Goal: Communication & Community: Share content

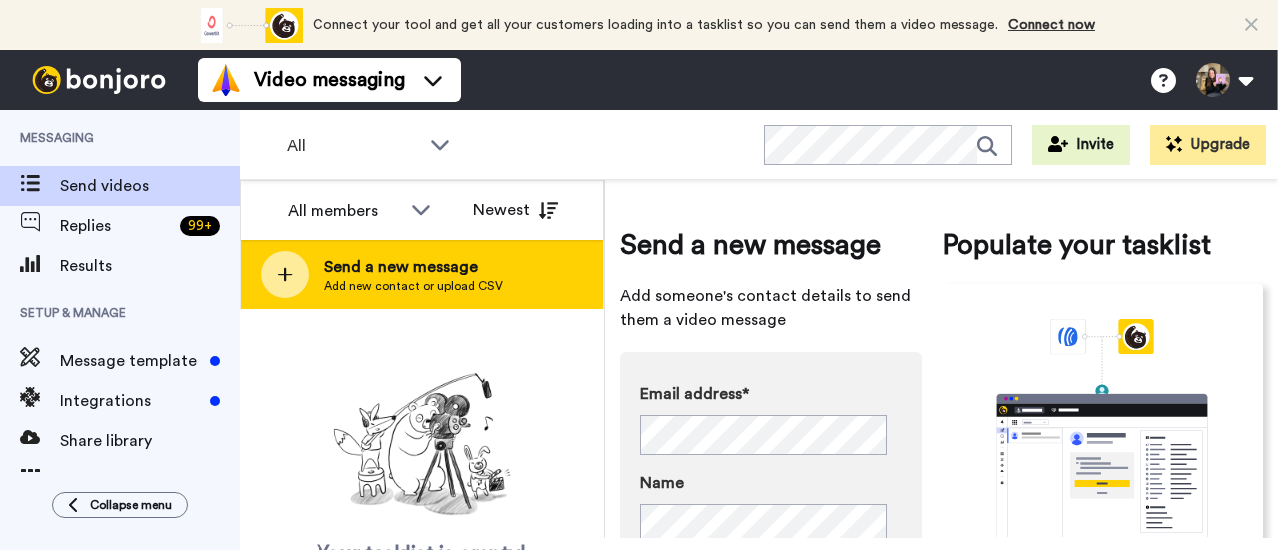
click at [346, 283] on span "Add new contact or upload CSV" at bounding box center [414, 287] width 179 height 16
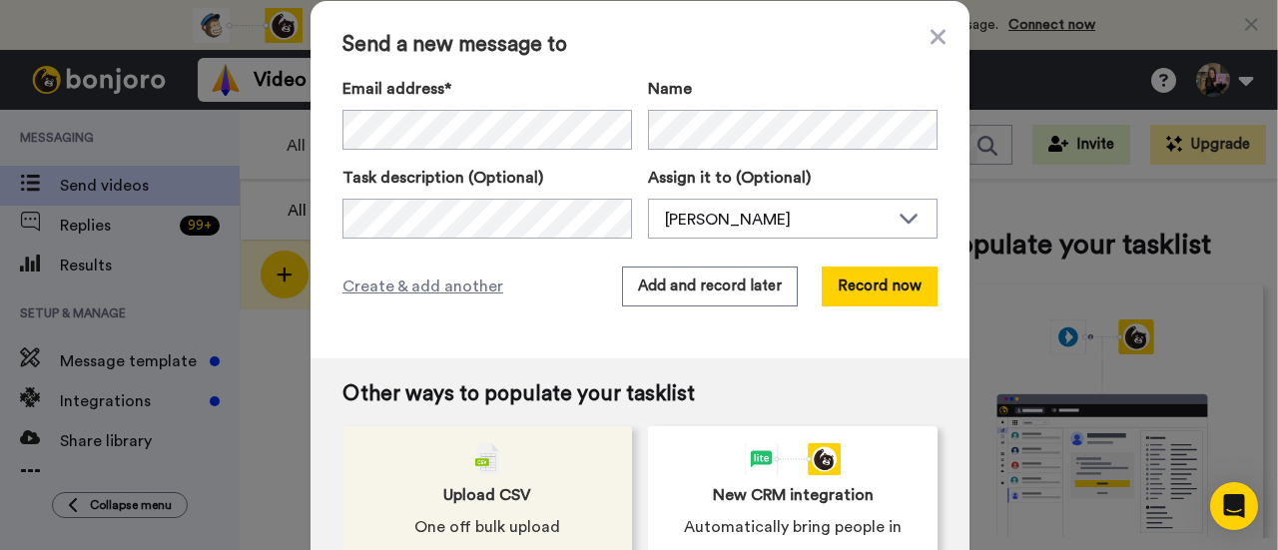
click at [883, 299] on button "Record now" at bounding box center [880, 287] width 116 height 40
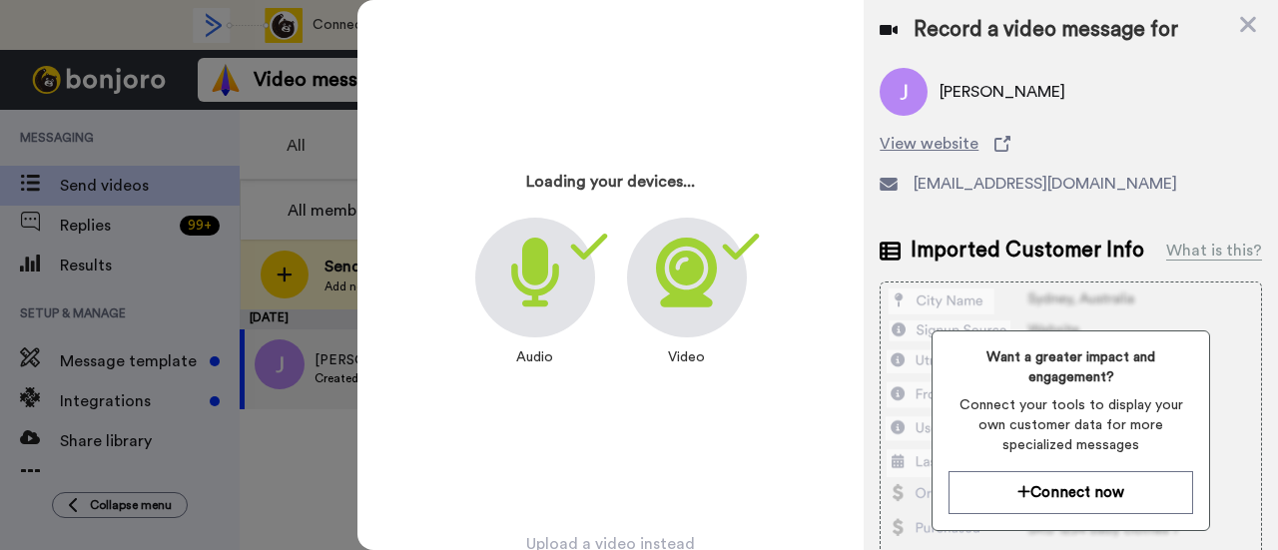
scroll to position [96, 0]
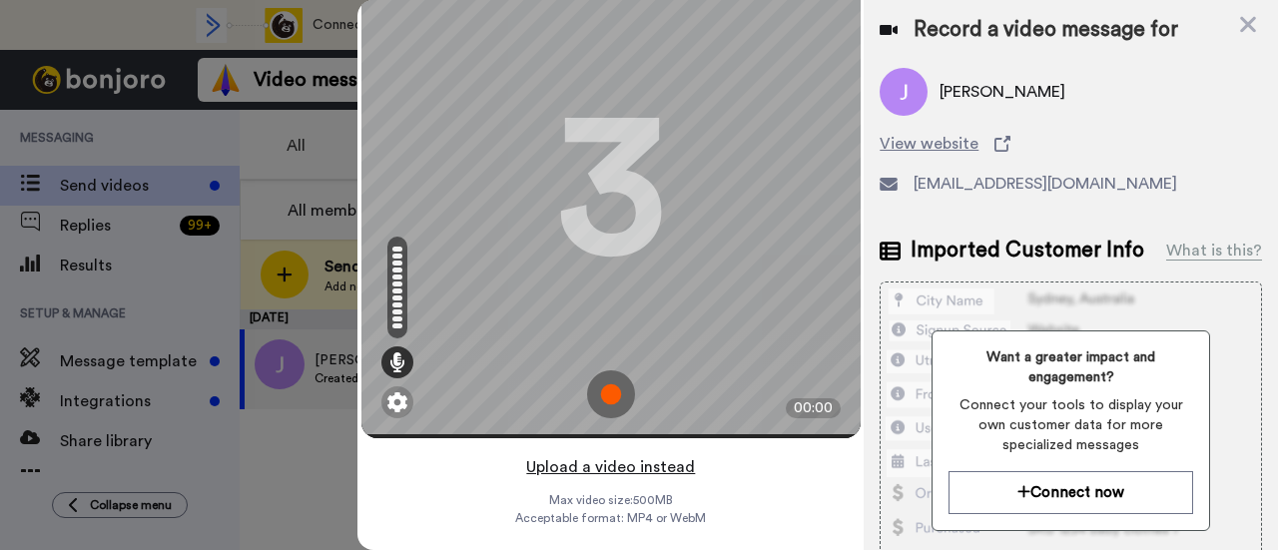
click at [637, 454] on button "Upload a video instead" at bounding box center [610, 467] width 181 height 26
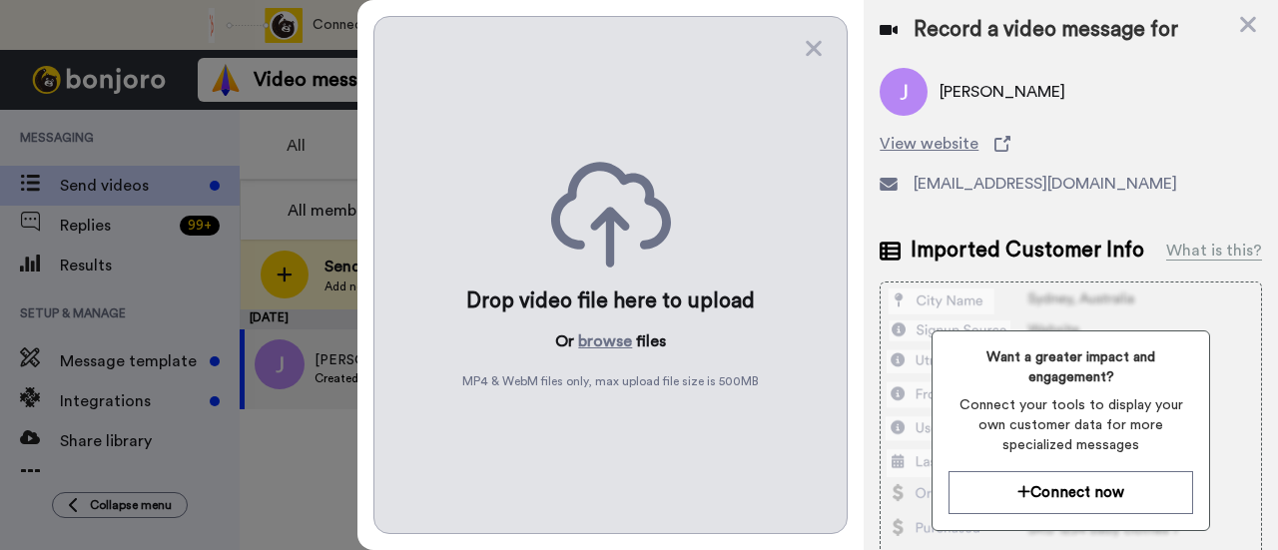
scroll to position [0, 0]
click at [593, 336] on button "browse" at bounding box center [605, 342] width 54 height 24
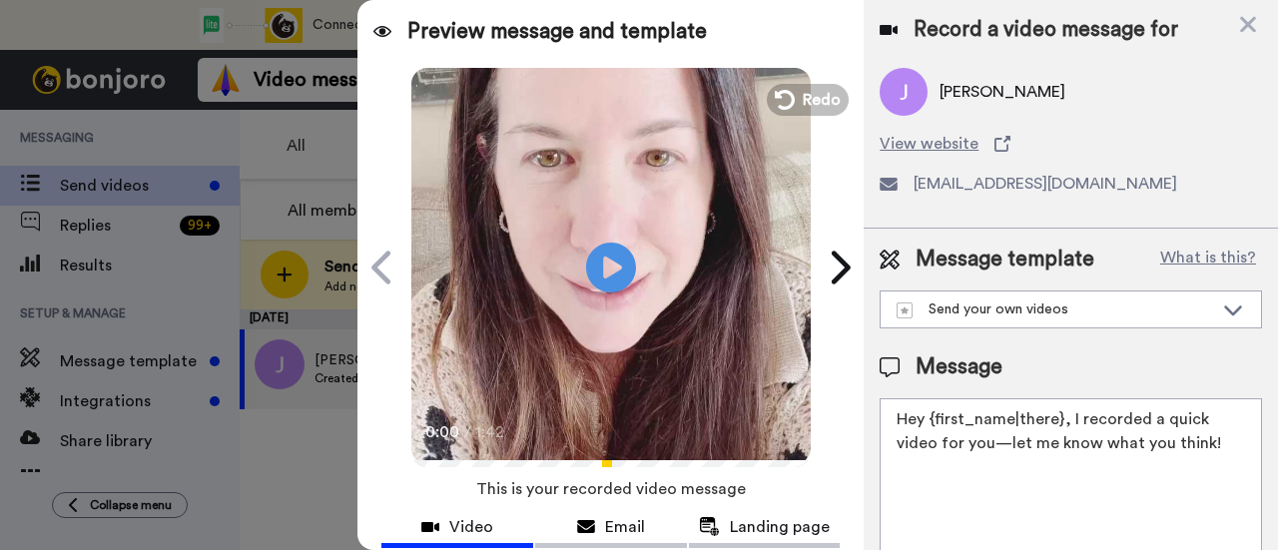
drag, startPoint x: 1224, startPoint y: 451, endPoint x: 1068, endPoint y: 420, distance: 159.8
click at [1068, 420] on textarea "Hey {first_name|there}, I recorded a quick video for you—let me know what you t…" at bounding box center [1071, 488] width 383 height 180
paste textarea "welcome to SLP Elevate! I created a video welcome for you! Feel free to click r…"
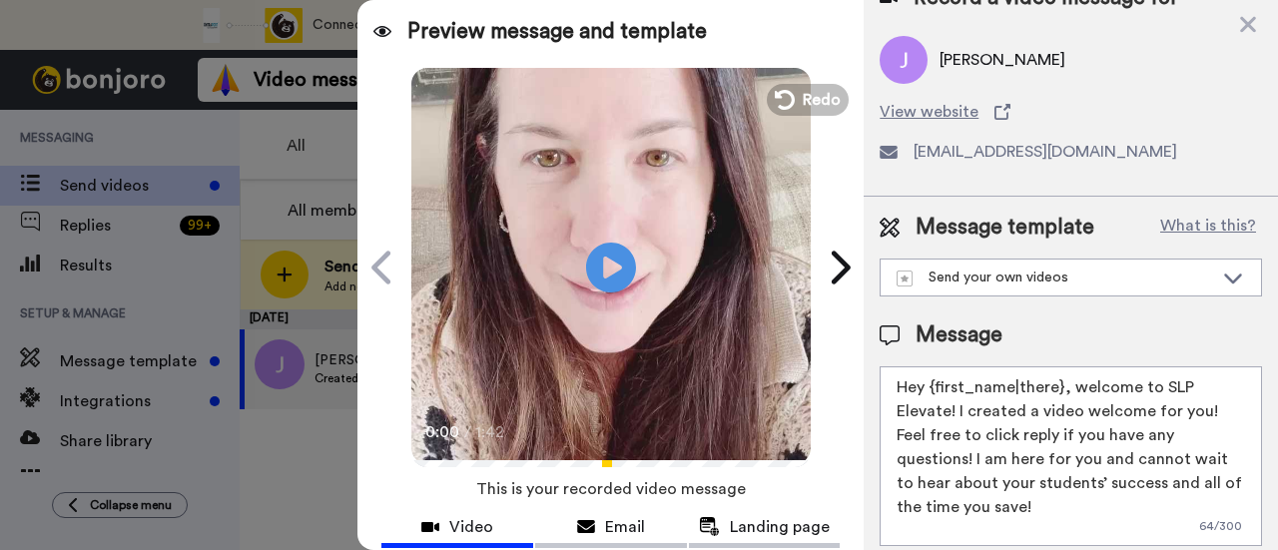
scroll to position [200, 0]
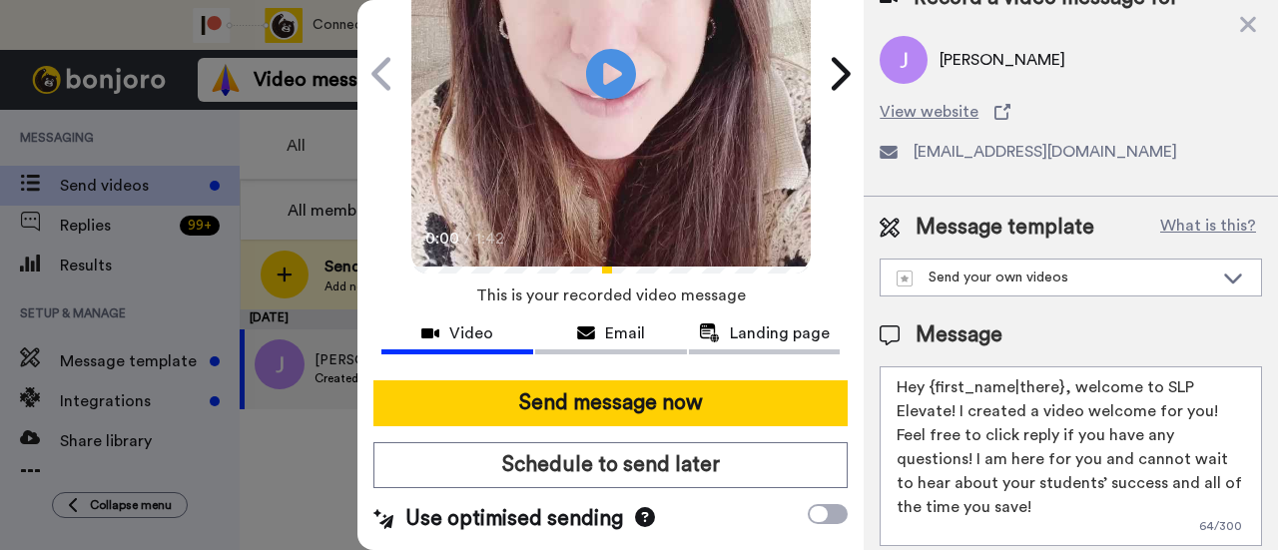
type textarea "Hey {first_name|there}, welcome to SLP Elevate! I created a video welcome for y…"
click at [655, 381] on button "Send message now" at bounding box center [611, 404] width 474 height 46
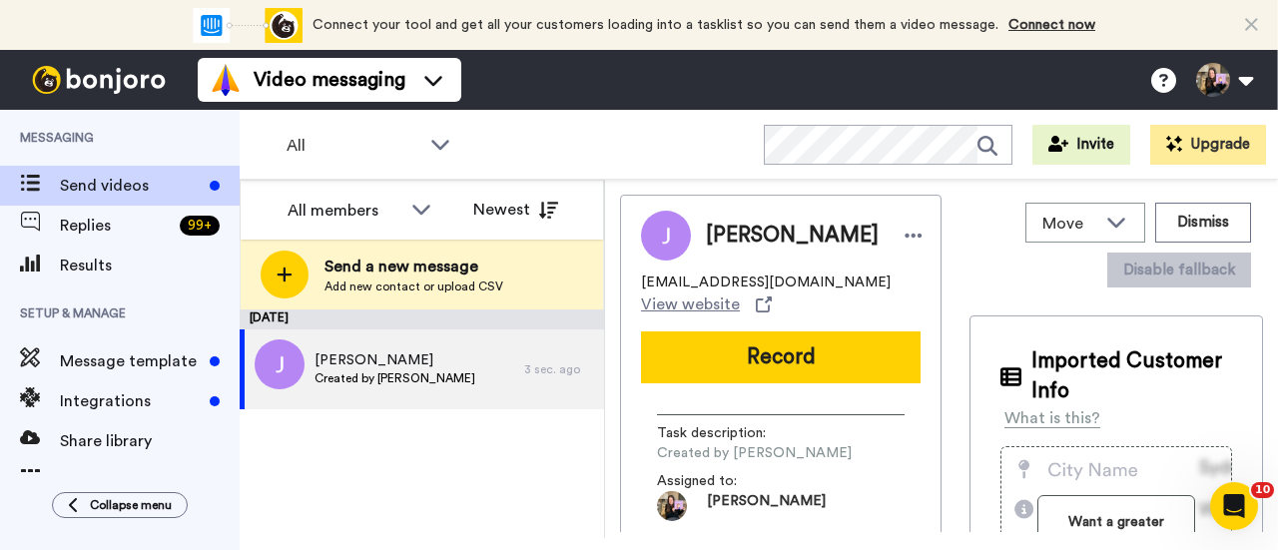
scroll to position [0, 0]
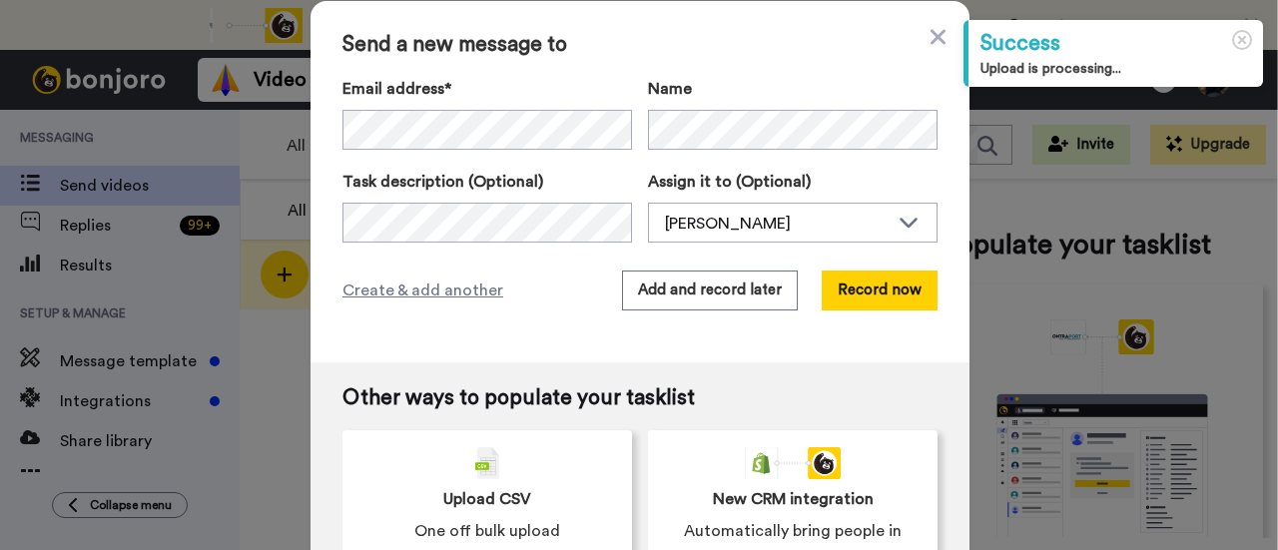
click at [854, 310] on div "Send a new message to Email address* Keri <kerijothompson@gmail.com> Name Task …" at bounding box center [640, 182] width 659 height 362
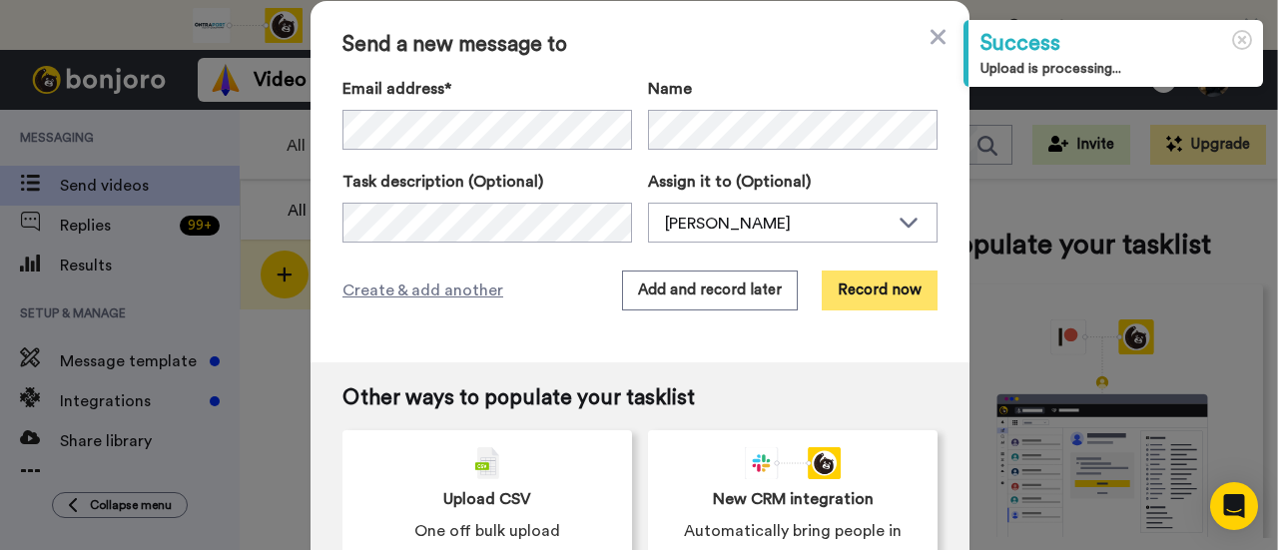
click at [865, 281] on button "Record now" at bounding box center [880, 291] width 116 height 40
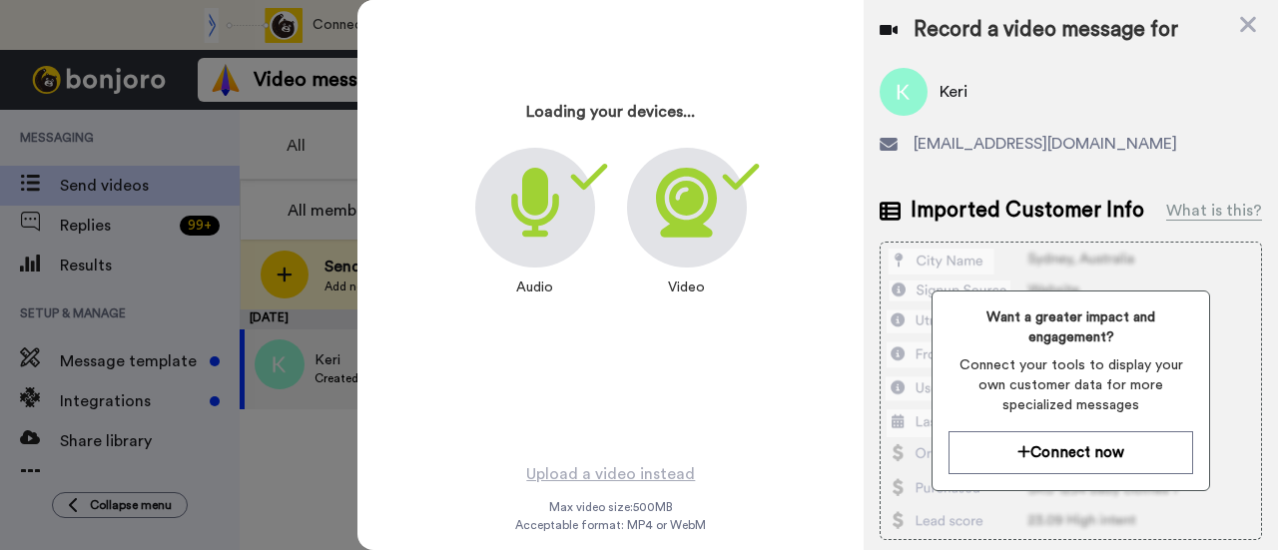
scroll to position [96, 0]
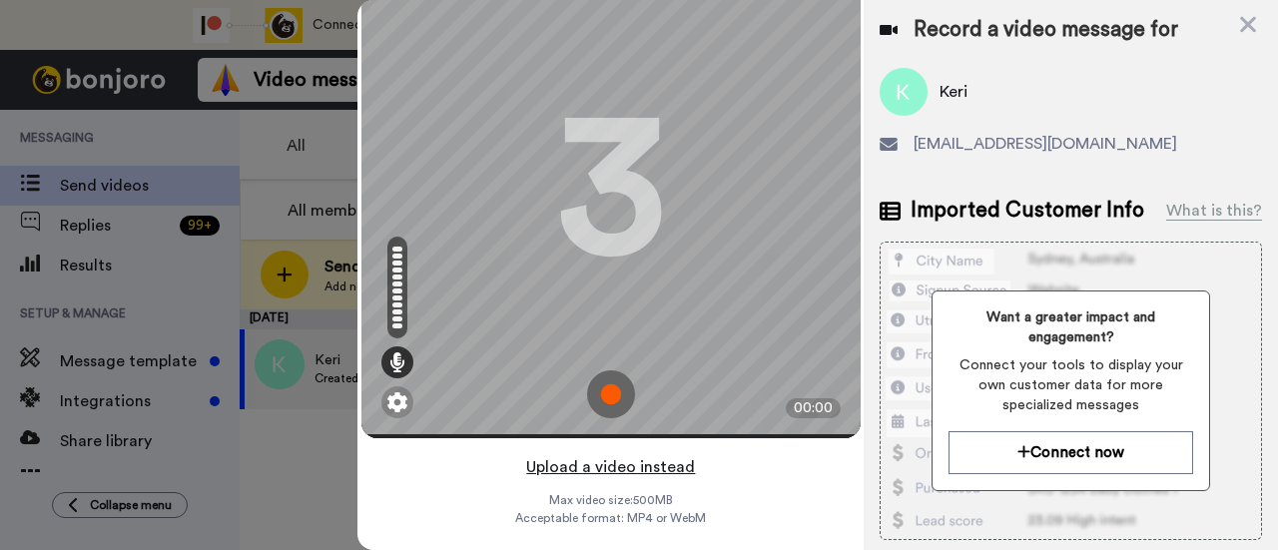
click at [621, 454] on button "Upload a video instead" at bounding box center [610, 467] width 181 height 26
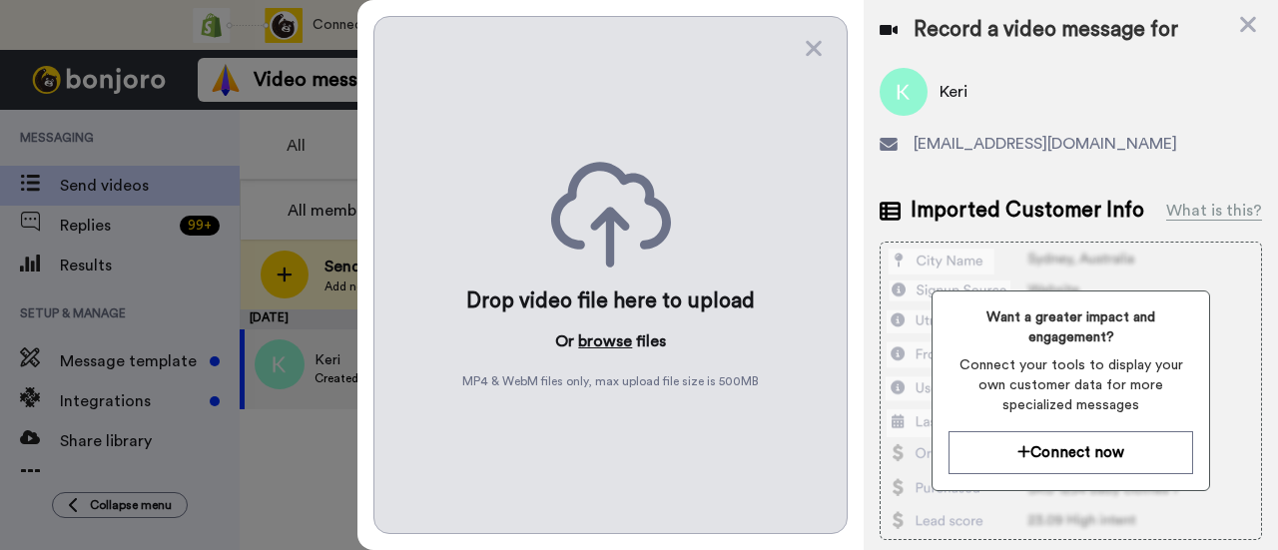
click at [604, 337] on button "browse" at bounding box center [605, 342] width 54 height 24
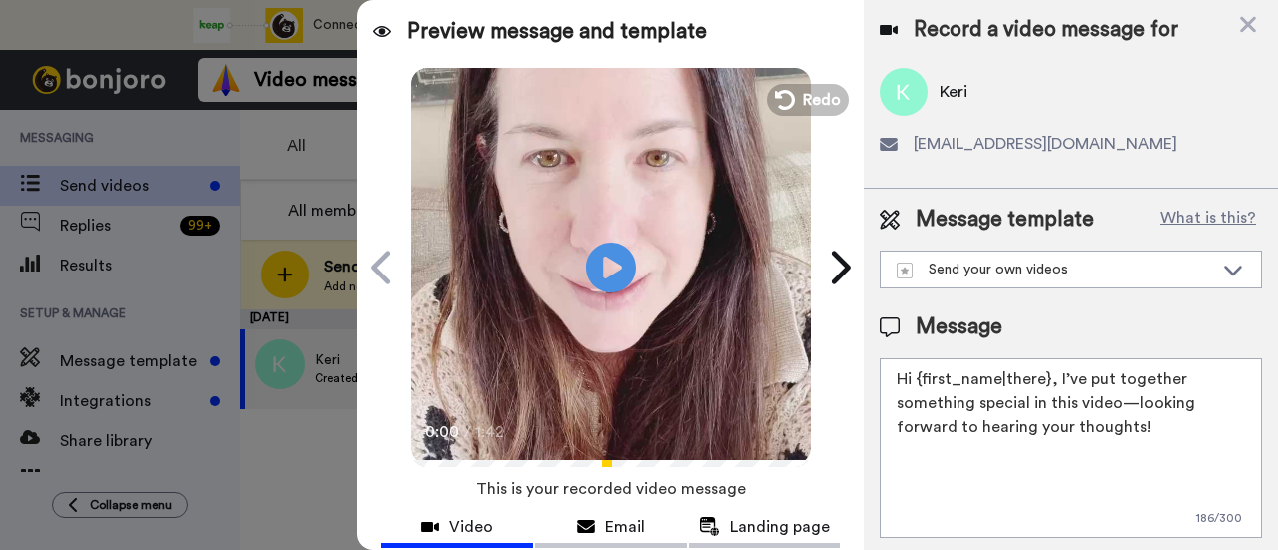
drag, startPoint x: 1149, startPoint y: 426, endPoint x: 1057, endPoint y: 375, distance: 105.5
click at [1057, 375] on textarea "Hi {first_name|there}, I’ve put together something special in this video—lookin…" at bounding box center [1071, 449] width 383 height 180
paste textarea "welcome to SLP Elevate! I created a video welcome for you! Feel free to click r…"
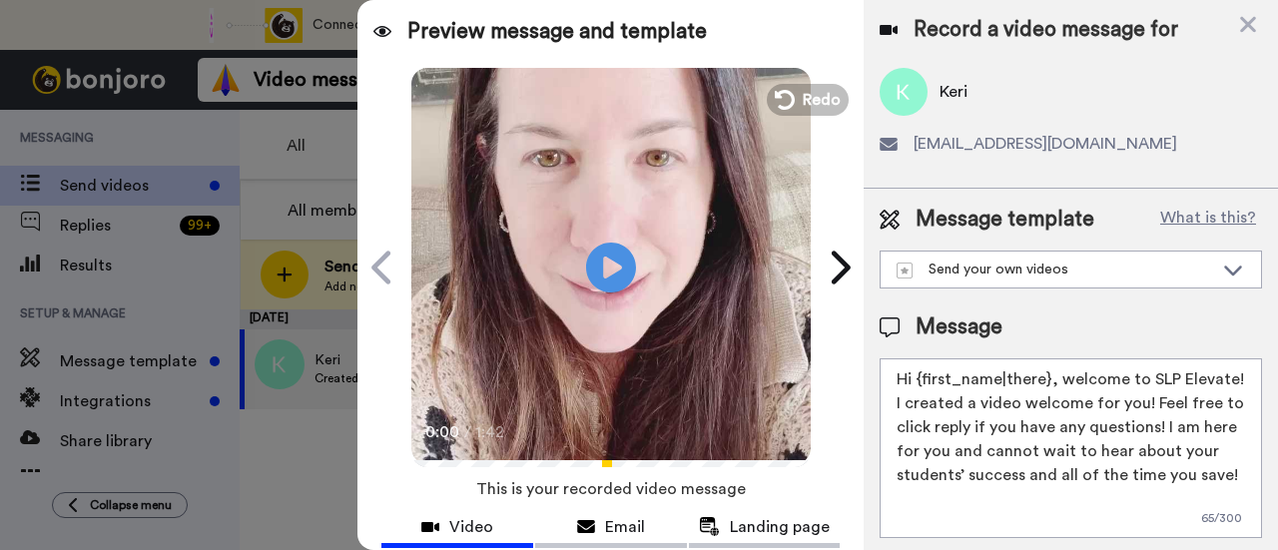
scroll to position [200, 0]
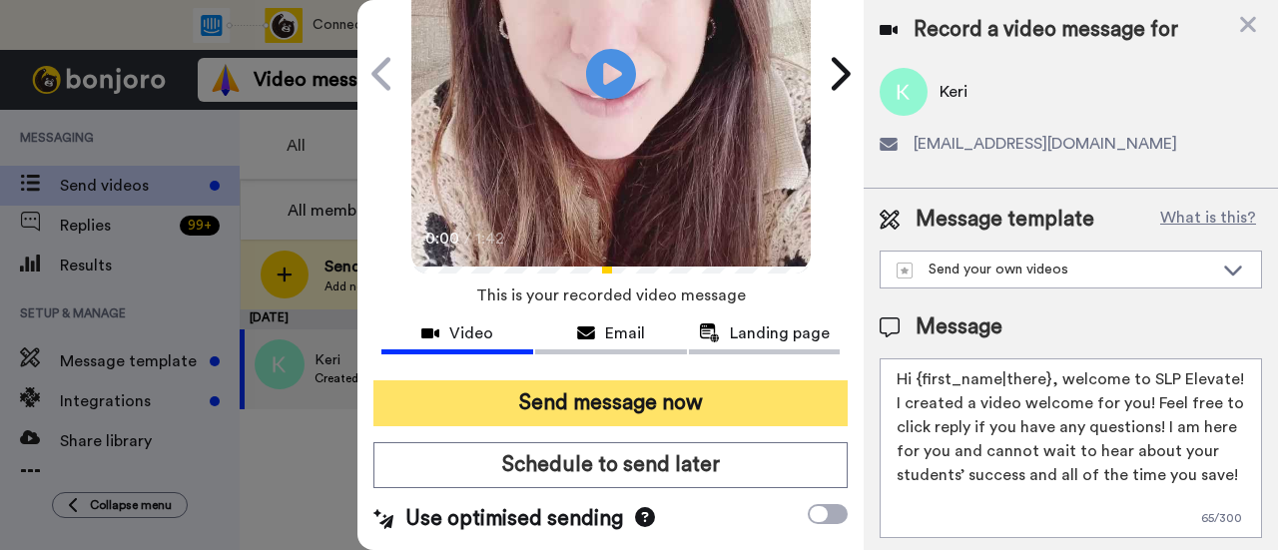
type textarea "Hi {first_name|there}, welcome to SLP Elevate! I created a video welcome for yo…"
click at [705, 402] on button "Send message now" at bounding box center [611, 404] width 474 height 46
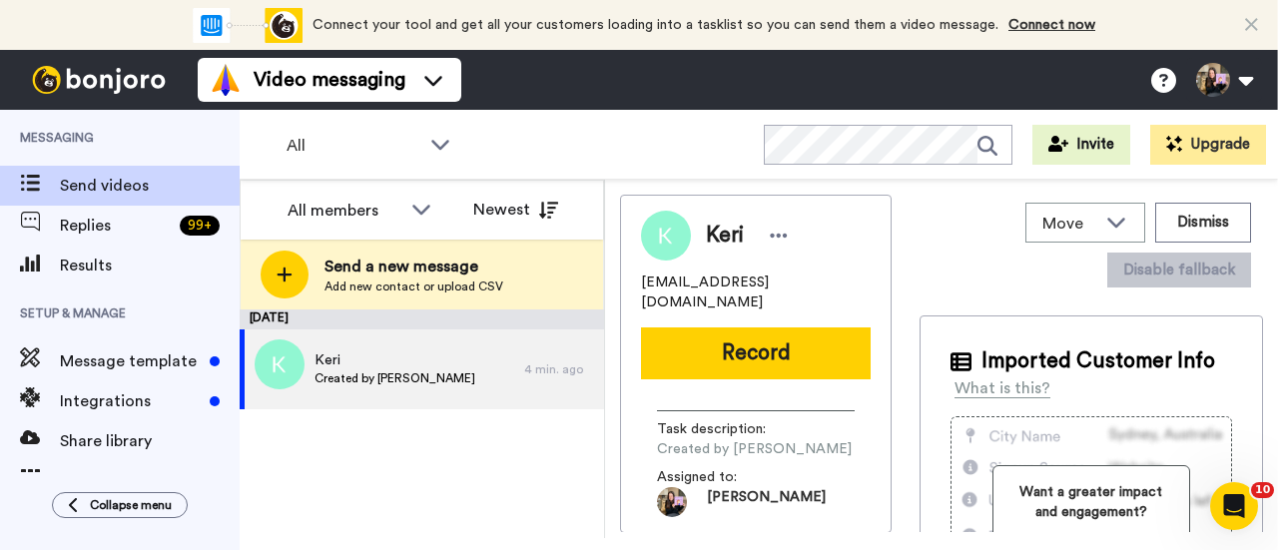
scroll to position [0, 0]
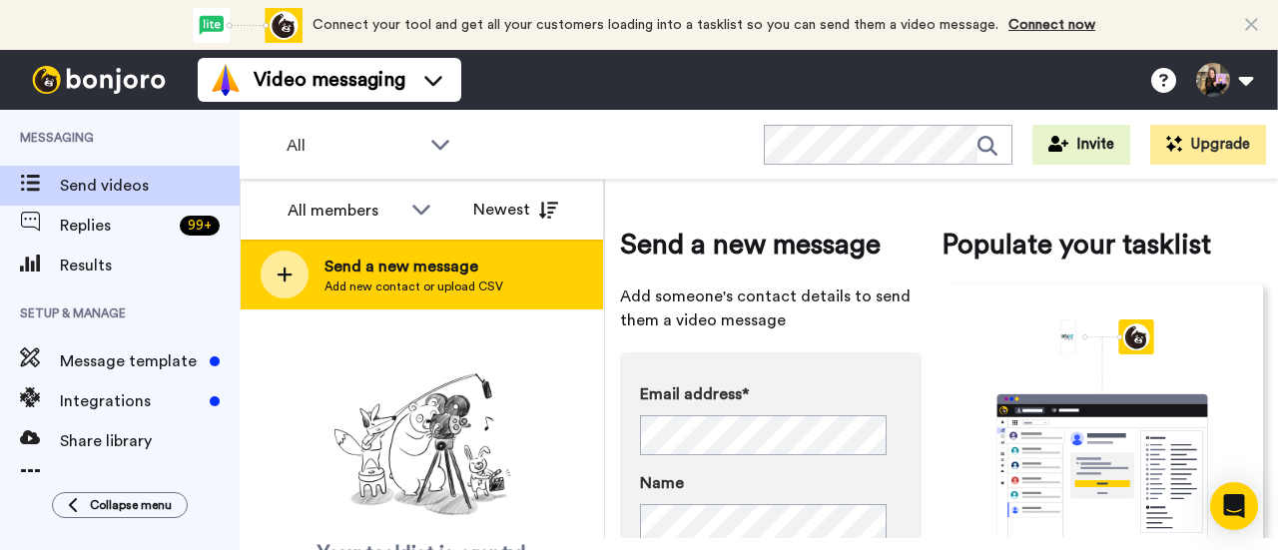
click at [448, 257] on span "Send a new message" at bounding box center [414, 267] width 179 height 24
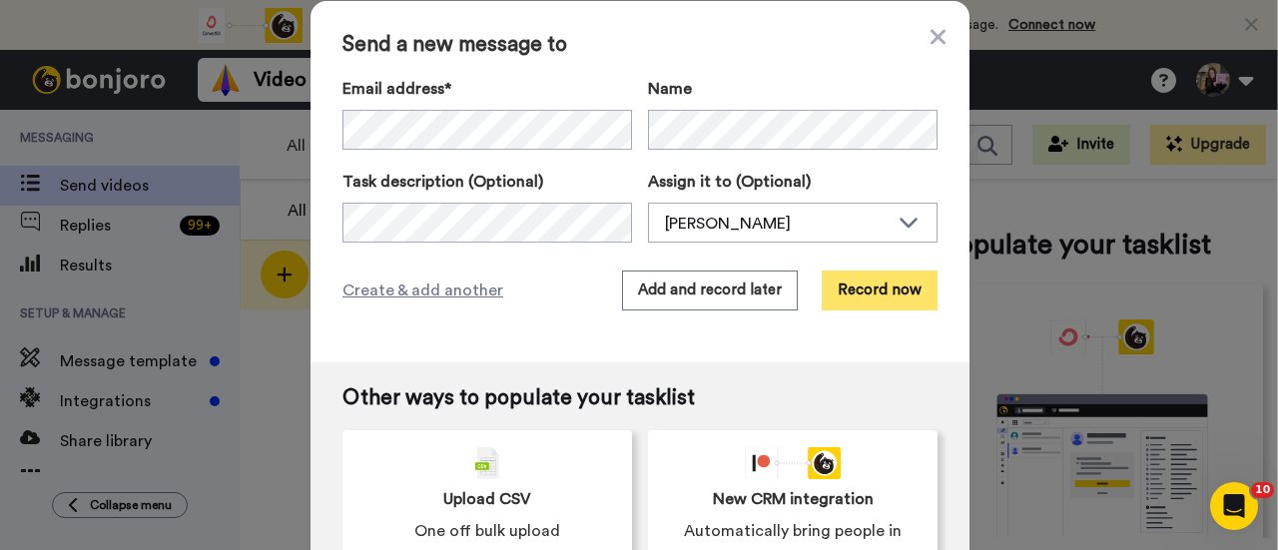
click at [861, 291] on button "Record now" at bounding box center [880, 291] width 116 height 40
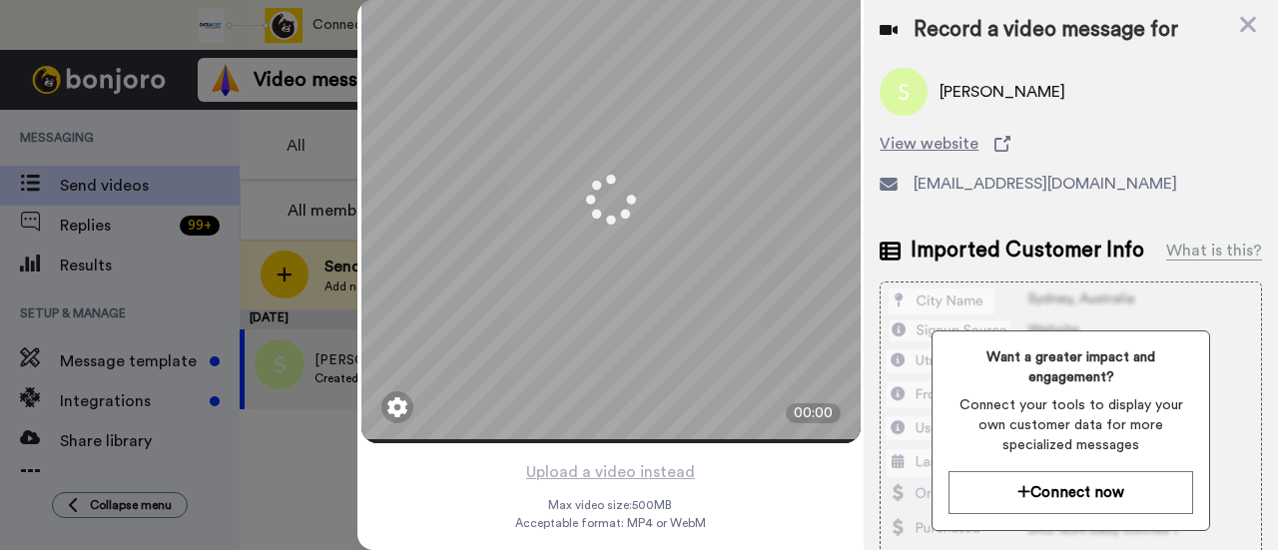
scroll to position [96, 0]
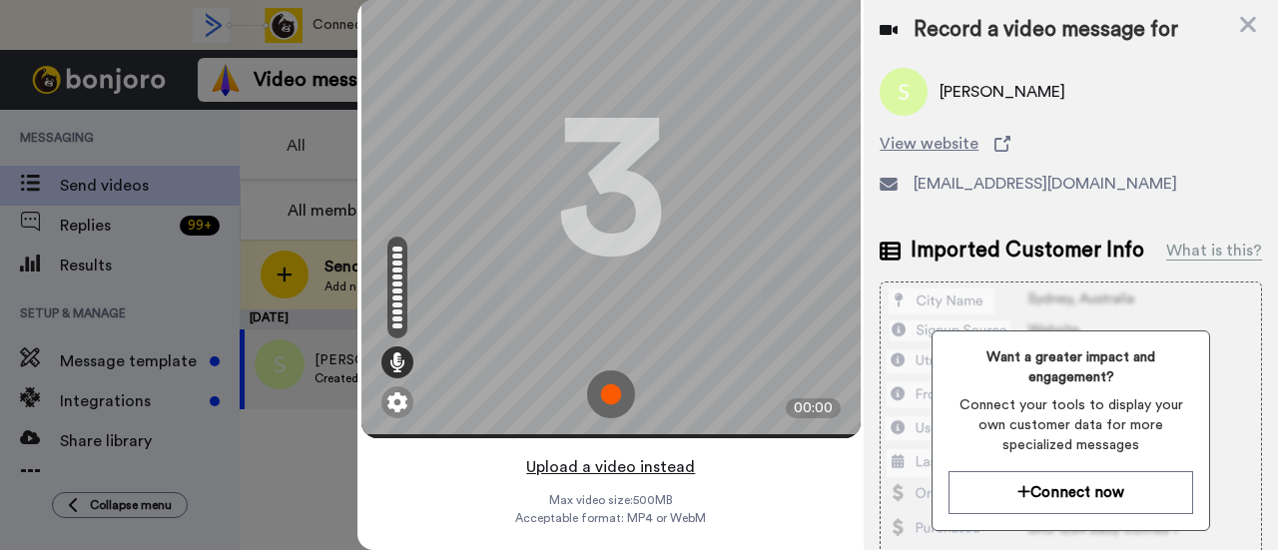
click at [637, 454] on button "Upload a video instead" at bounding box center [610, 467] width 181 height 26
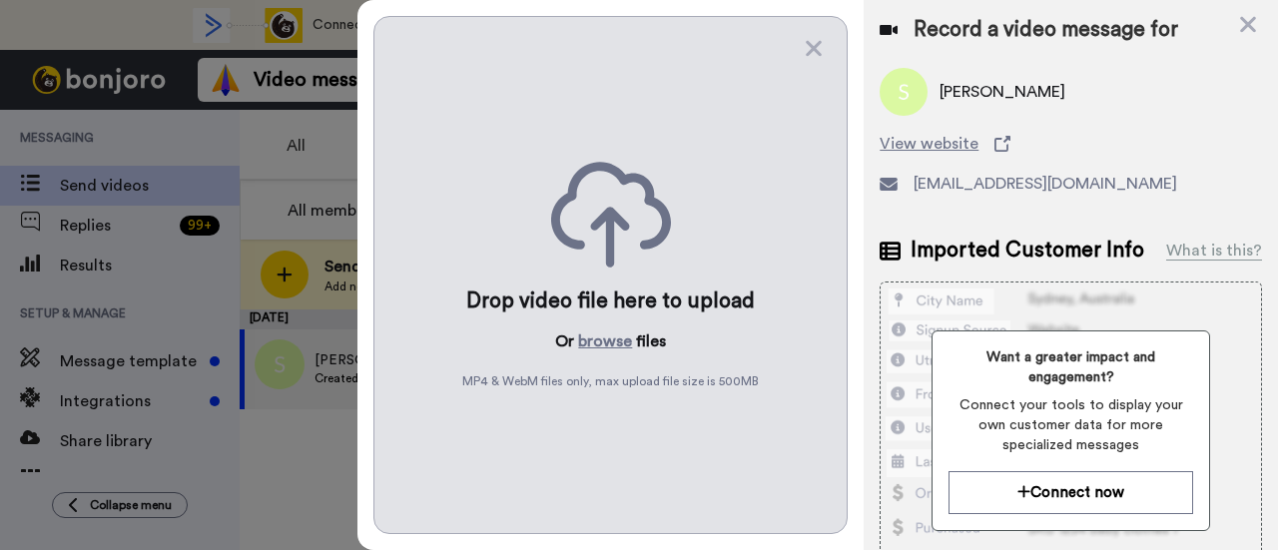
scroll to position [0, 0]
click at [598, 339] on button "browse" at bounding box center [605, 342] width 54 height 24
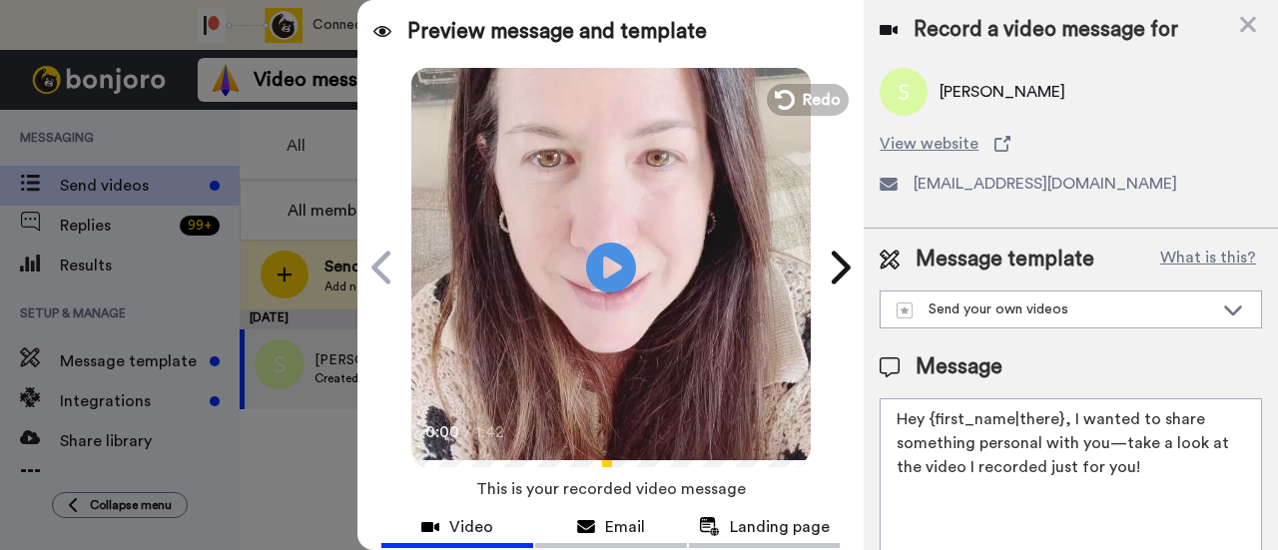
drag, startPoint x: 1152, startPoint y: 473, endPoint x: 1069, endPoint y: 421, distance: 98.7
click at [1069, 421] on textarea "Hey {first_name|there}, I wanted to share something personal with you—take a lo…" at bounding box center [1071, 488] width 383 height 180
paste textarea "welcome to SLP Elevate! I created a video welcome for you! Feel free to click r…"
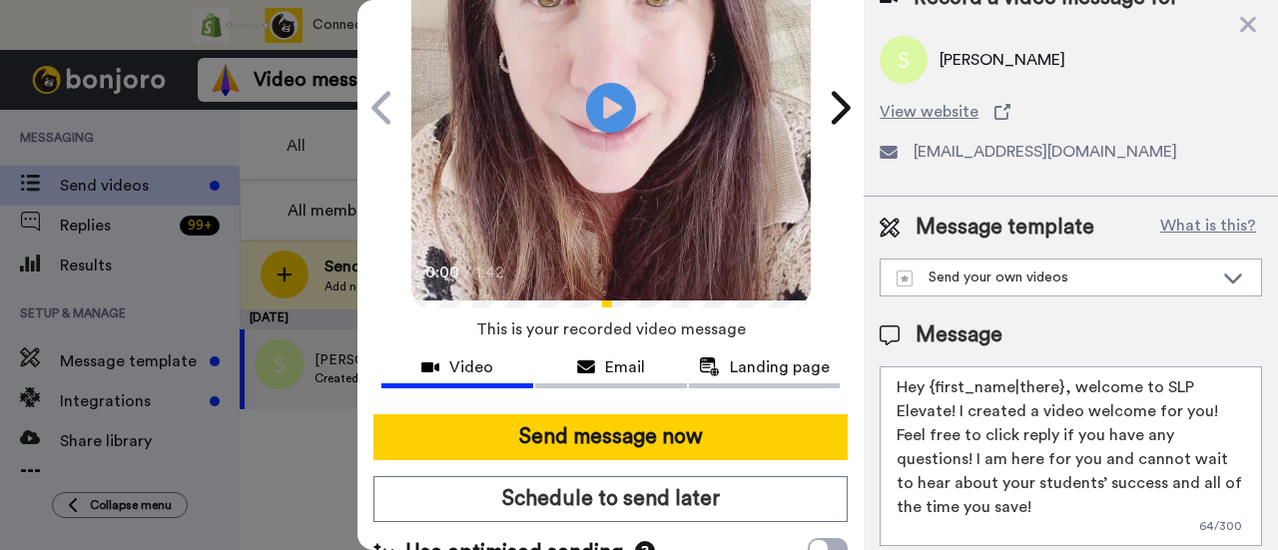
scroll to position [200, 0]
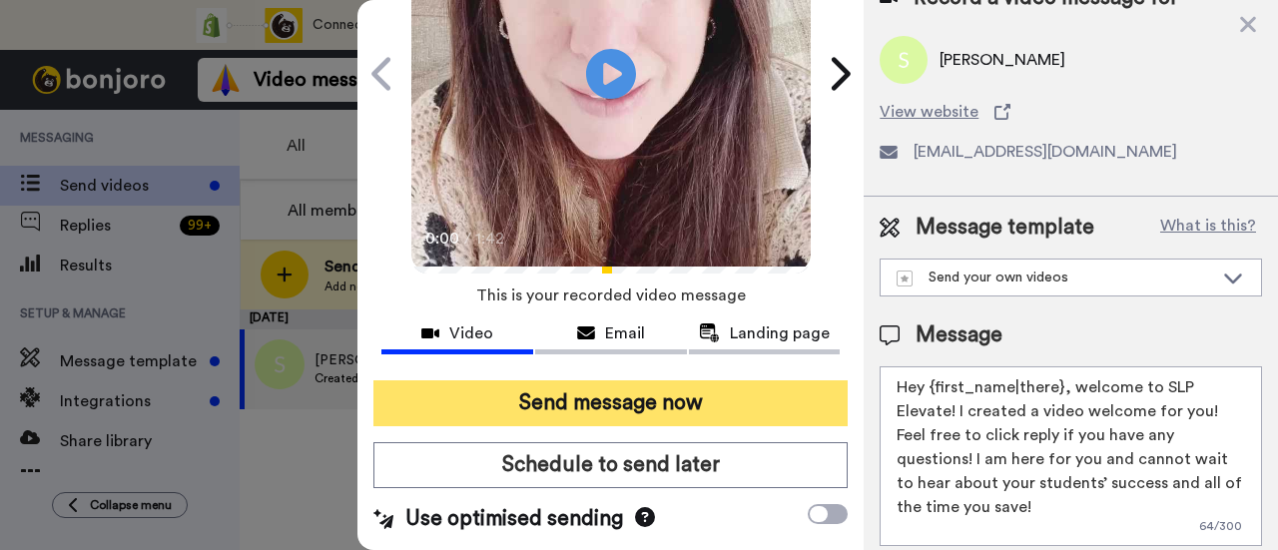
type textarea "Hey {first_name|there}, welcome to SLP Elevate! I created a video welcome for y…"
click at [731, 402] on button "Send message now" at bounding box center [611, 404] width 474 height 46
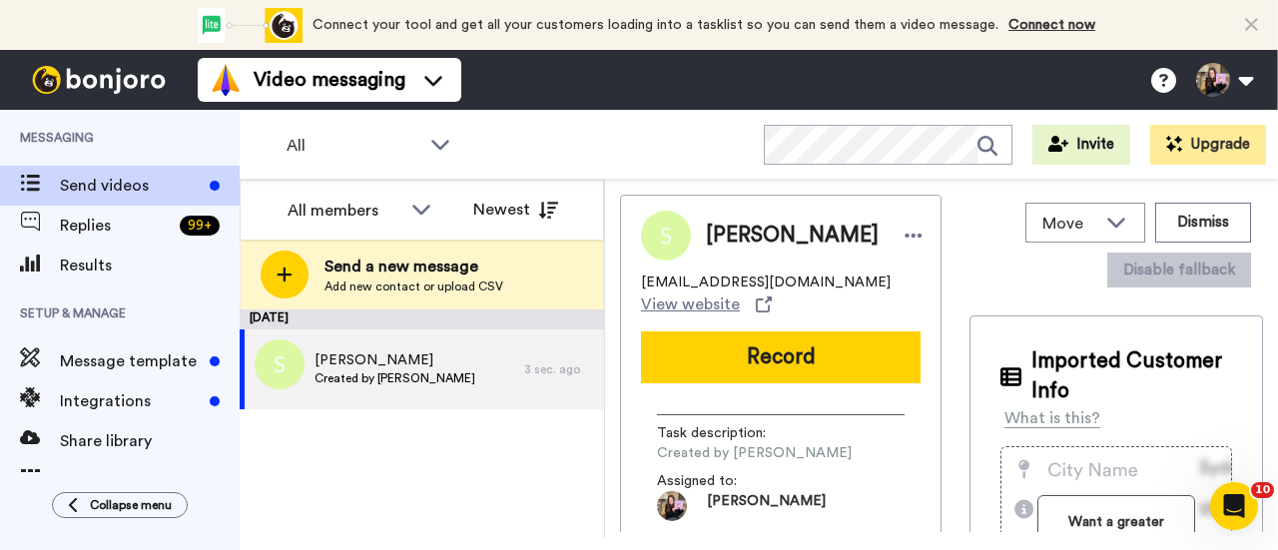
scroll to position [0, 0]
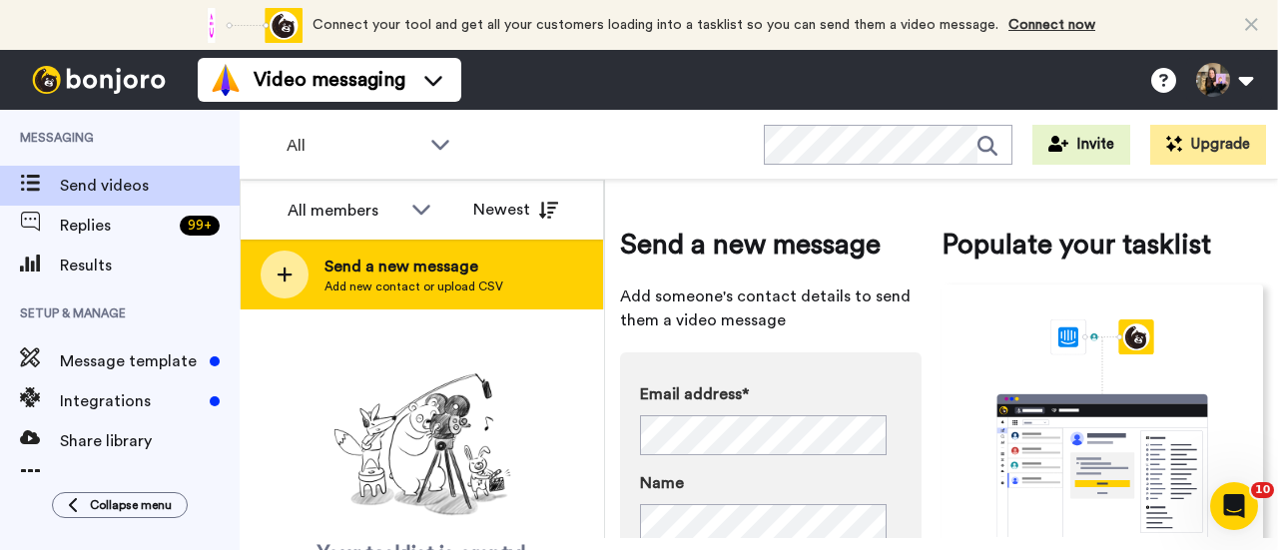
click at [515, 273] on div "Send a new message Add new contact or upload CSV" at bounding box center [422, 275] width 363 height 70
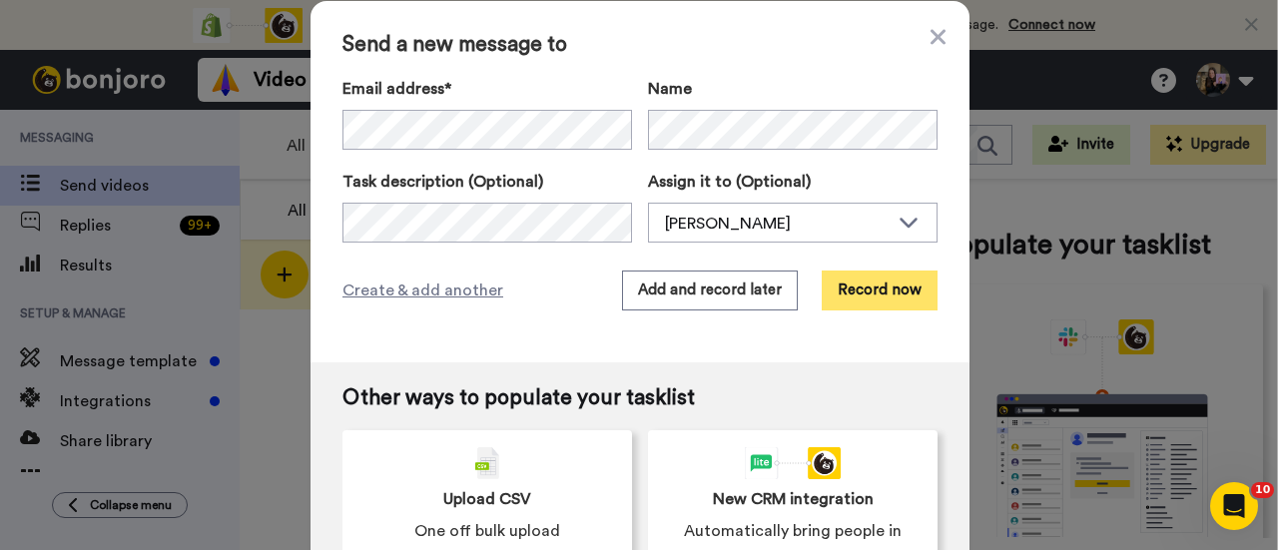
click at [871, 287] on button "Record now" at bounding box center [880, 291] width 116 height 40
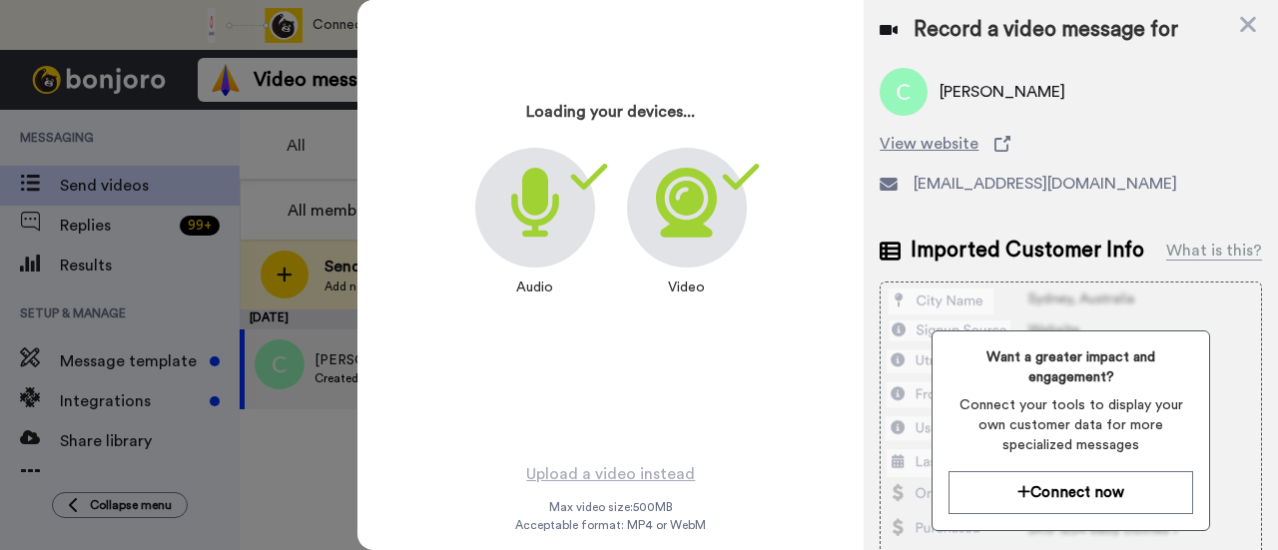
scroll to position [96, 0]
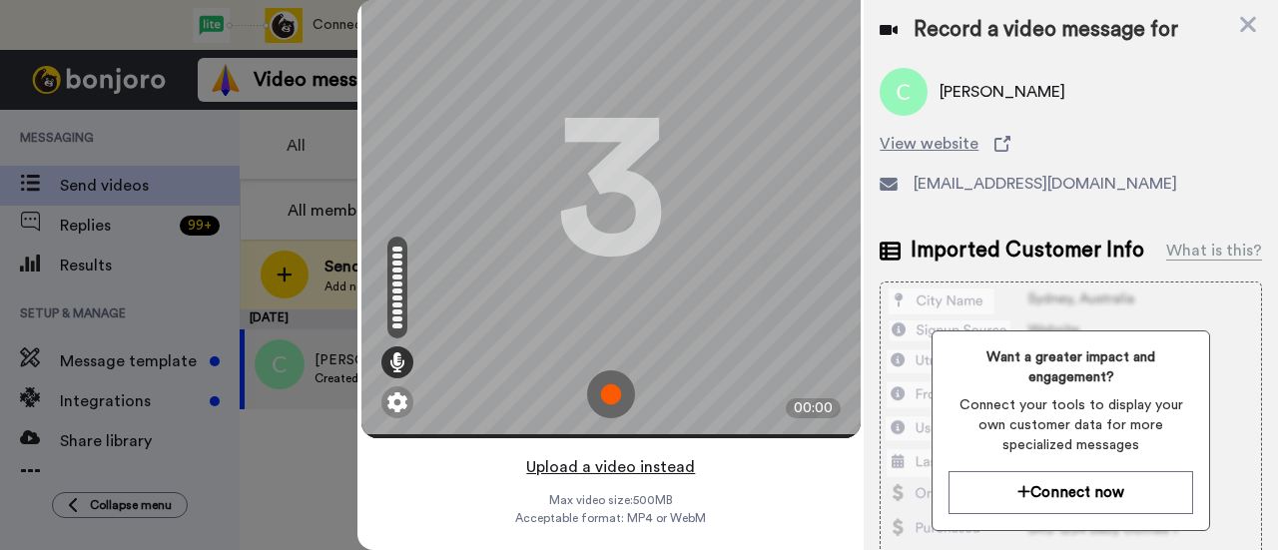
click at [662, 454] on button "Upload a video instead" at bounding box center [610, 467] width 181 height 26
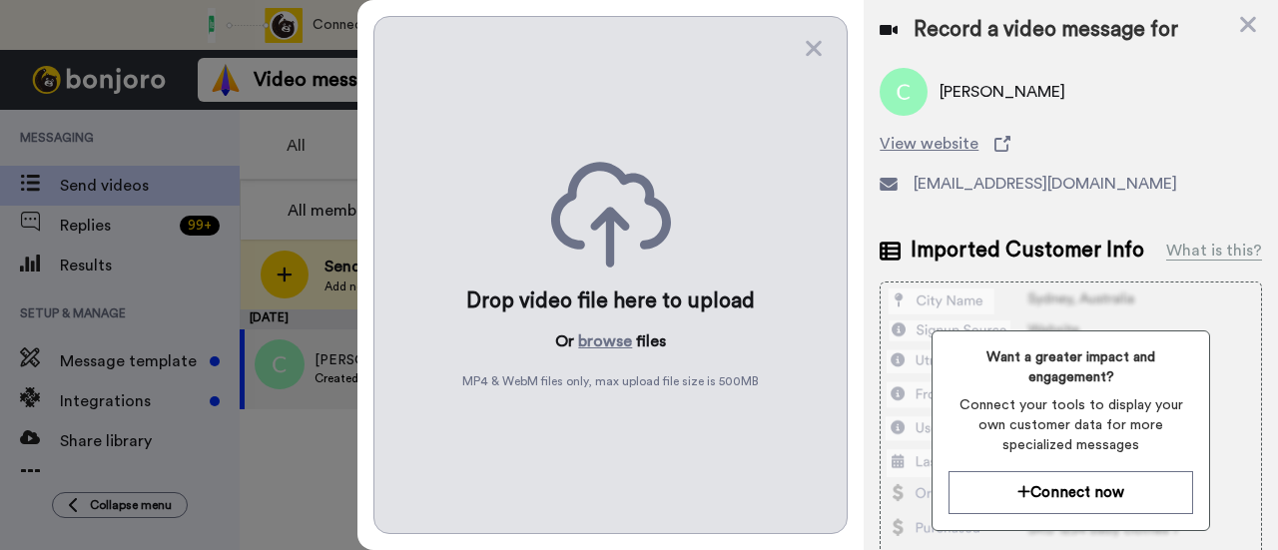
scroll to position [0, 0]
click at [584, 332] on button "browse" at bounding box center [605, 342] width 54 height 24
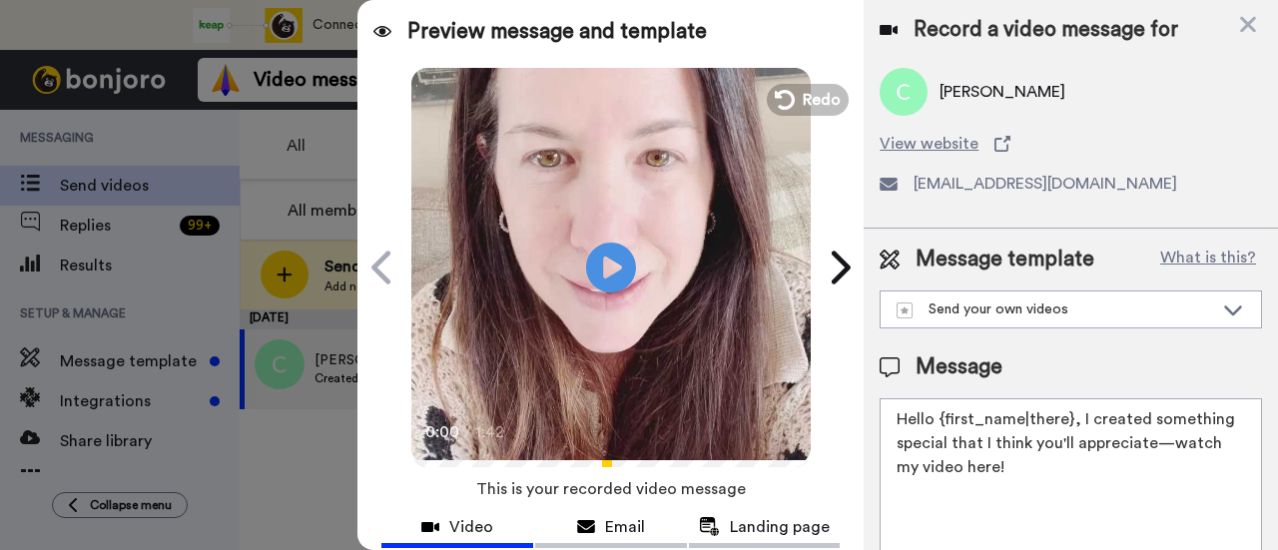
drag, startPoint x: 1103, startPoint y: 467, endPoint x: 1077, endPoint y: 424, distance: 50.2
click at [1077, 424] on textarea "Hello {first_name|there}, I created something special that I think you'll appre…" at bounding box center [1071, 488] width 383 height 180
paste textarea "welcome to SLP Elevate! I created a video welcome for you! Feel free to click r…"
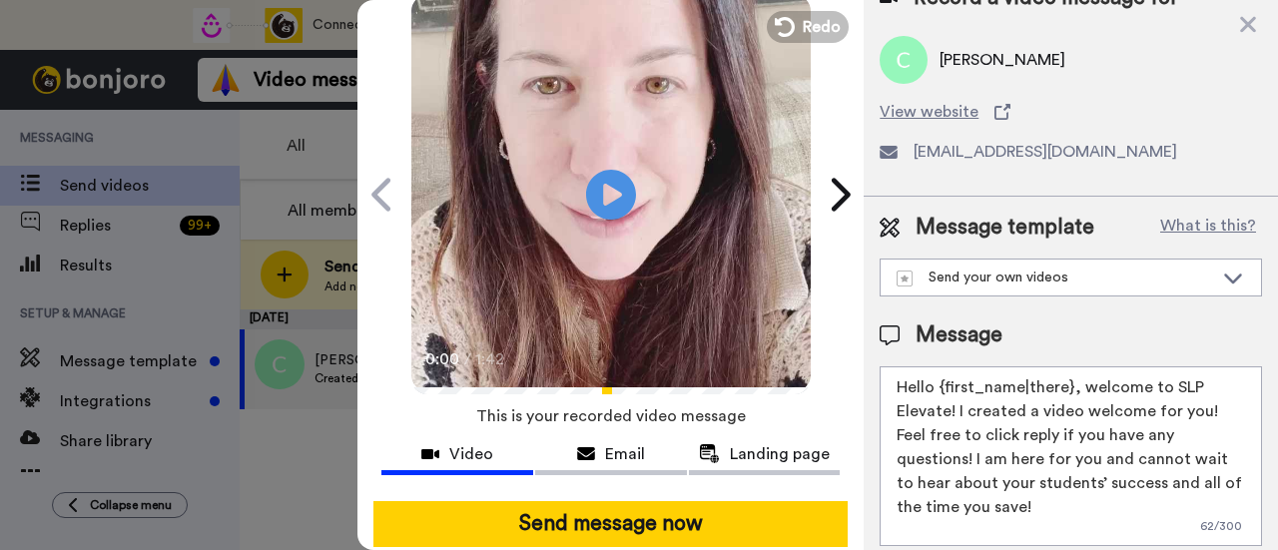
scroll to position [100, 0]
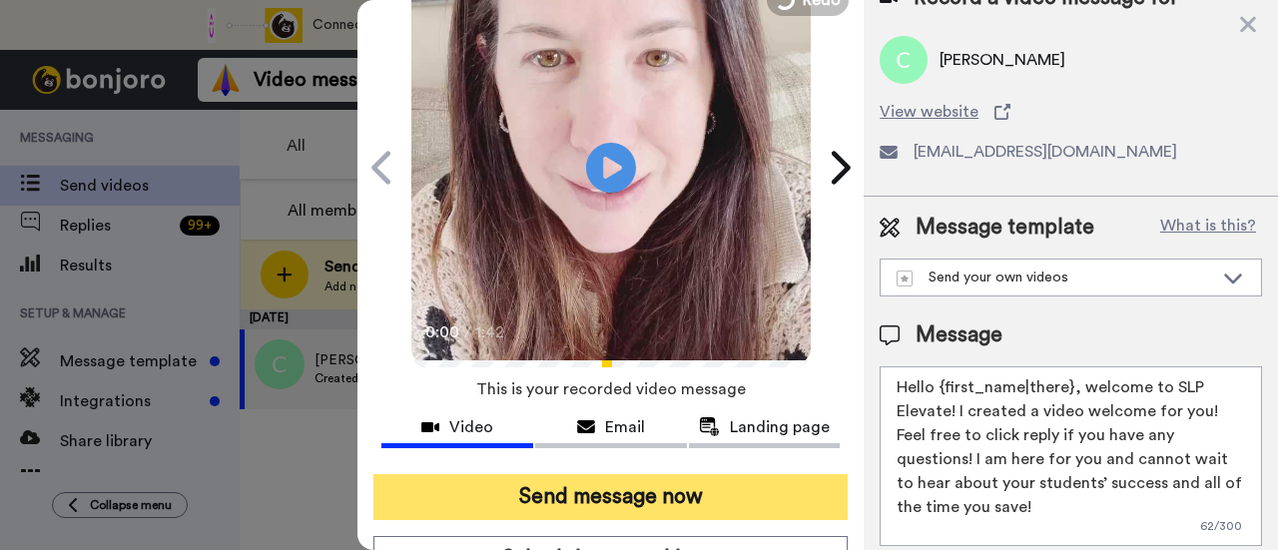
type textarea "Hello {first_name|there}, welcome to SLP Elevate! I created a video welcome for…"
click at [729, 493] on button "Send message now" at bounding box center [611, 497] width 474 height 46
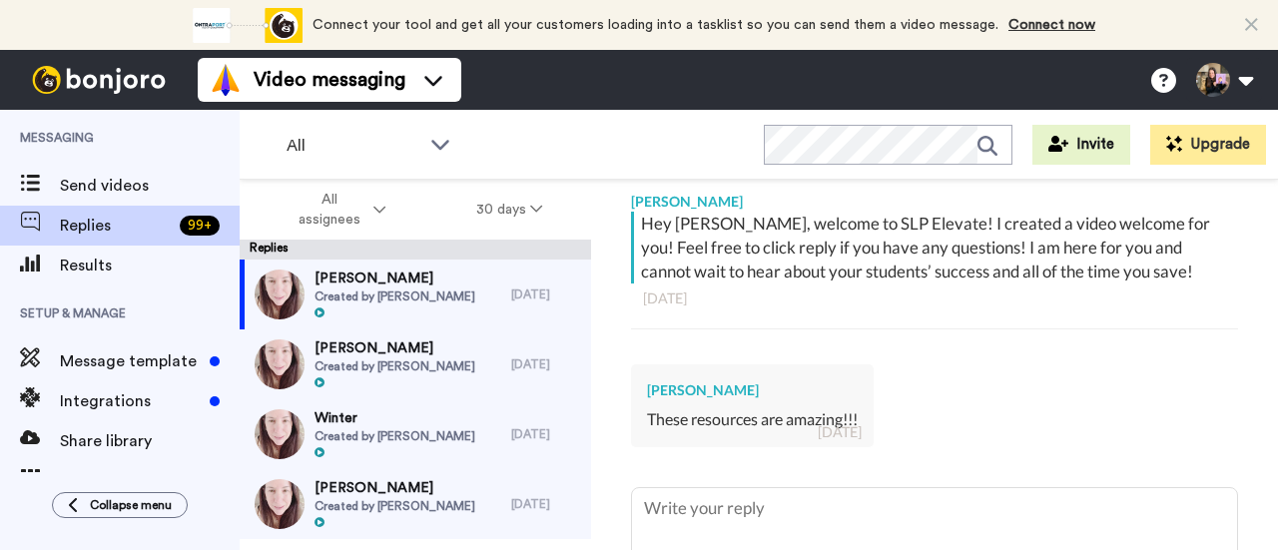
scroll to position [367, 0]
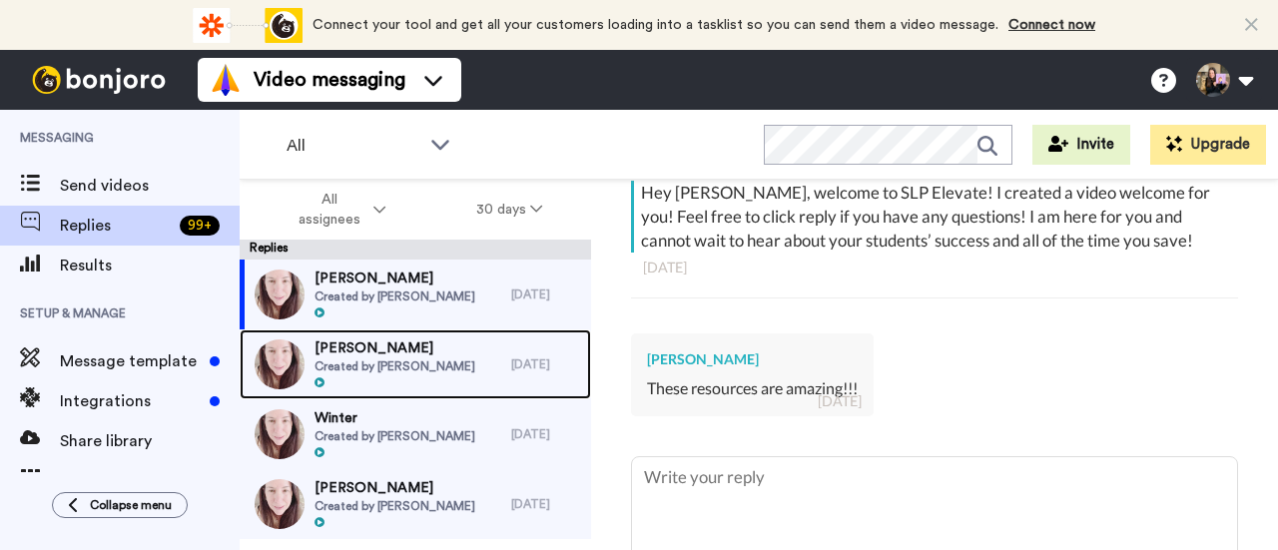
click at [421, 384] on div at bounding box center [395, 384] width 161 height 14
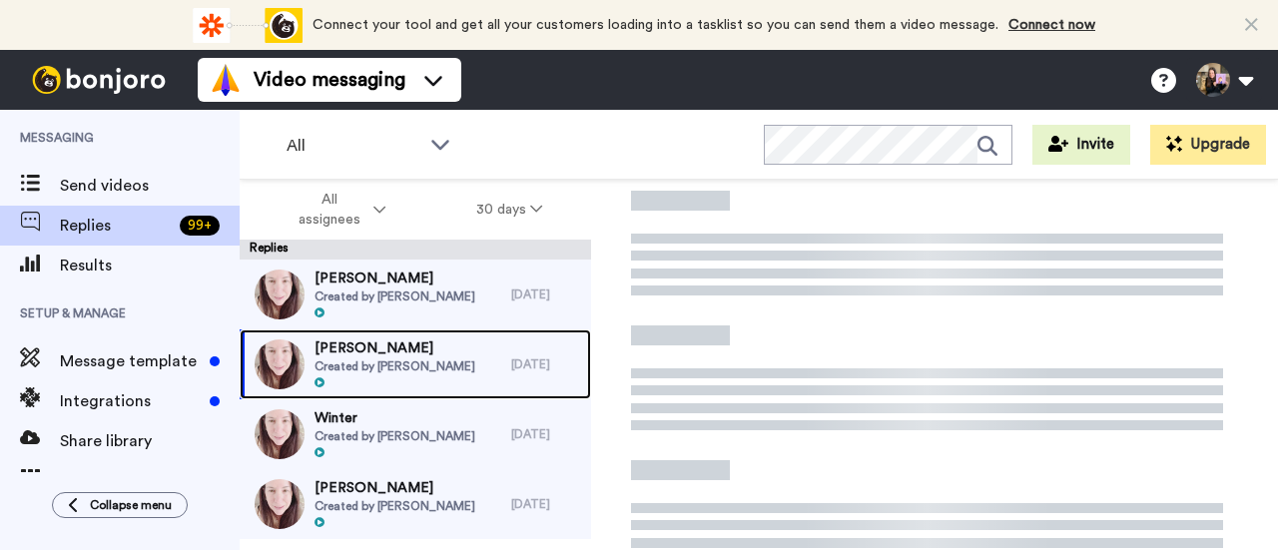
scroll to position [146, 0]
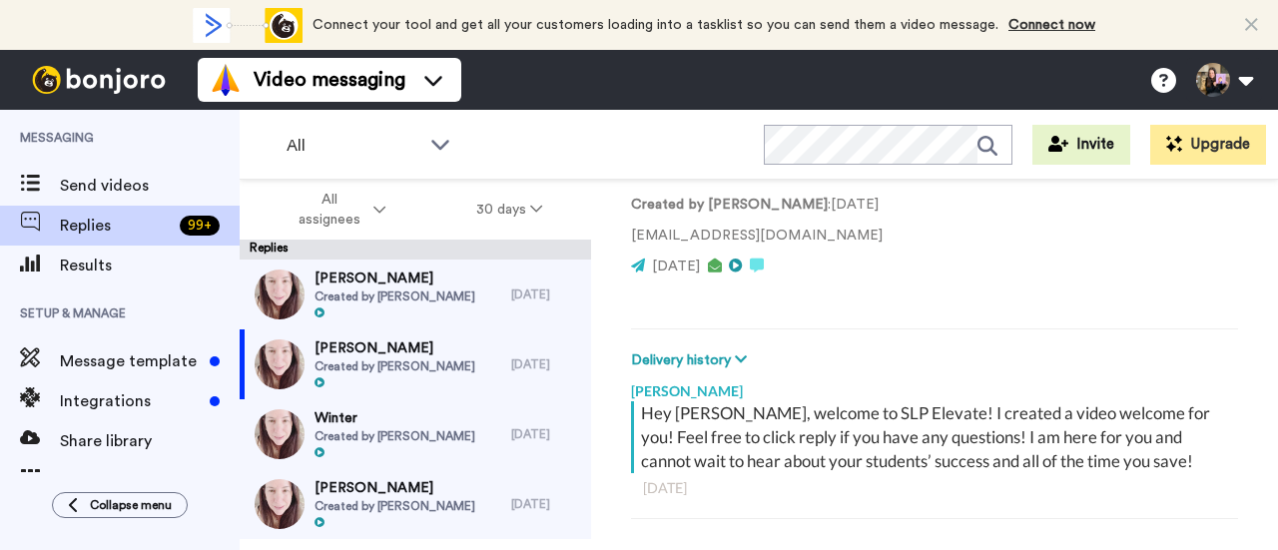
type textarea "x"
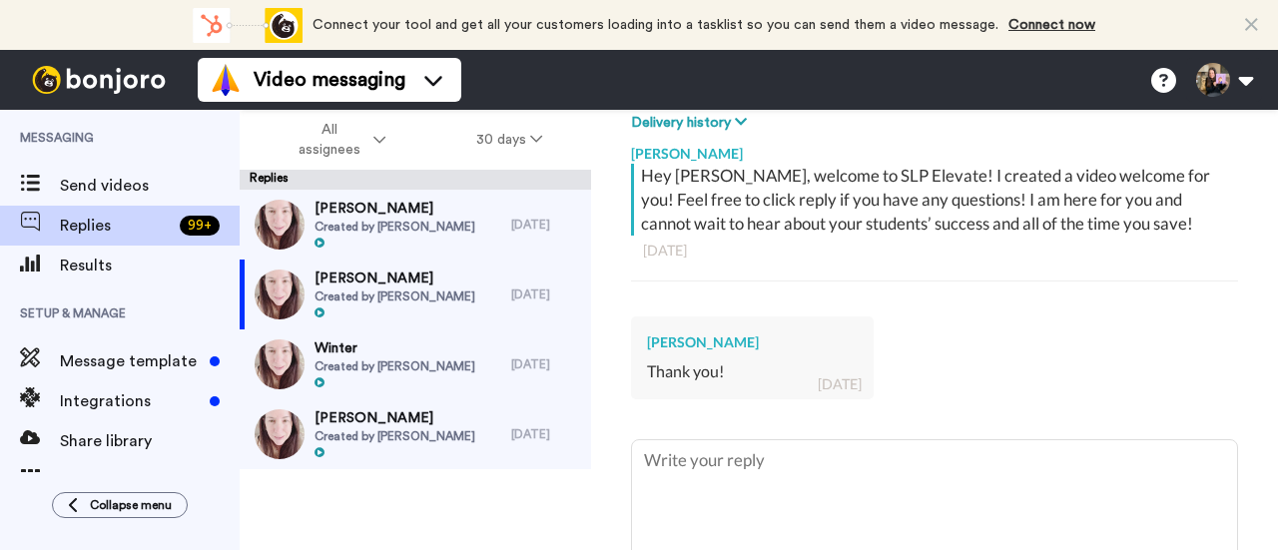
scroll to position [346, 0]
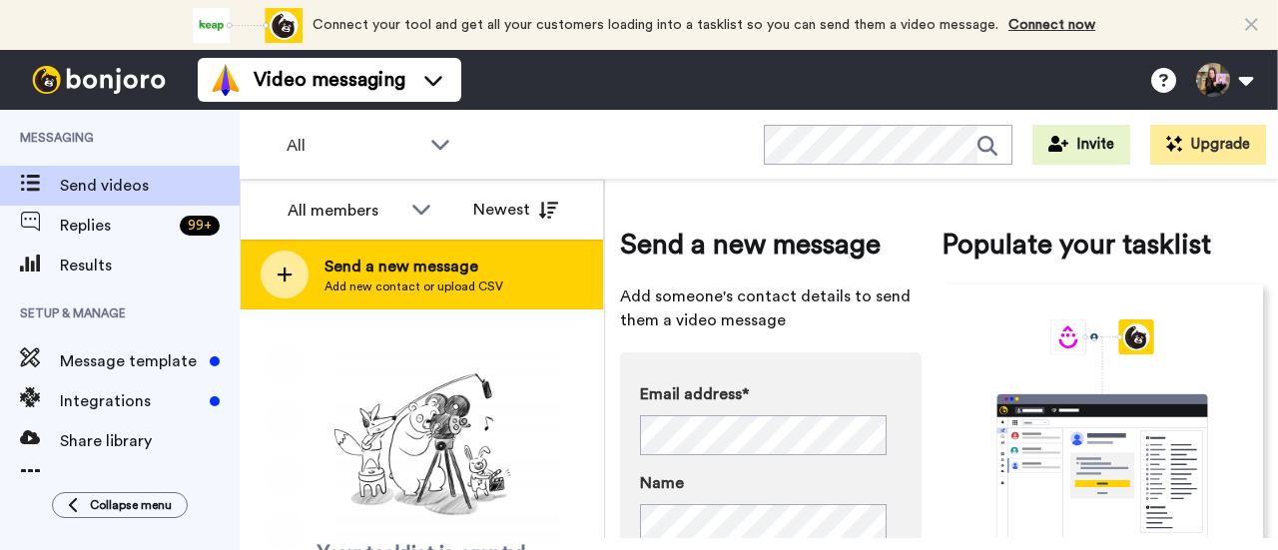
click at [467, 285] on span "Add new contact or upload CSV" at bounding box center [414, 287] width 179 height 16
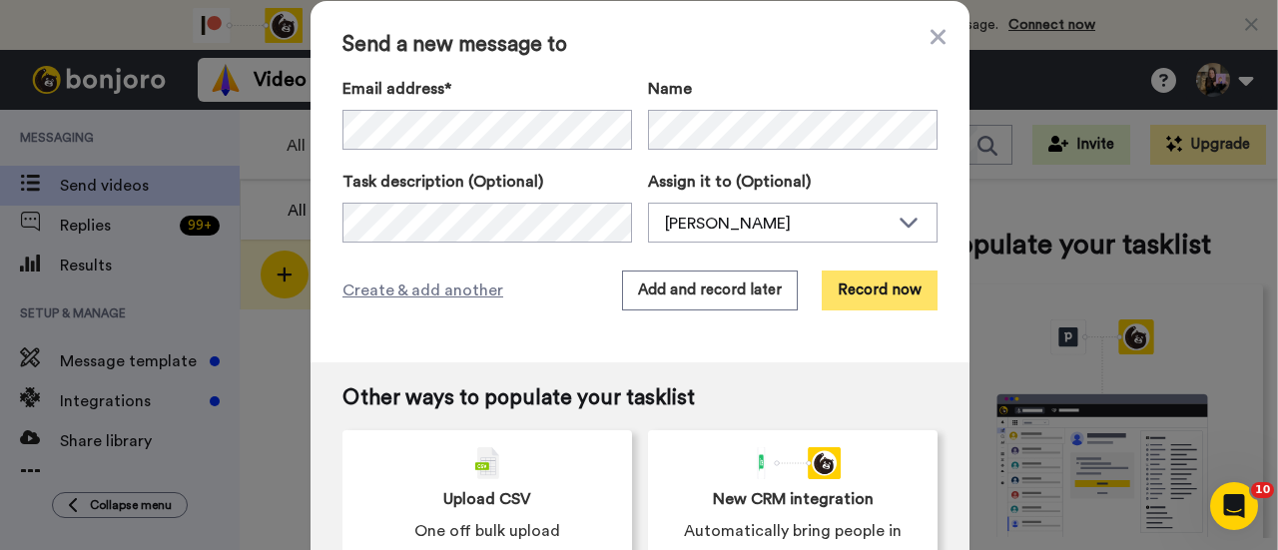
click at [863, 303] on button "Record now" at bounding box center [880, 291] width 116 height 40
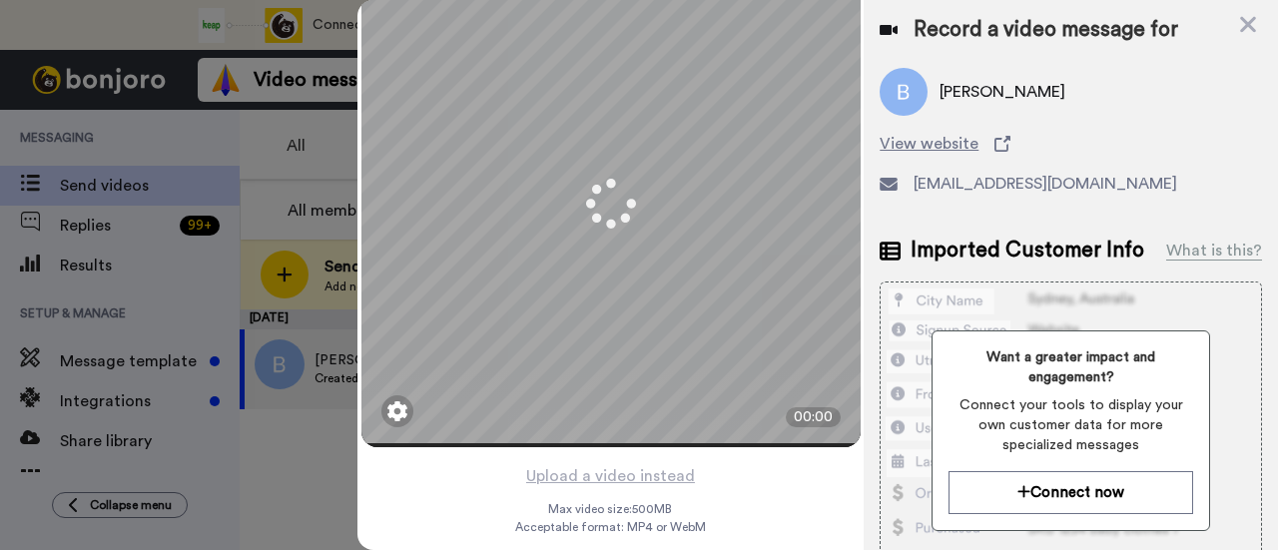
scroll to position [96, 0]
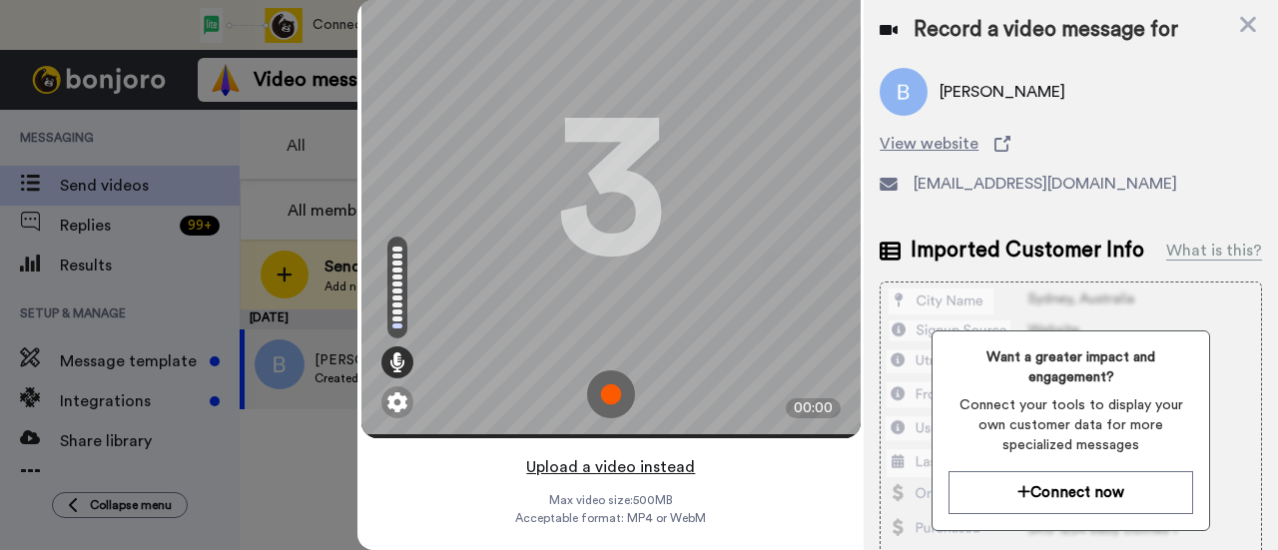
click at [656, 454] on button "Upload a video instead" at bounding box center [610, 467] width 181 height 26
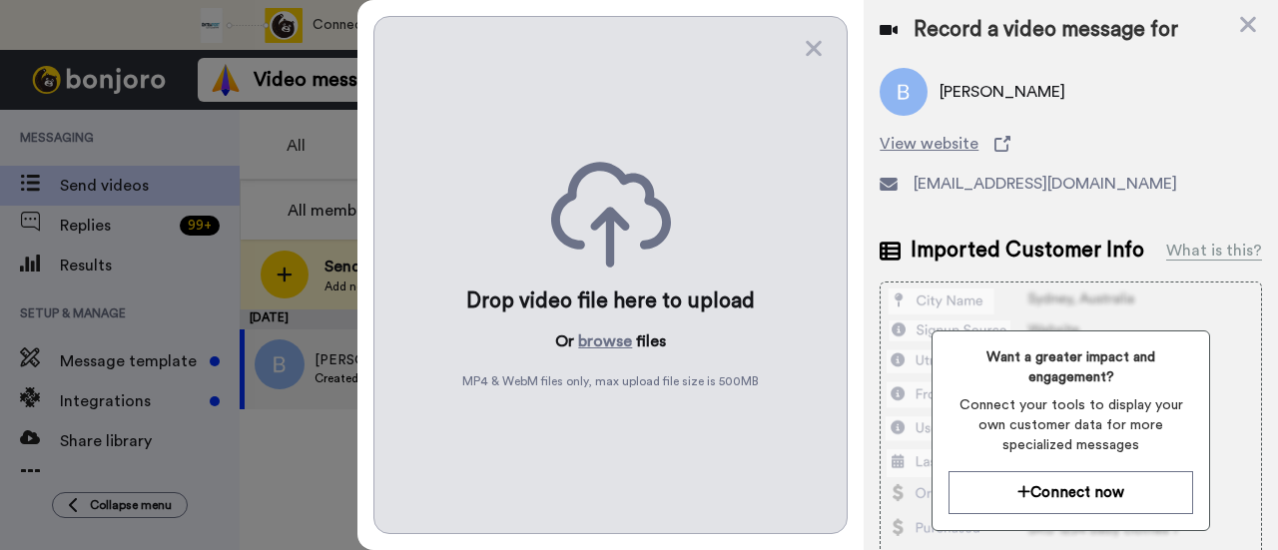
scroll to position [0, 0]
click at [600, 343] on button "browse" at bounding box center [605, 342] width 54 height 24
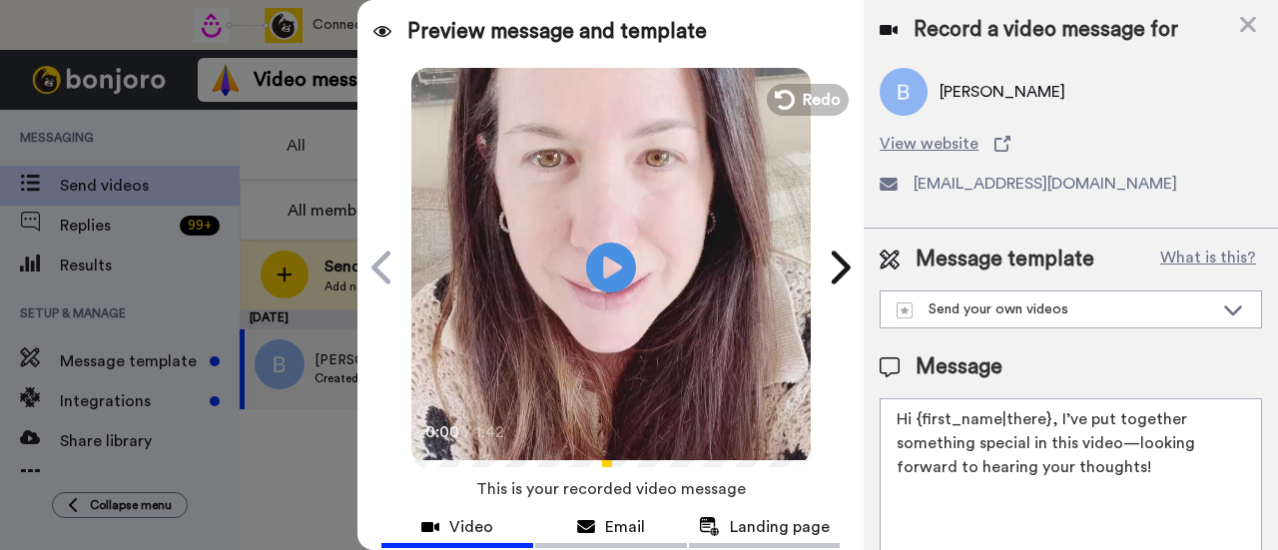
drag, startPoint x: 1151, startPoint y: 469, endPoint x: 1057, endPoint y: 414, distance: 108.8
click at [1057, 414] on textarea "Hi {first_name|there}, I’ve put together something special in this video—lookin…" at bounding box center [1071, 488] width 383 height 180
paste textarea "welcome to SLP Elevate! I created a video welcome for you! Feel free to click r…"
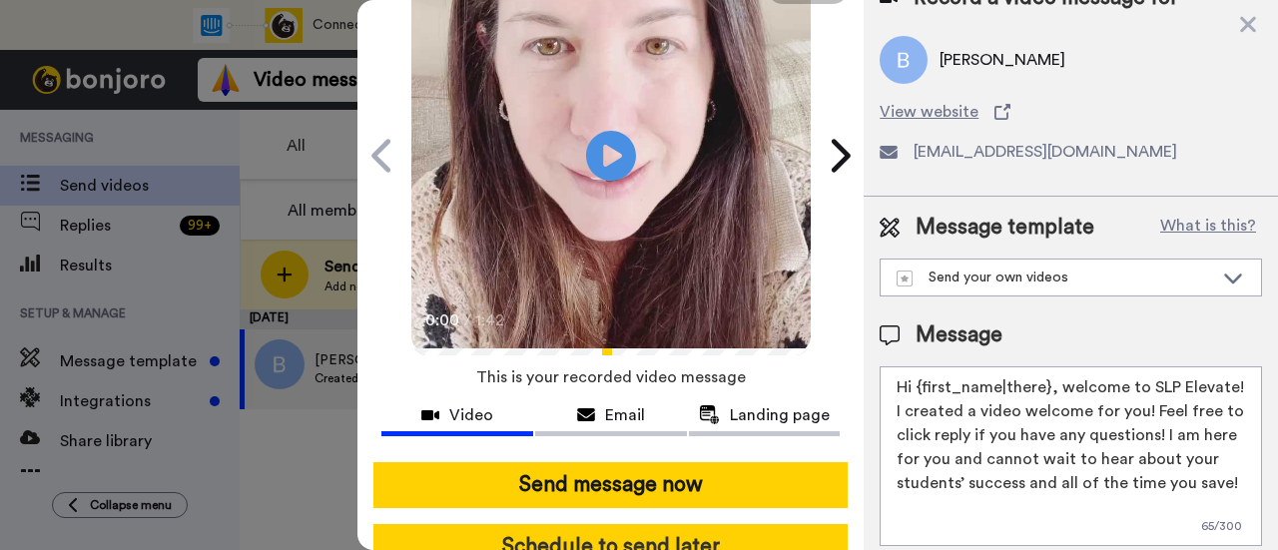
scroll to position [200, 0]
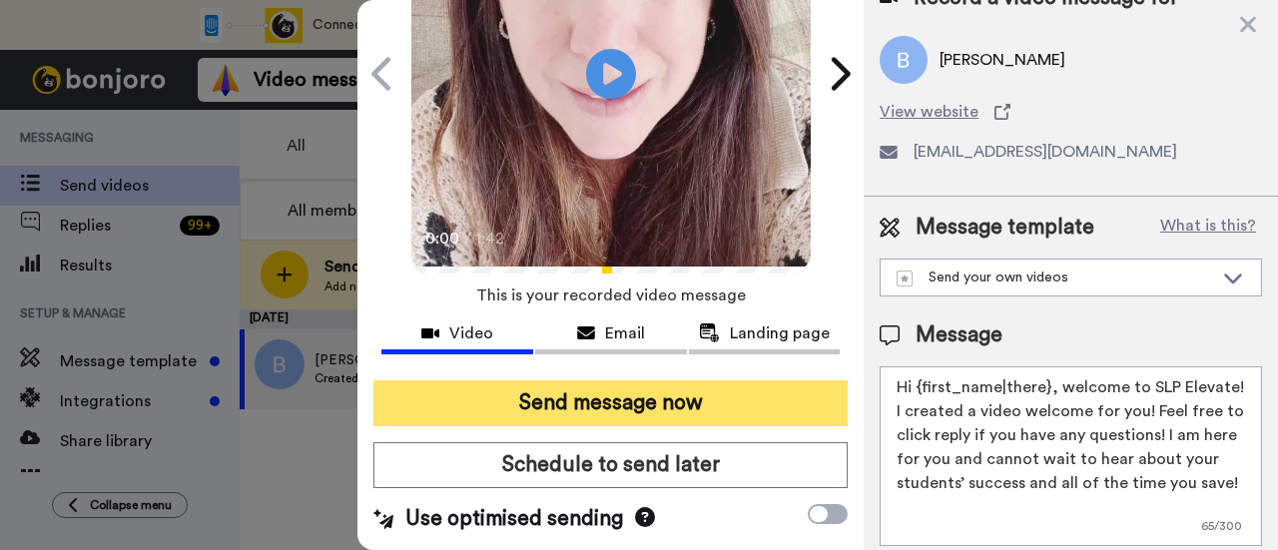
type textarea "Hi {first_name|there}, welcome to SLP Elevate! I created a video welcome for yo…"
click at [787, 390] on button "Send message now" at bounding box center [611, 404] width 474 height 46
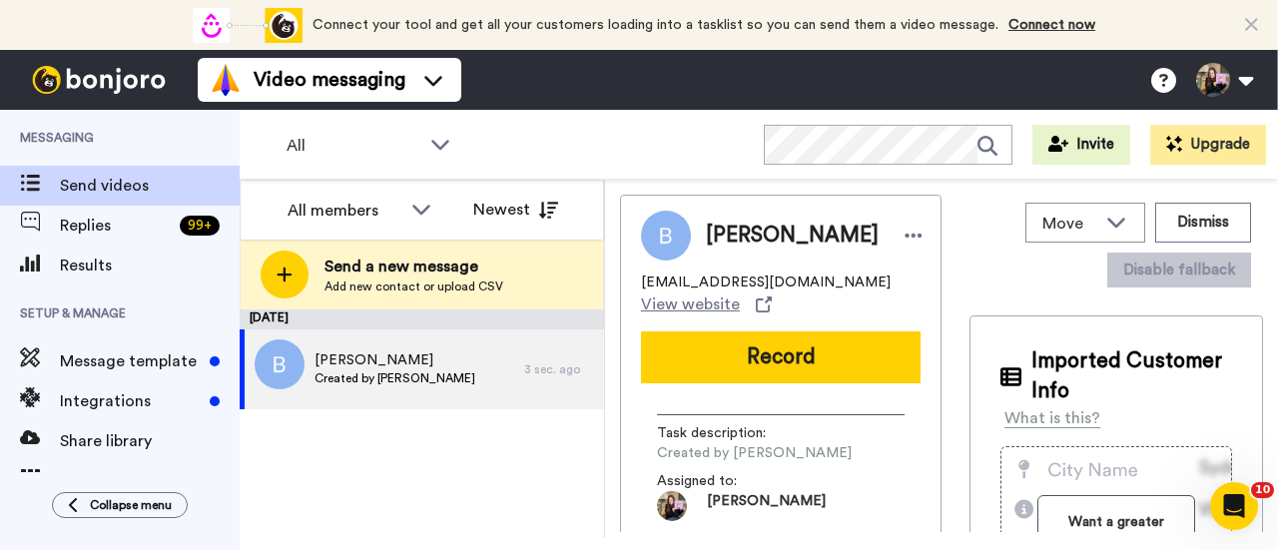
scroll to position [0, 0]
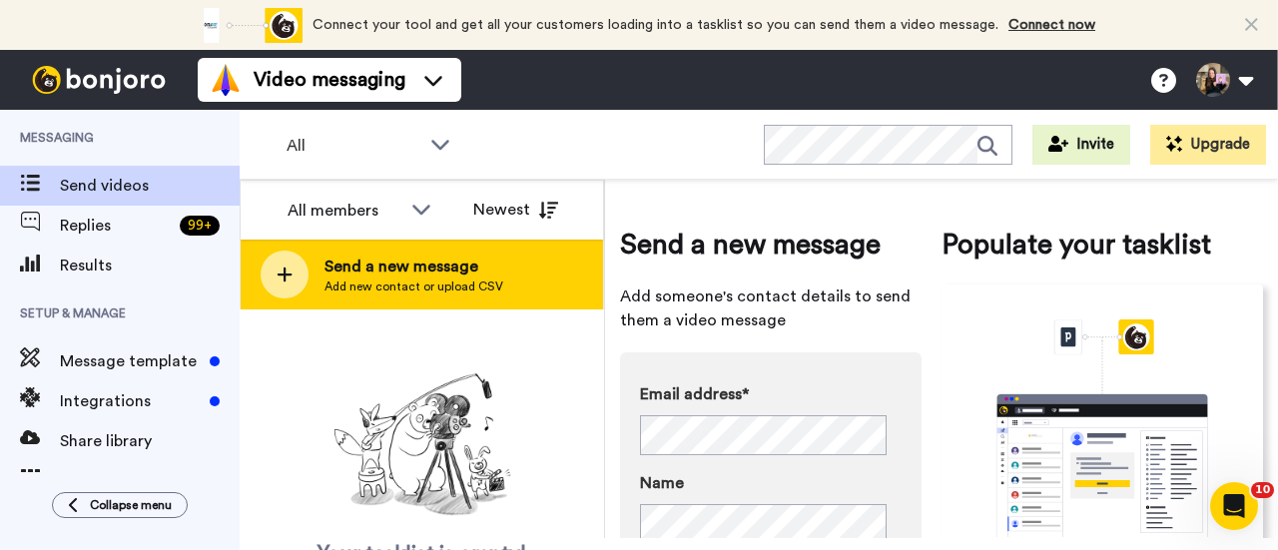
click at [536, 260] on div "Send a new message Add new contact or upload CSV" at bounding box center [422, 275] width 363 height 70
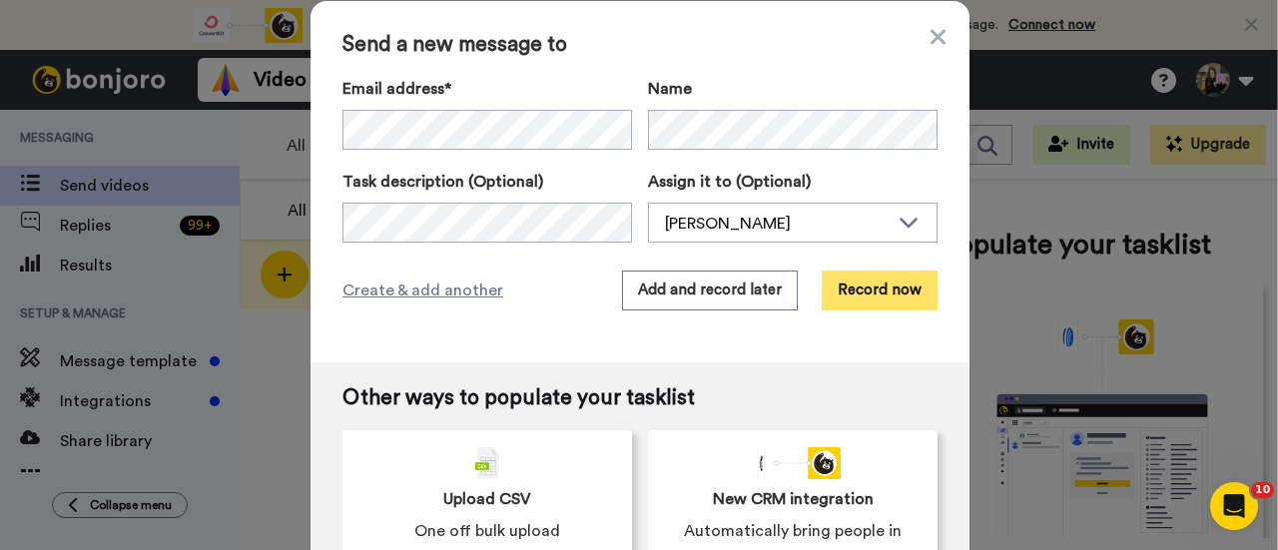
click at [874, 293] on button "Record now" at bounding box center [880, 291] width 116 height 40
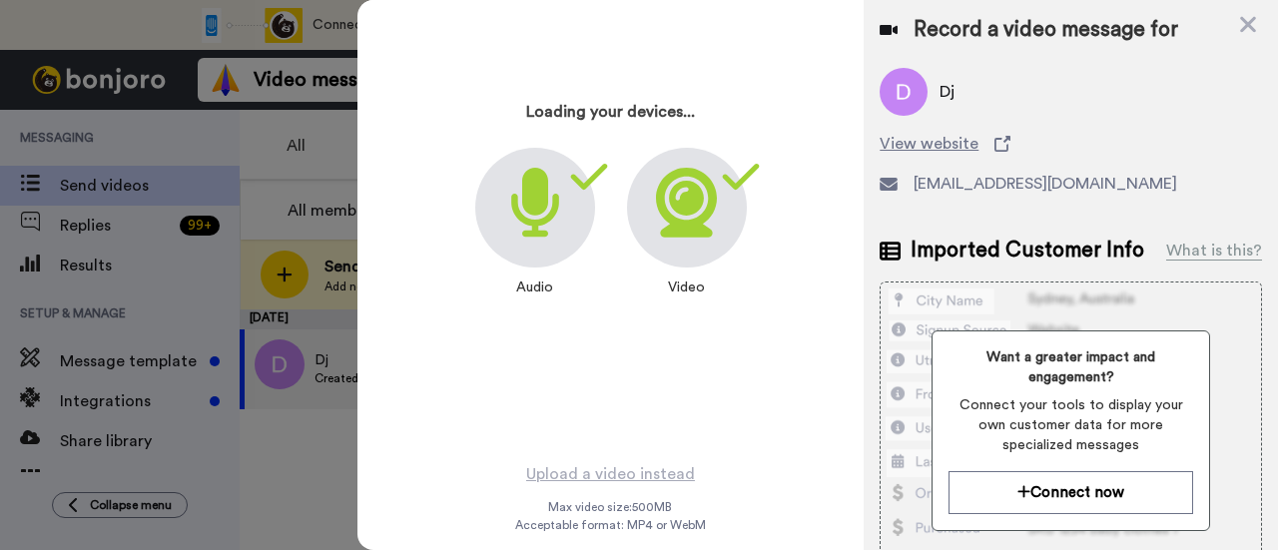
scroll to position [96, 0]
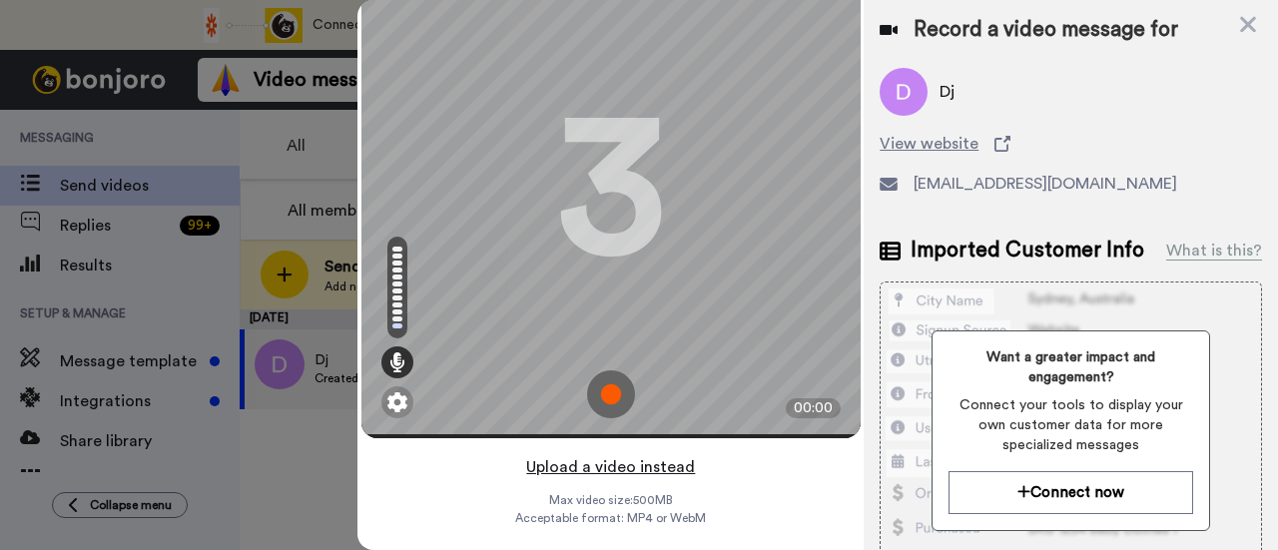
click at [670, 454] on button "Upload a video instead" at bounding box center [610, 467] width 181 height 26
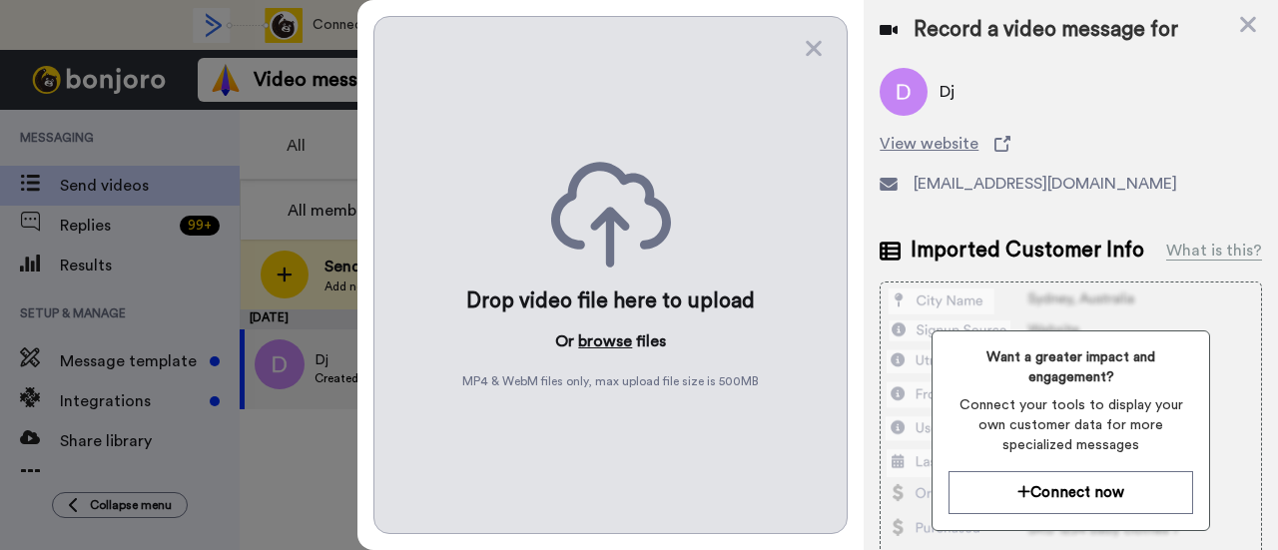
click at [596, 337] on button "browse" at bounding box center [605, 342] width 54 height 24
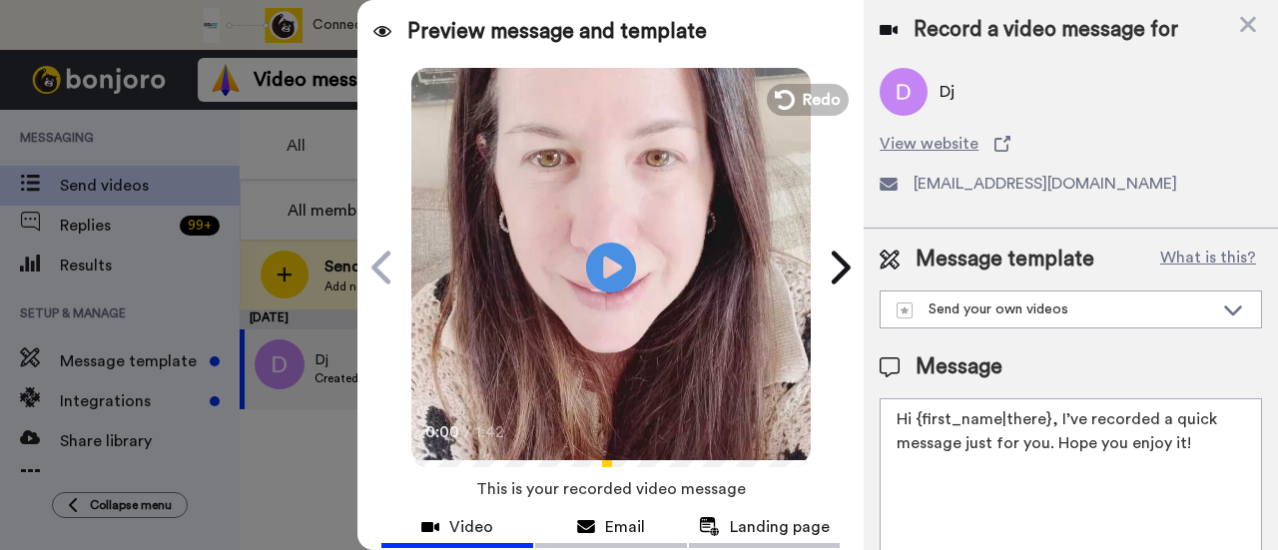
drag, startPoint x: 1211, startPoint y: 448, endPoint x: 1056, endPoint y: 416, distance: 159.0
click at [1056, 416] on textarea "Hi {first_name|there}, I’ve recorded a quick message just for you. Hope you enj…" at bounding box center [1071, 488] width 383 height 180
paste textarea "welcome to SLP Elevate! I created a video welcome for you! Feel free to click r…"
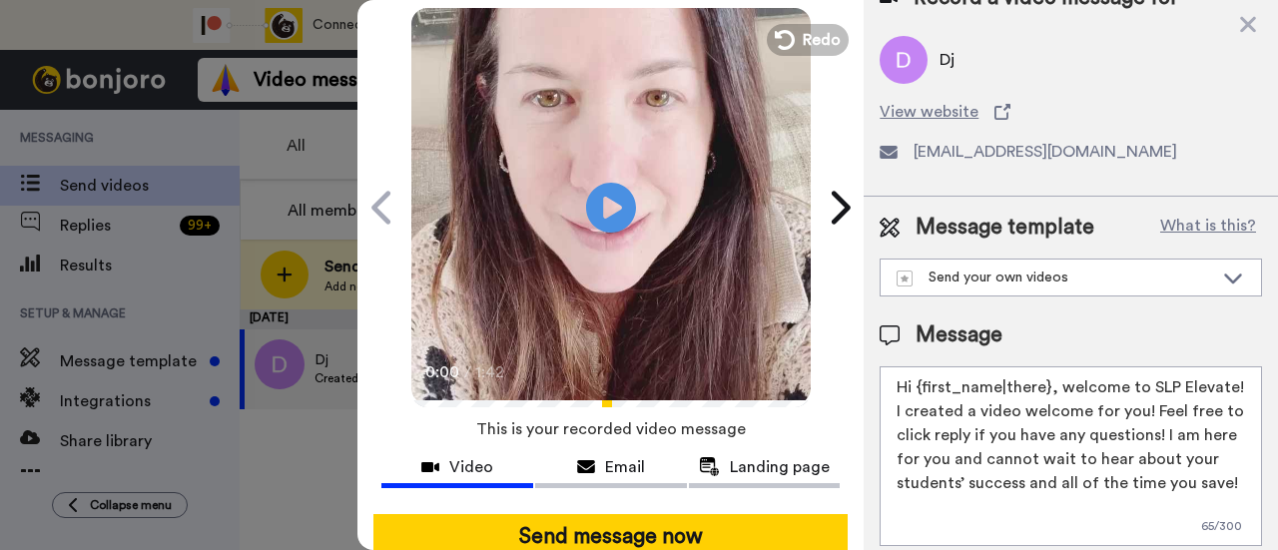
scroll to position [100, 0]
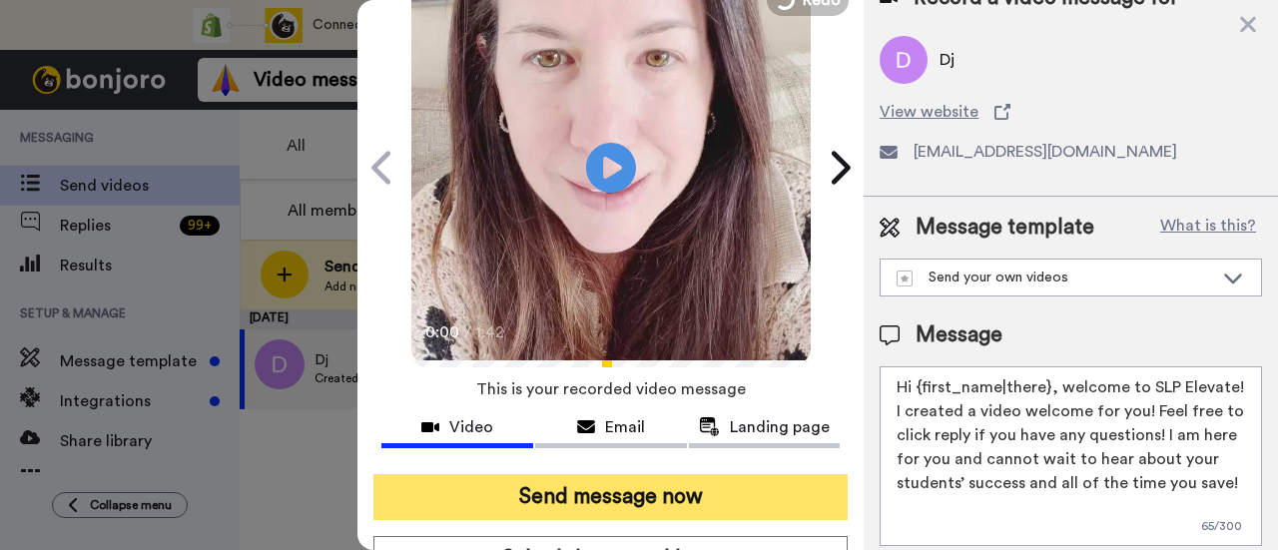
type textarea "Hi {first_name|there}, welcome to SLP Elevate! I created a video welcome for yo…"
click at [635, 496] on button "Send message now" at bounding box center [611, 497] width 474 height 46
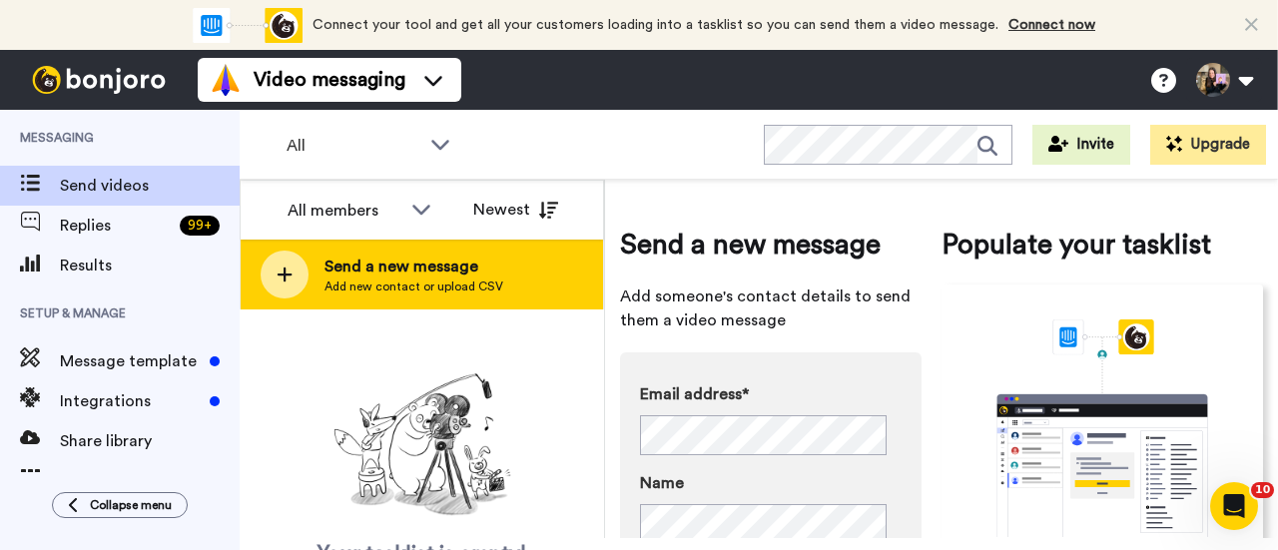
click at [428, 250] on div "Send a new message Add new contact or upload CSV" at bounding box center [422, 275] width 363 height 70
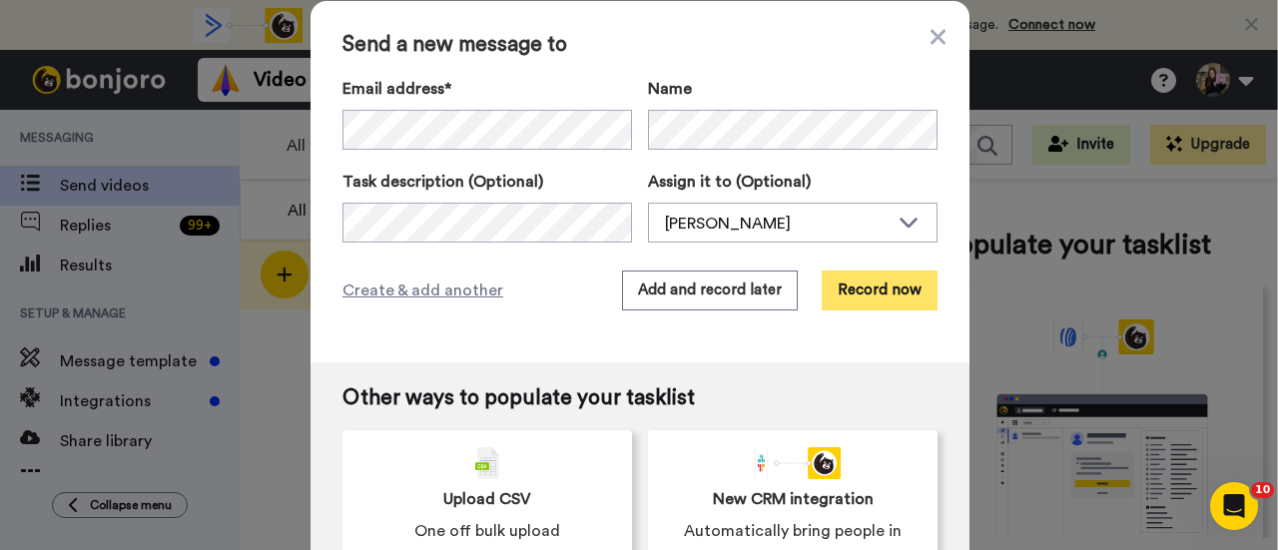
click at [873, 303] on button "Record now" at bounding box center [880, 291] width 116 height 40
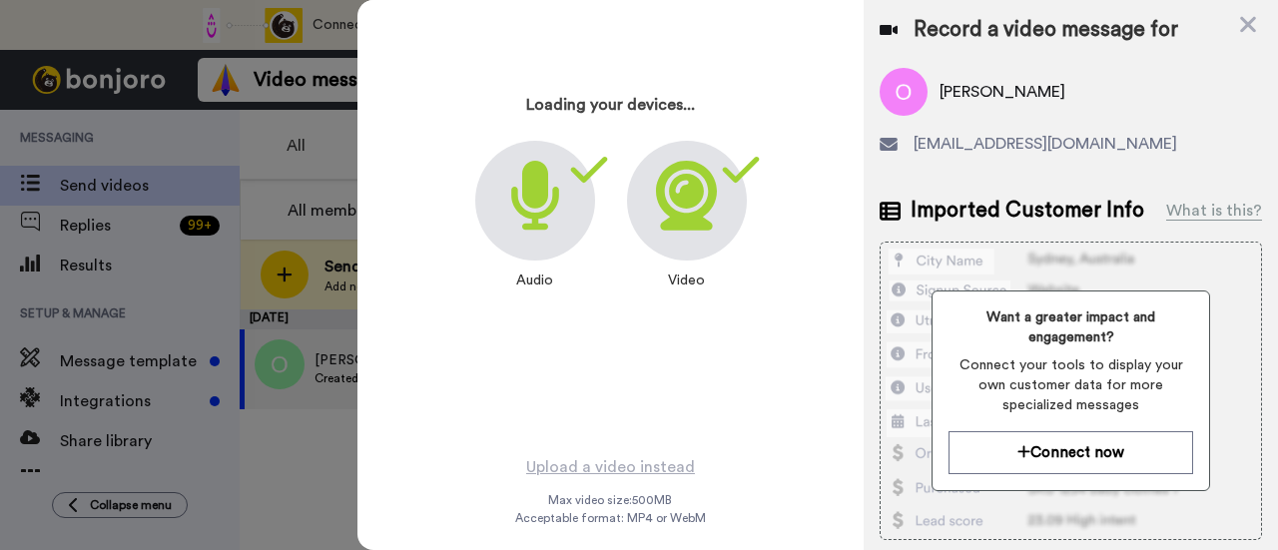
scroll to position [96, 0]
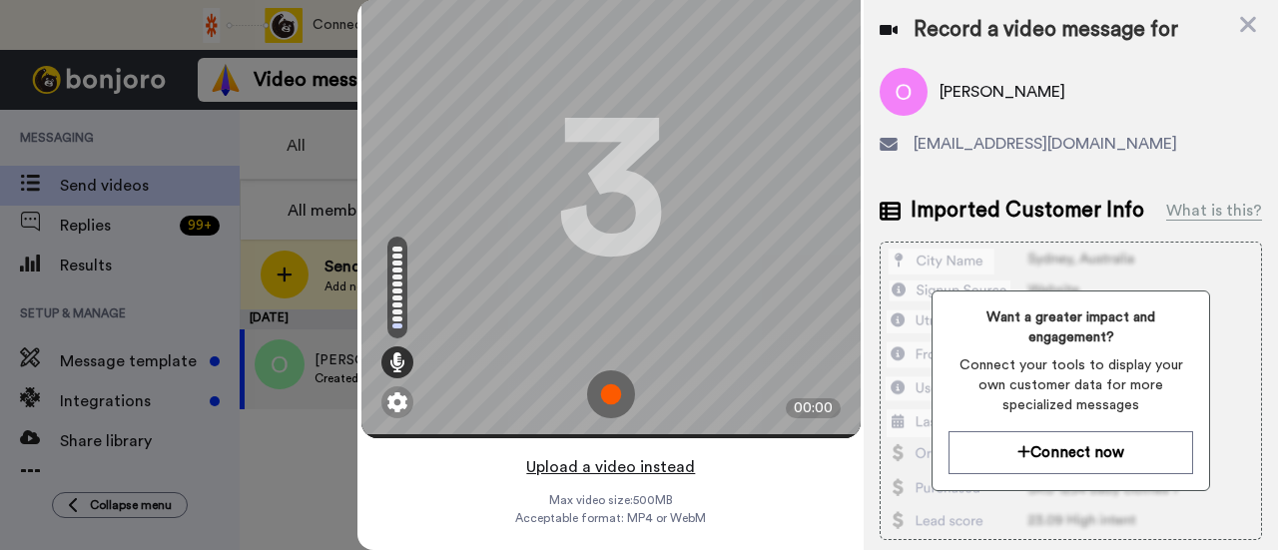
click at [659, 454] on button "Upload a video instead" at bounding box center [610, 467] width 181 height 26
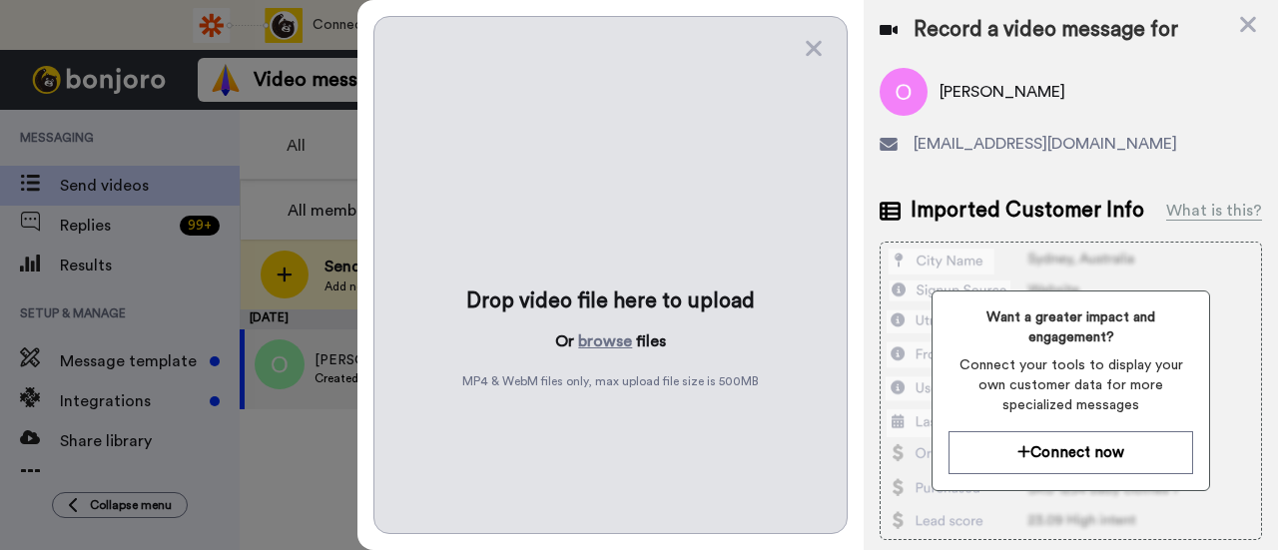
scroll to position [0, 0]
click at [617, 333] on button "browse" at bounding box center [605, 342] width 54 height 24
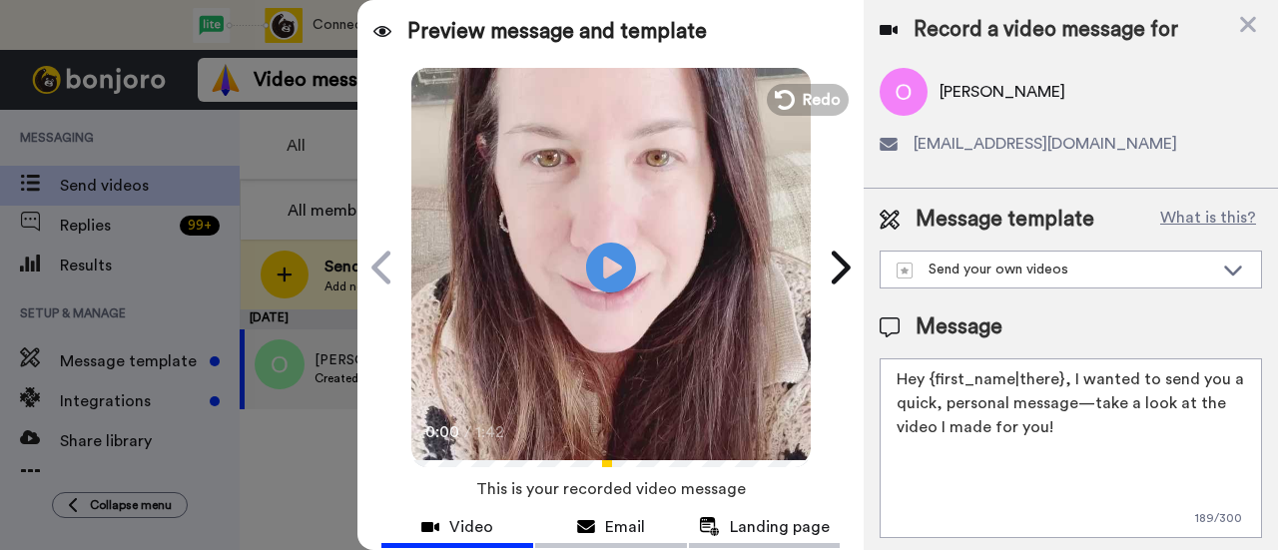
drag, startPoint x: 1079, startPoint y: 429, endPoint x: 1069, endPoint y: 384, distance: 47.0
click at [1069, 384] on textarea "Hey {first_name|there}, I wanted to send you a quick, personal message—take a l…" at bounding box center [1071, 449] width 383 height 180
paste textarea "welcome to SLP Elevate! I created a video welcome for you! Feel free to click r…"
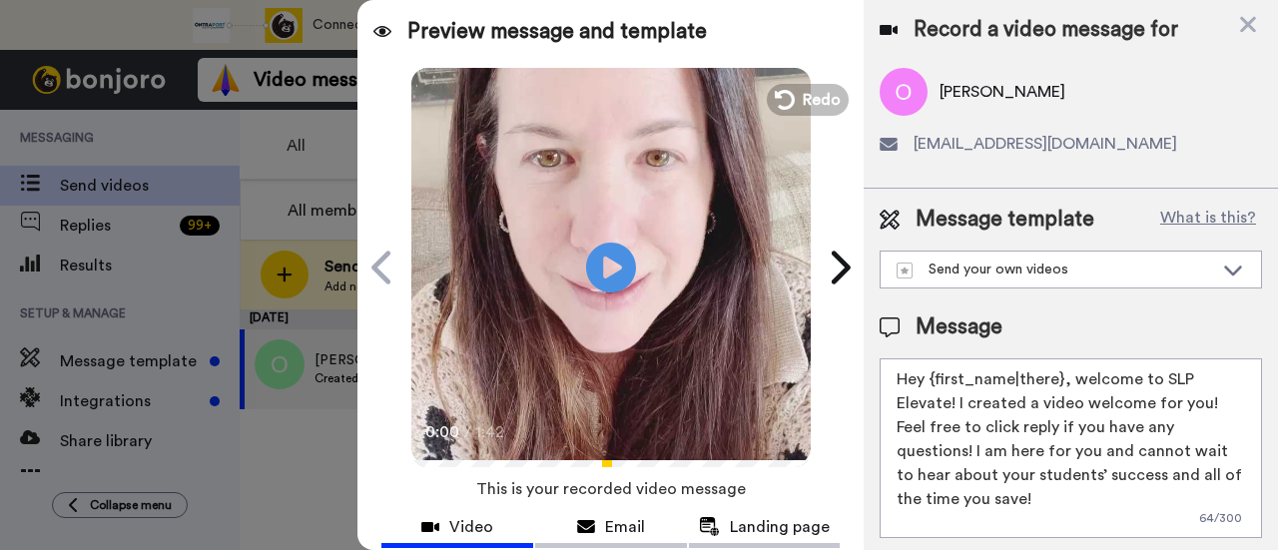
scroll to position [200, 0]
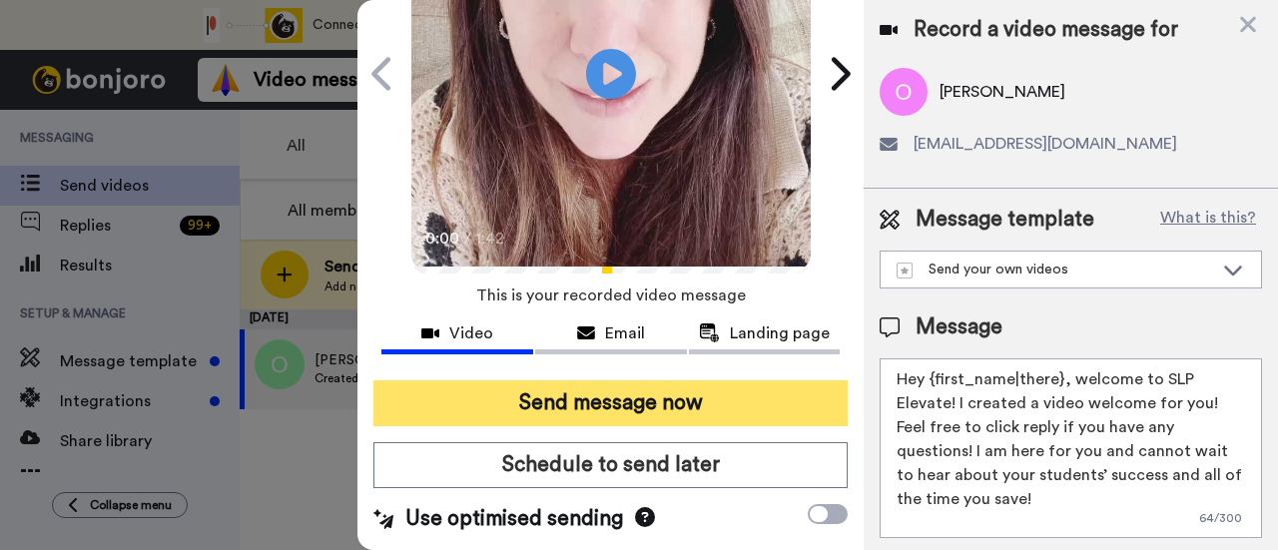
type textarea "Hey {first_name|there}, welcome to SLP Elevate! I created a video welcome for y…"
click at [715, 402] on button "Send message now" at bounding box center [611, 404] width 474 height 46
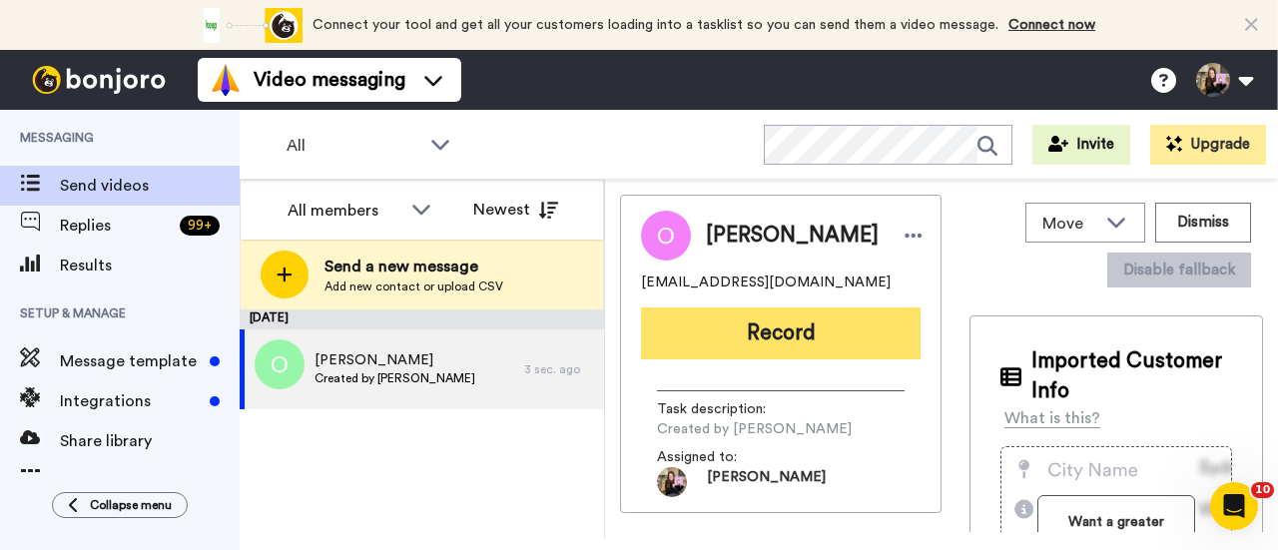
scroll to position [0, 0]
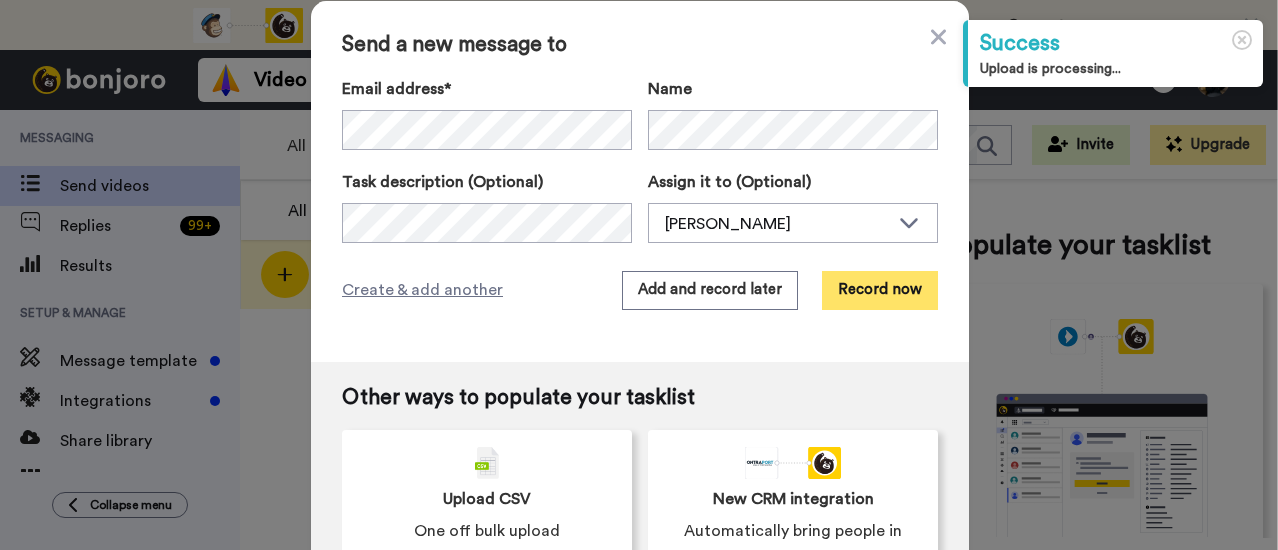
click at [880, 296] on button "Record now" at bounding box center [880, 291] width 116 height 40
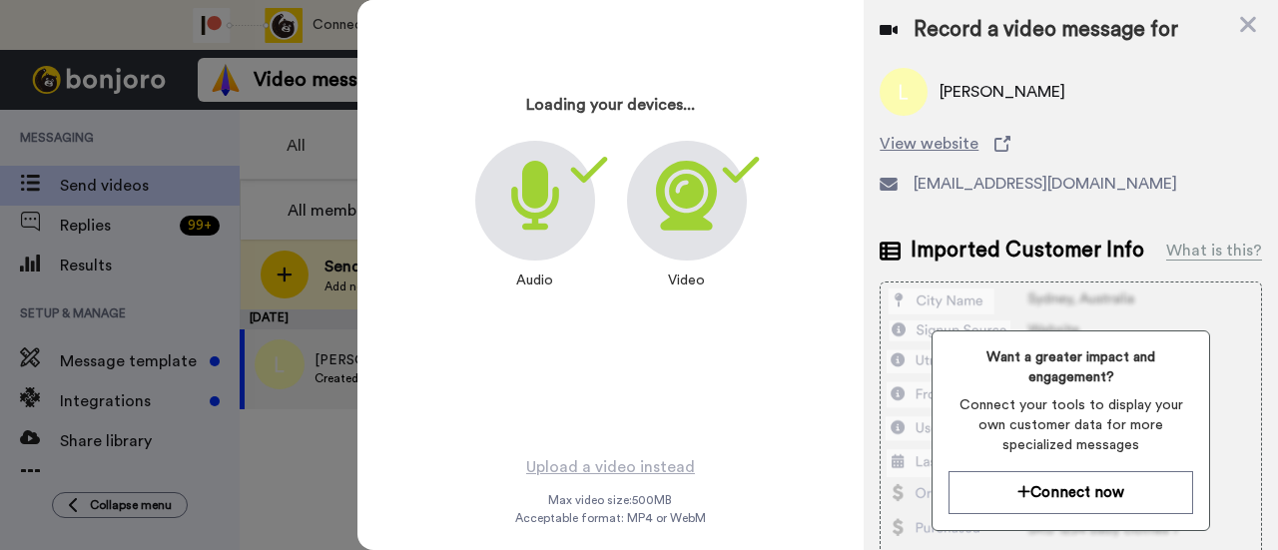
scroll to position [96, 0]
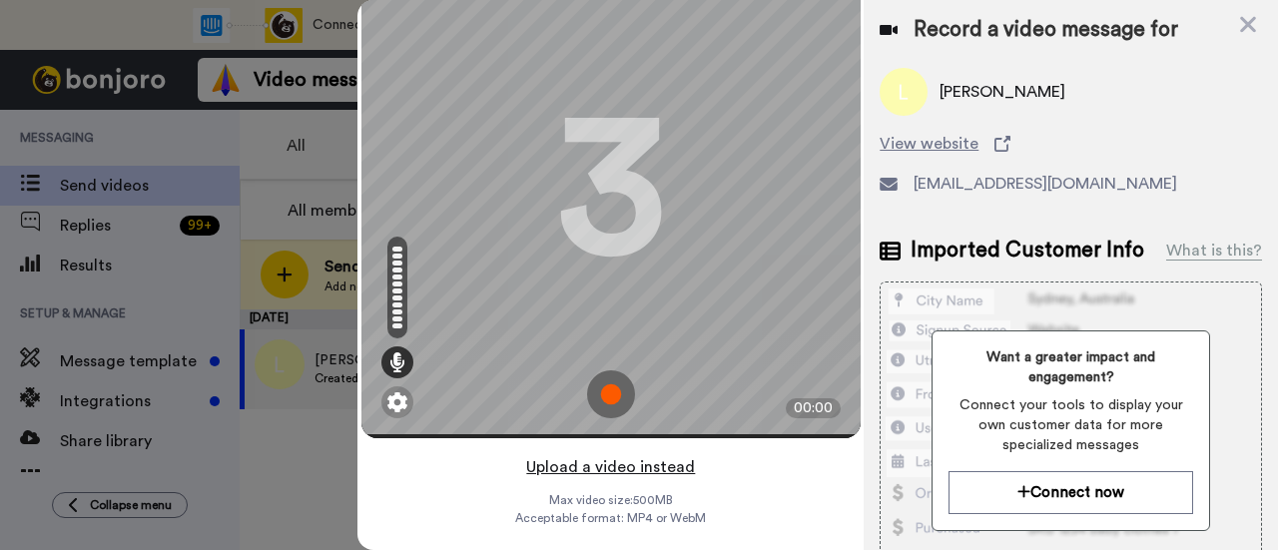
click at [677, 454] on button "Upload a video instead" at bounding box center [610, 467] width 181 height 26
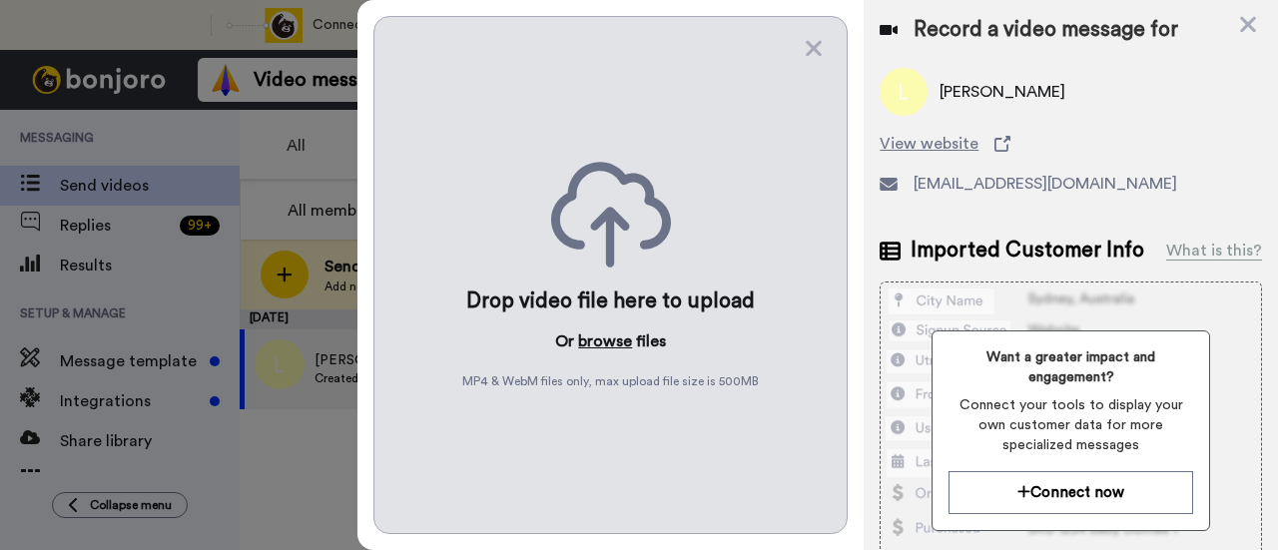
click at [605, 337] on button "browse" at bounding box center [605, 342] width 54 height 24
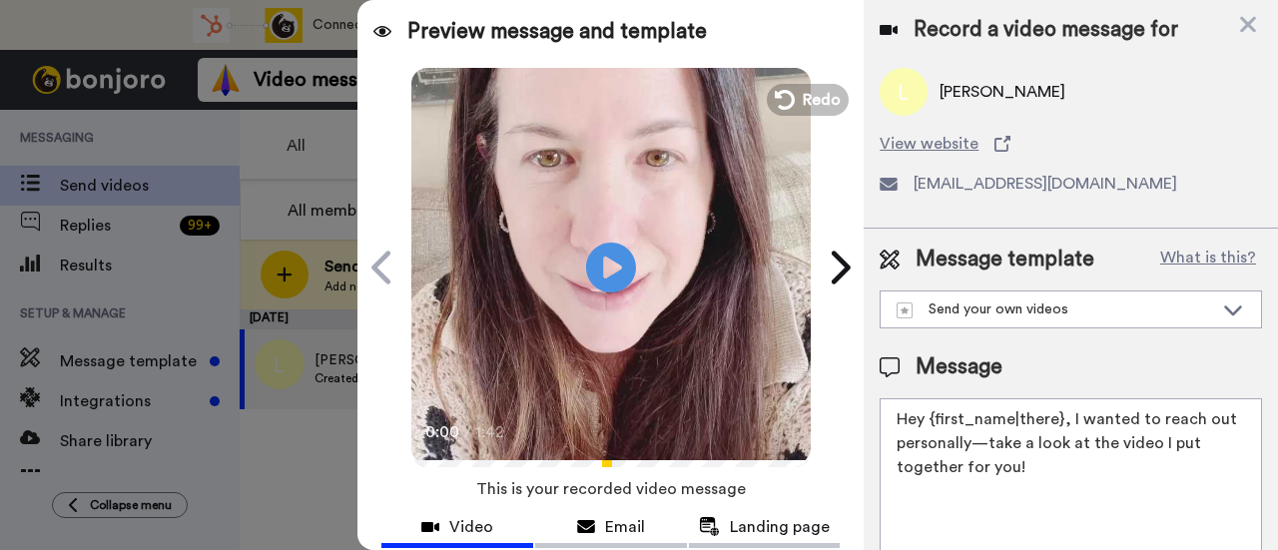
drag, startPoint x: 1065, startPoint y: 467, endPoint x: 1069, endPoint y: 428, distance: 39.2
click at [1069, 428] on textarea "Hey {first_name|there}, I wanted to reach out personally—take a look at the vid…" at bounding box center [1071, 488] width 383 height 180
paste textarea "welcome to SLP Elevate! I created a video welcome for you! Feel free to click r…"
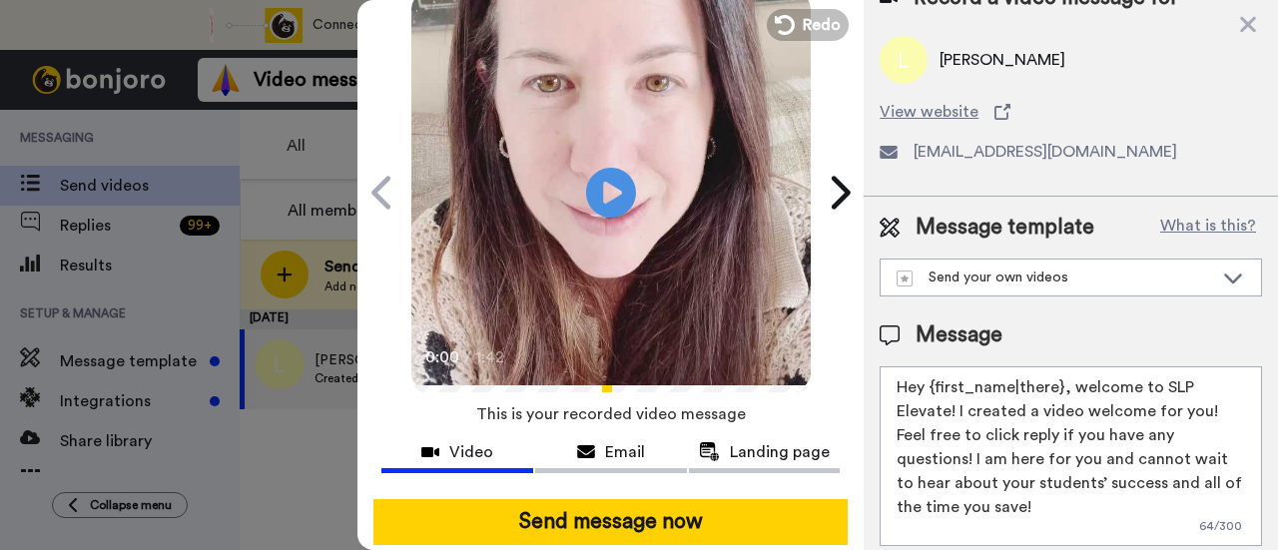
scroll to position [100, 0]
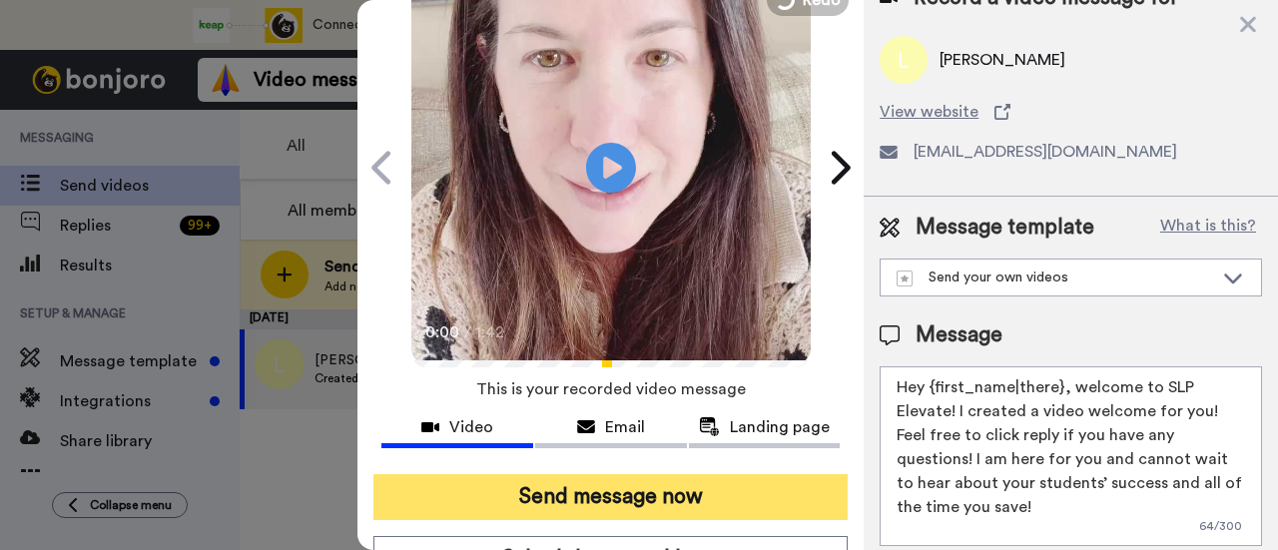
type textarea "Hey {first_name|there}, welcome to SLP Elevate! I created a video welcome for y…"
click at [750, 488] on button "Send message now" at bounding box center [611, 497] width 474 height 46
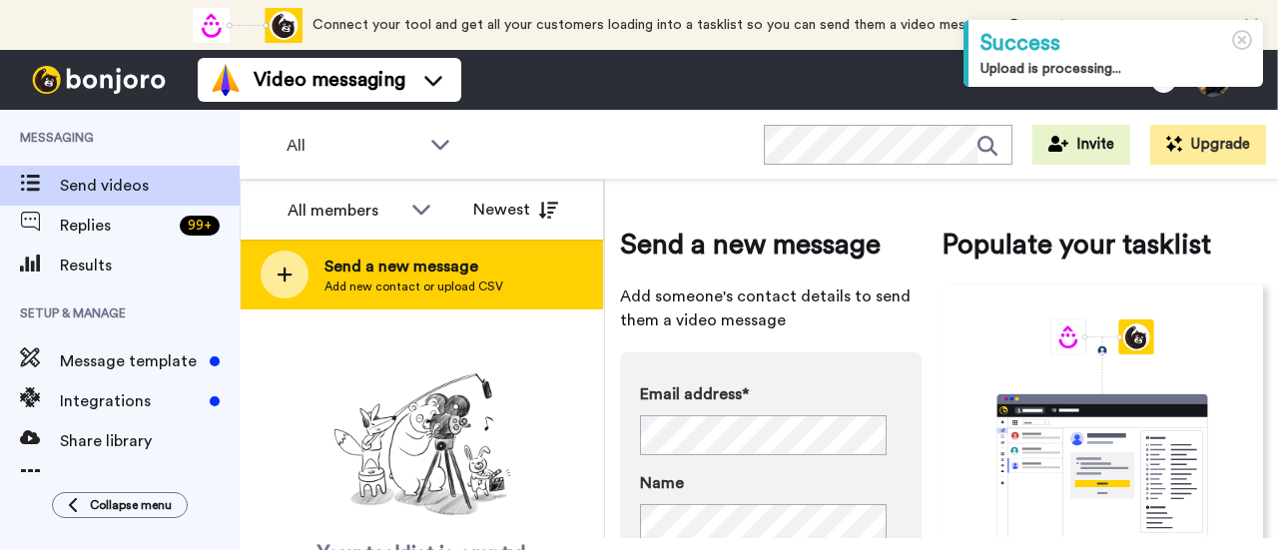
click at [485, 250] on div "Send a new message Add new contact or upload CSV" at bounding box center [422, 275] width 363 height 70
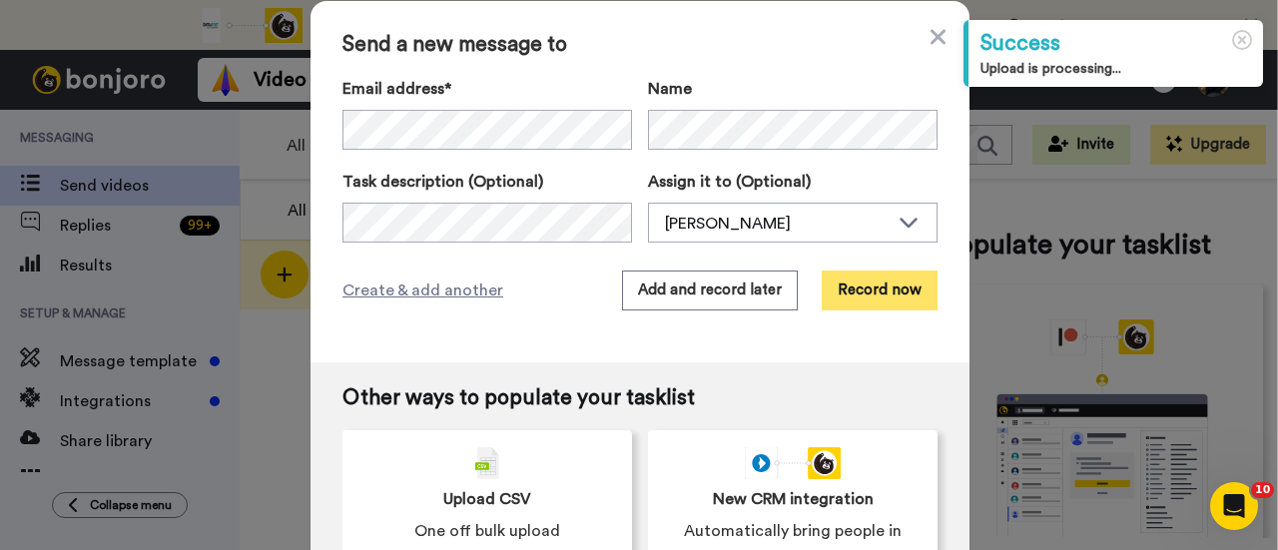
click at [867, 306] on button "Record now" at bounding box center [880, 291] width 116 height 40
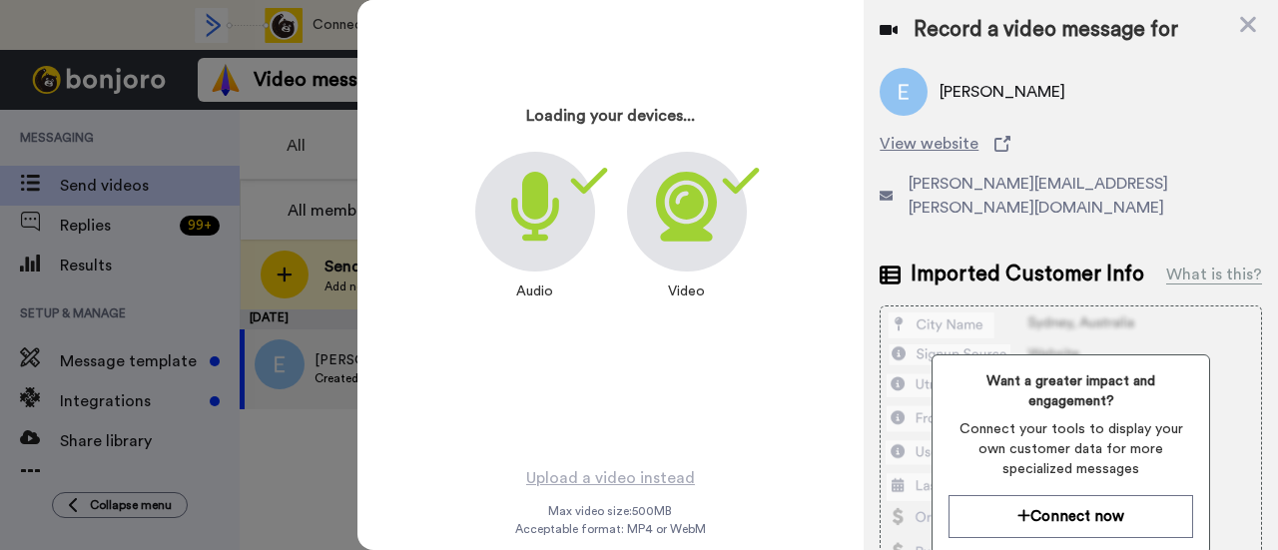
scroll to position [96, 0]
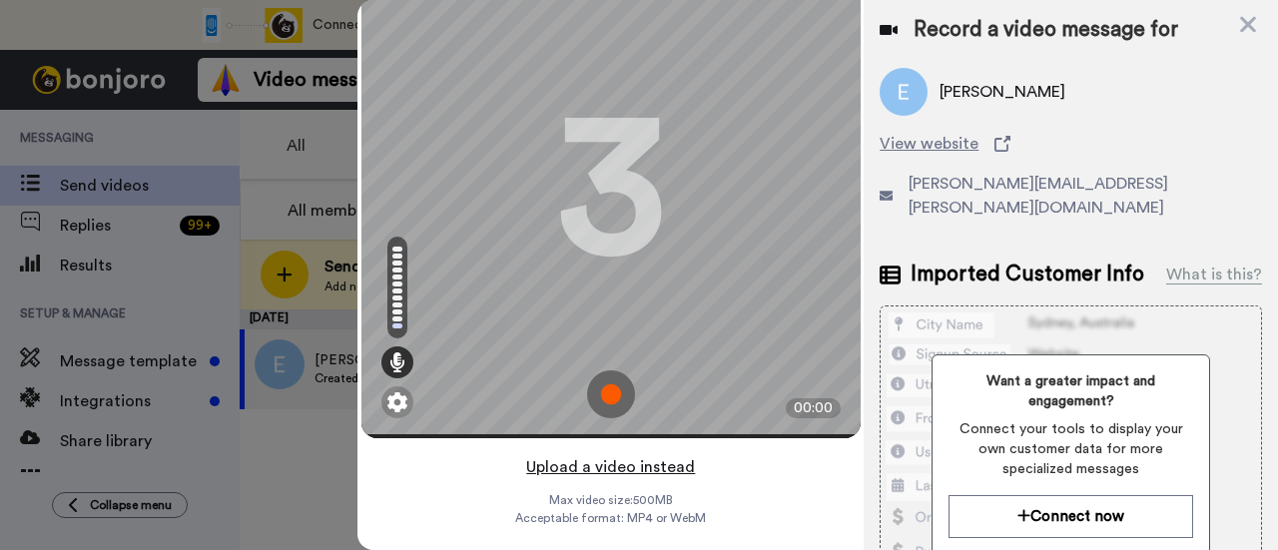
click at [640, 454] on button "Upload a video instead" at bounding box center [610, 467] width 181 height 26
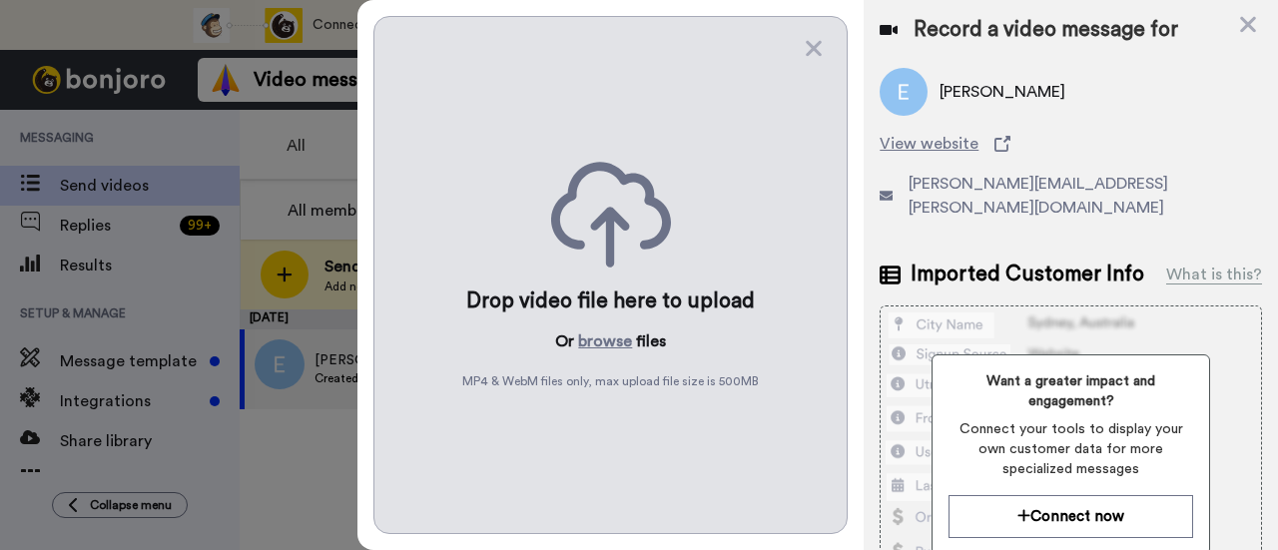
scroll to position [0, 0]
click at [604, 337] on button "browse" at bounding box center [605, 342] width 54 height 24
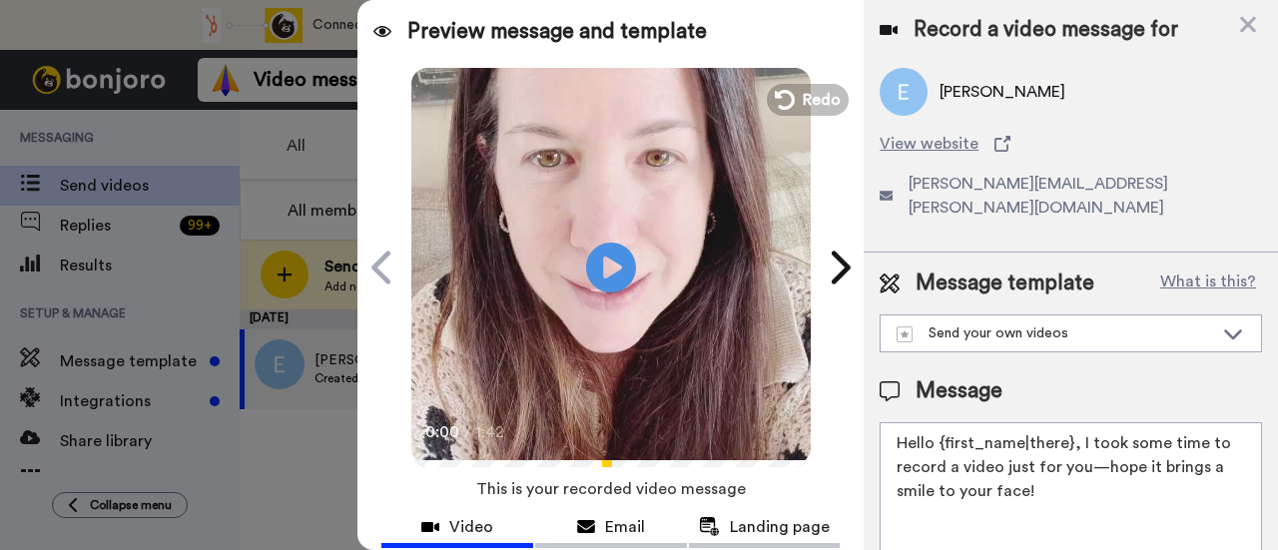
drag, startPoint x: 1045, startPoint y: 466, endPoint x: 1077, endPoint y: 426, distance: 51.2
click at [1077, 426] on textarea "Hello {first_name|there}, I took some time to record a video just for you—hope …" at bounding box center [1071, 512] width 383 height 180
paste textarea "welcome to SLP Elevate! I created a video welcome for you! Feel free to click r…"
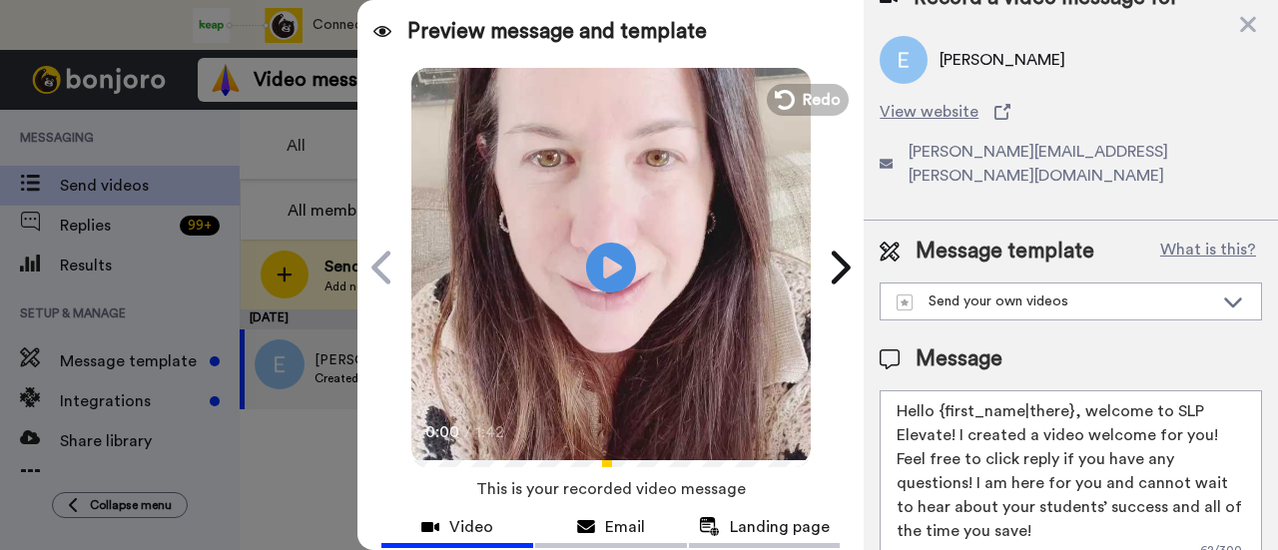
scroll to position [200, 0]
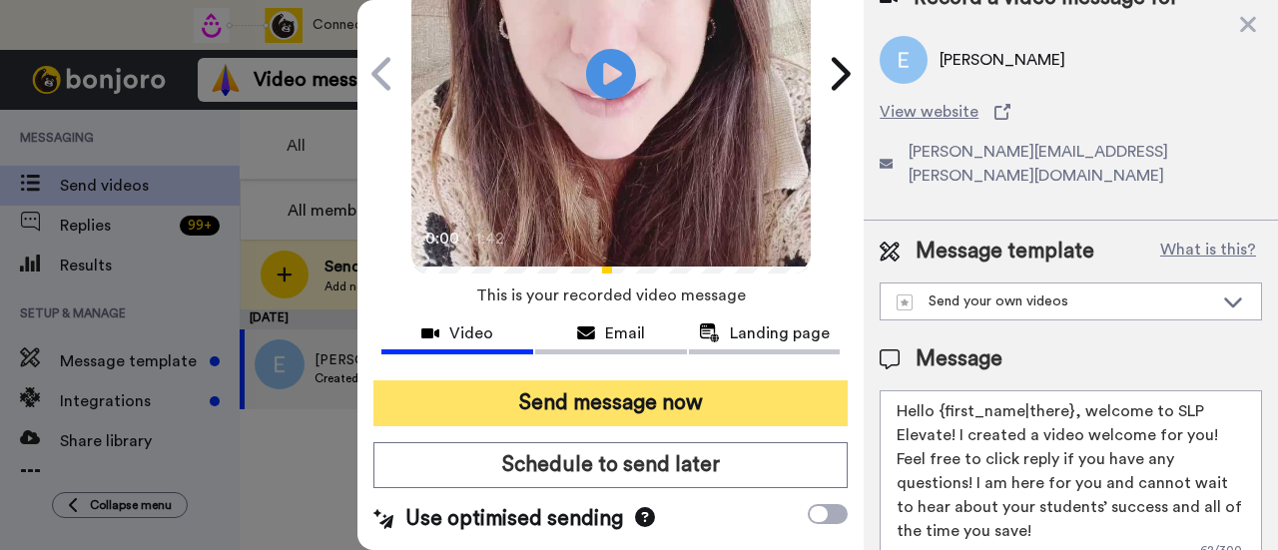
type textarea "Hello {first_name|there}, welcome to SLP Elevate! I created a video welcome for…"
click at [641, 398] on button "Send message now" at bounding box center [611, 404] width 474 height 46
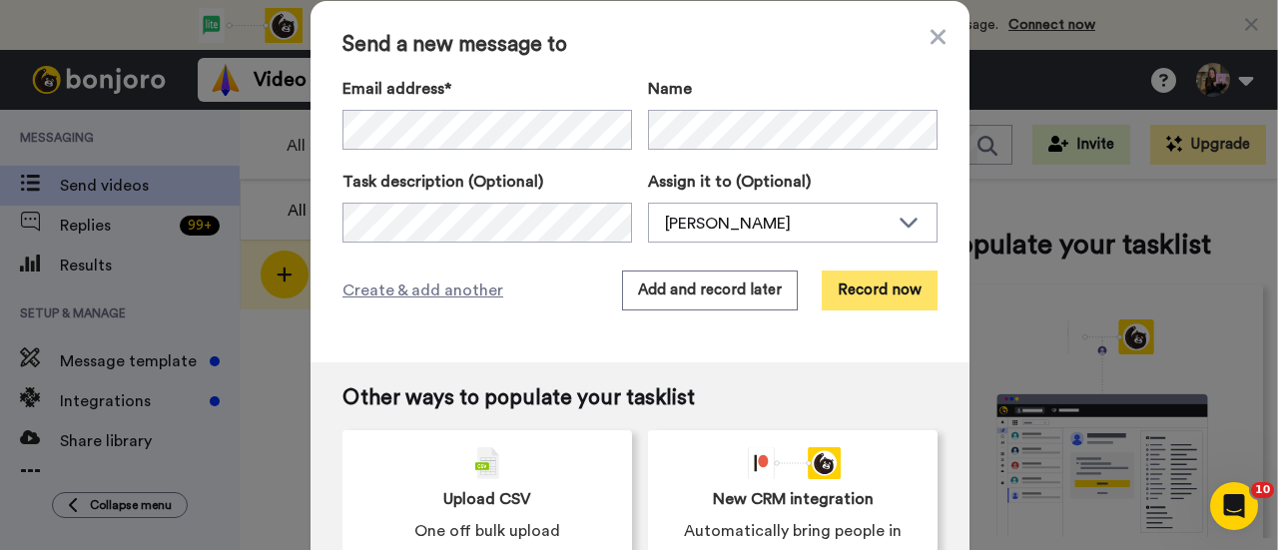
click at [881, 287] on button "Record now" at bounding box center [880, 291] width 116 height 40
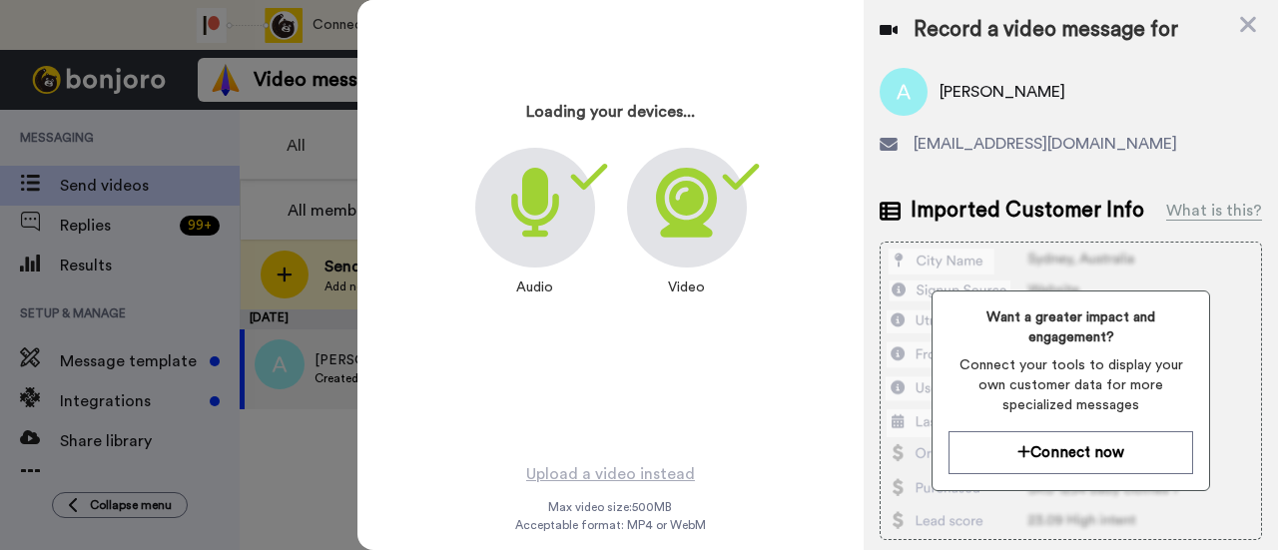
scroll to position [96, 0]
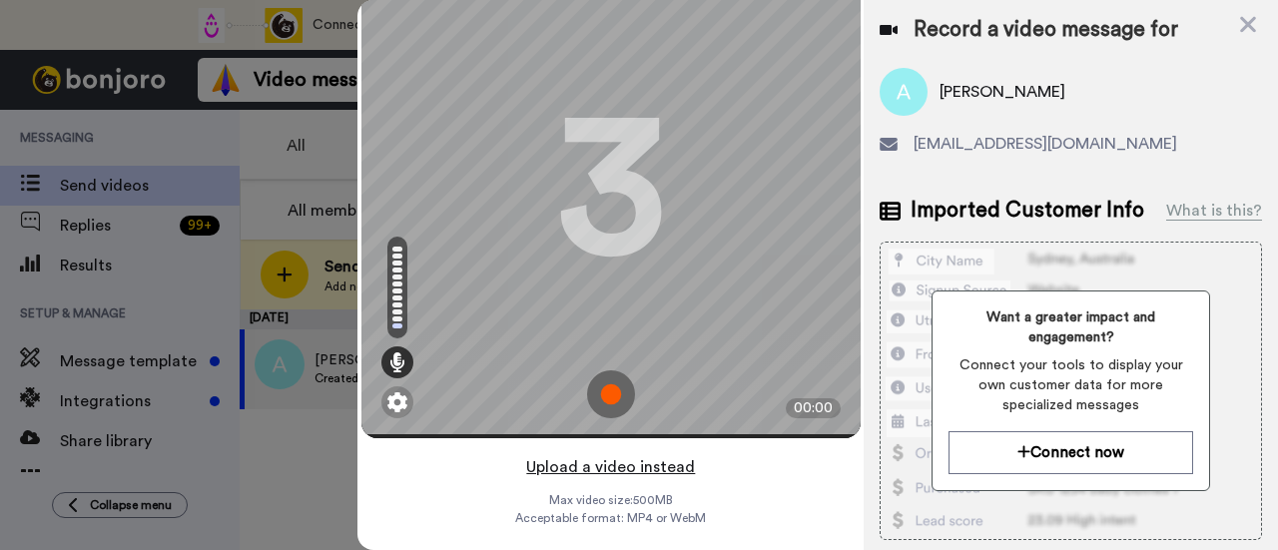
click at [661, 454] on button "Upload a video instead" at bounding box center [610, 467] width 181 height 26
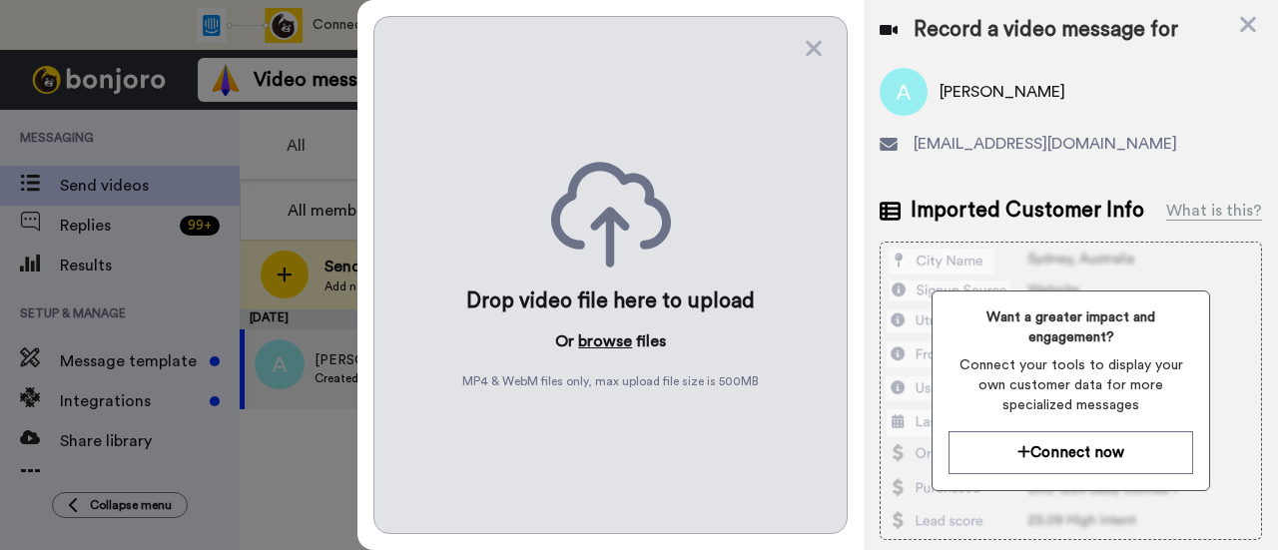
click at [593, 343] on button "browse" at bounding box center [605, 342] width 54 height 24
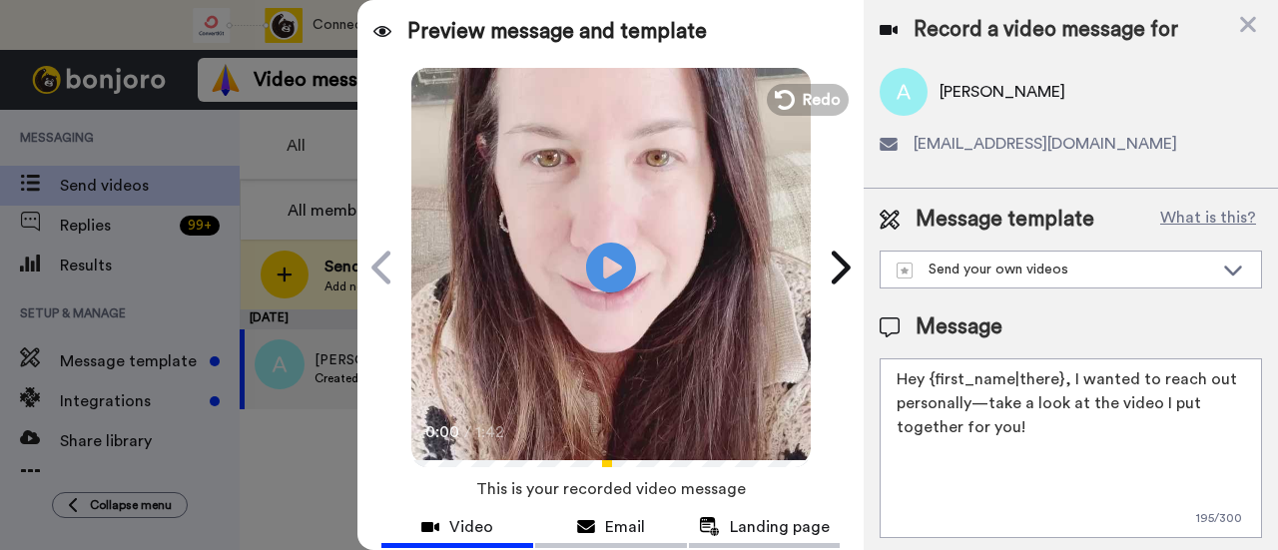
drag, startPoint x: 1081, startPoint y: 440, endPoint x: 1071, endPoint y: 376, distance: 65.7
click at [1071, 376] on textarea "Hey {first_name|there}, I wanted to reach out personally—take a look at the vid…" at bounding box center [1071, 449] width 383 height 180
paste textarea "welcome to SLP Elevate! I created a video welcome for you! Feel free to click r…"
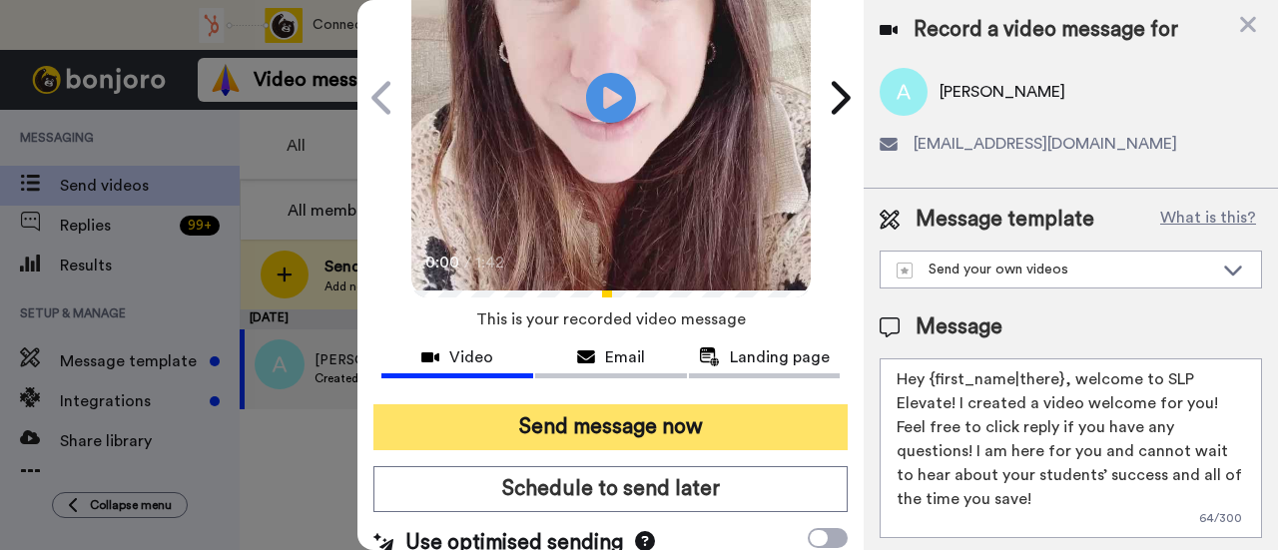
scroll to position [200, 0]
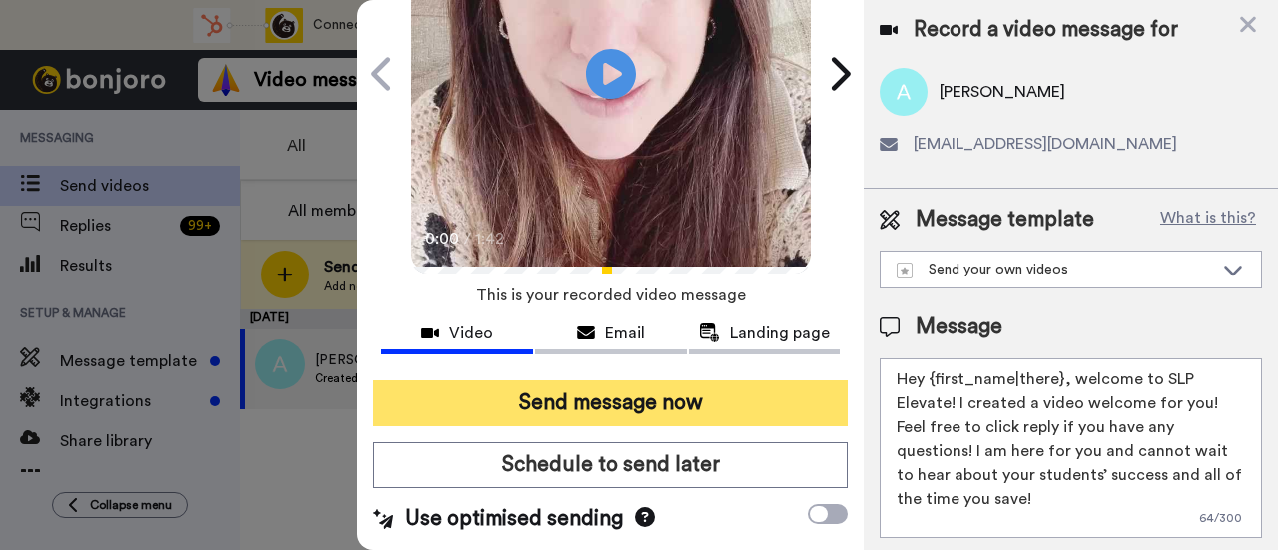
type textarea "Hey {first_name|there}, welcome to SLP Elevate! I created a video welcome for y…"
click at [714, 391] on button "Send message now" at bounding box center [611, 404] width 474 height 46
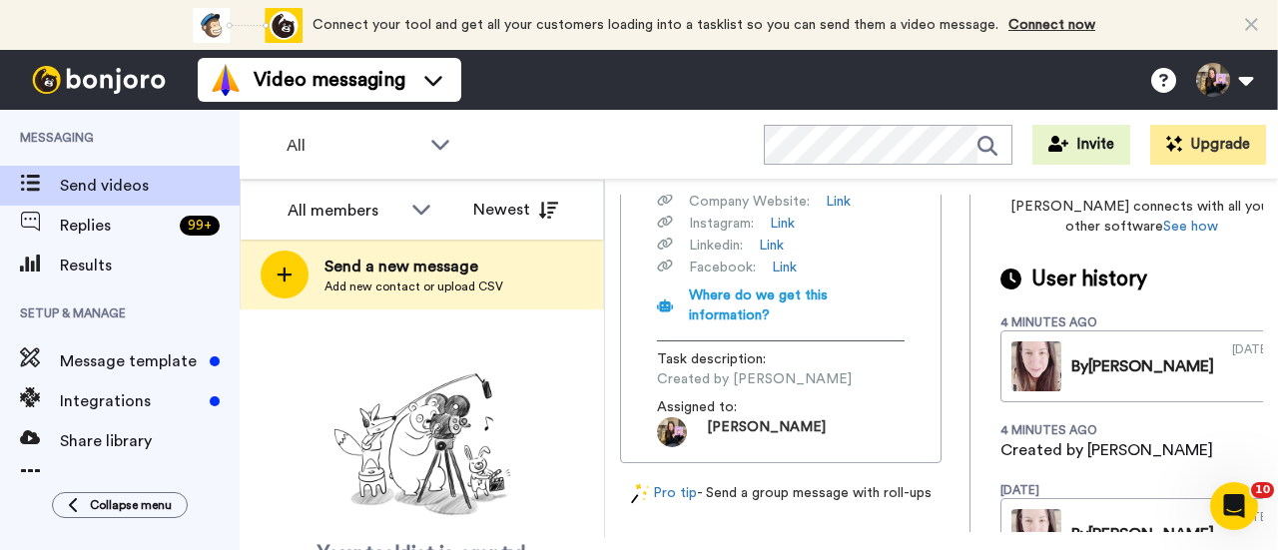
scroll to position [739, 0]
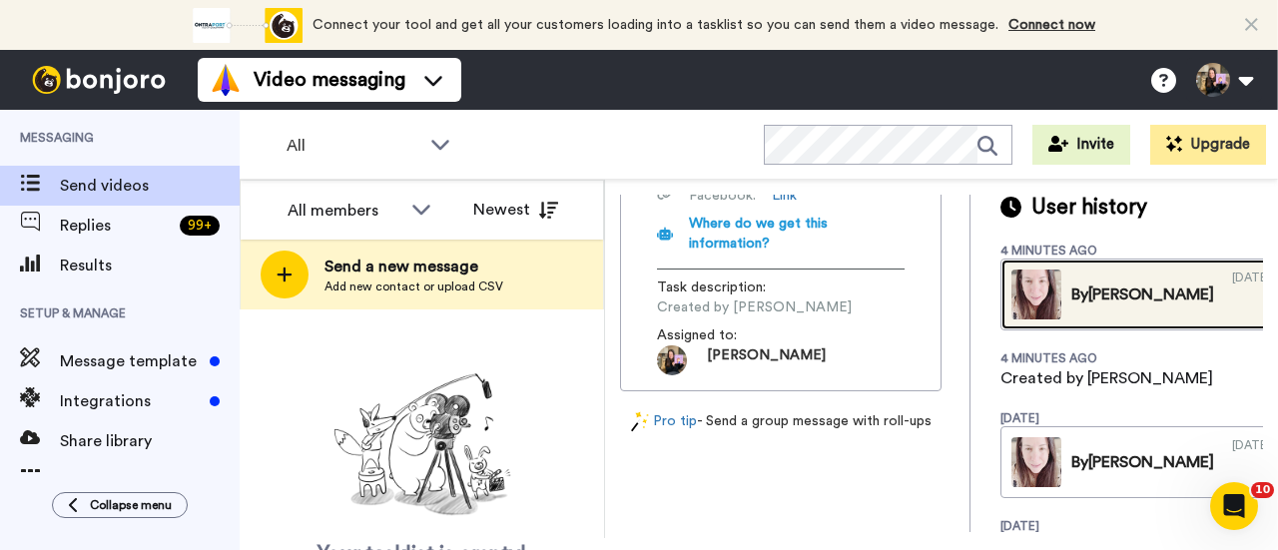
click at [1232, 320] on div "08/15/2025" at bounding box center [1251, 295] width 39 height 50
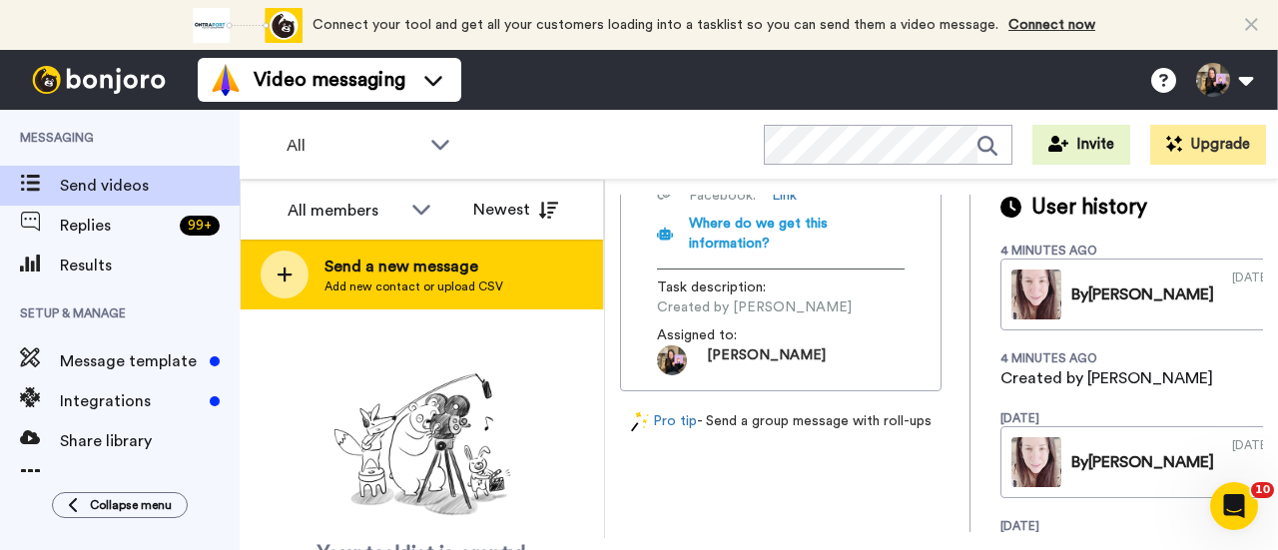
click at [445, 262] on span "Send a new message" at bounding box center [414, 267] width 179 height 24
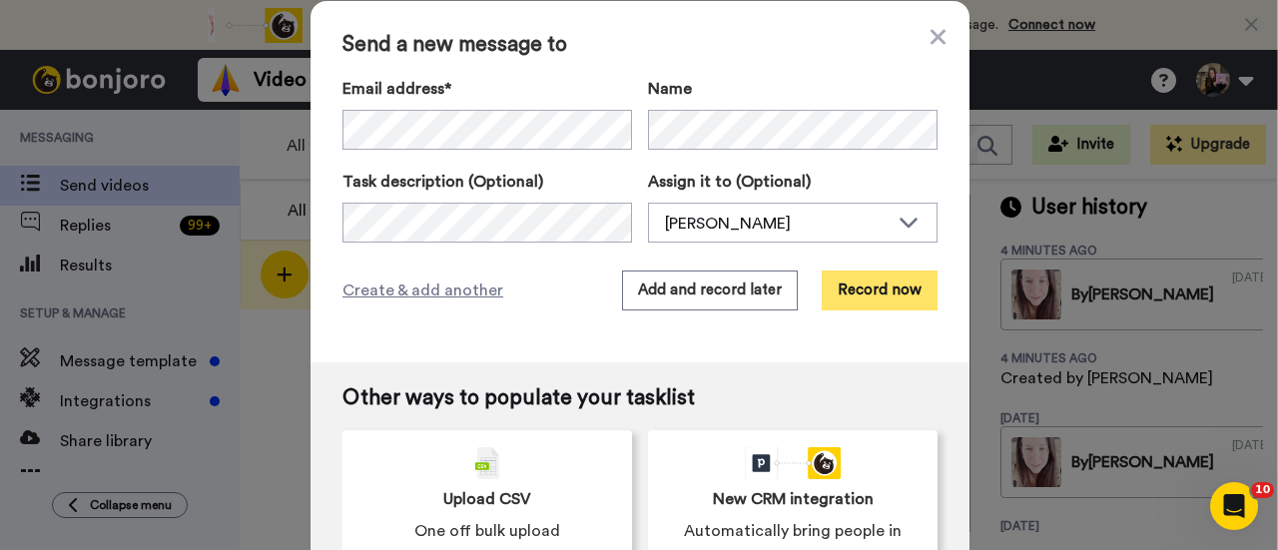
click at [867, 293] on button "Record now" at bounding box center [880, 291] width 116 height 40
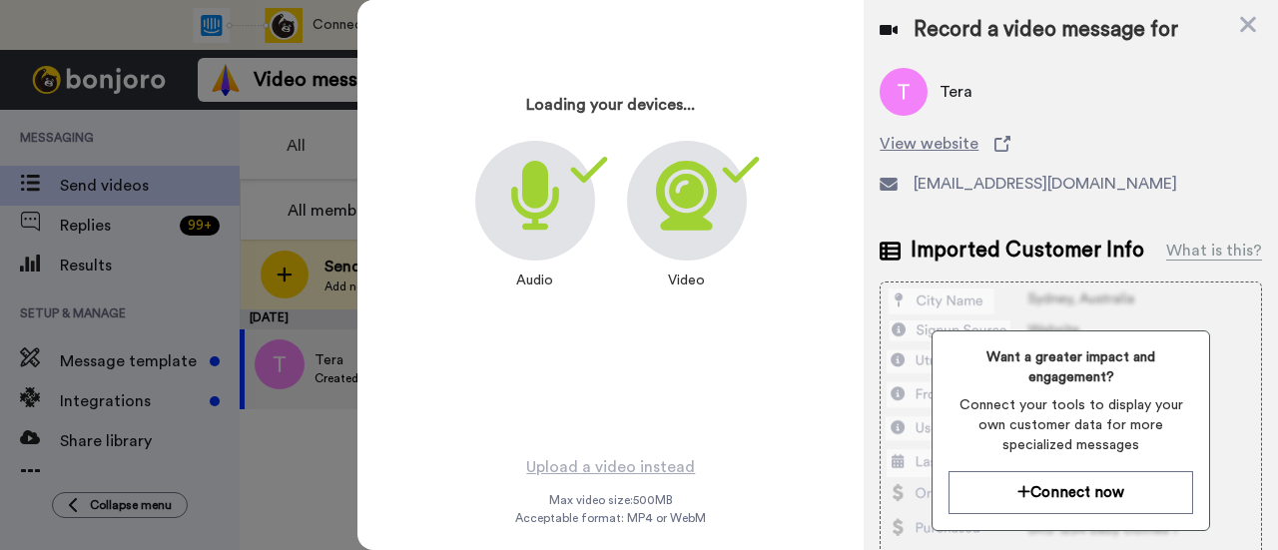
scroll to position [96, 0]
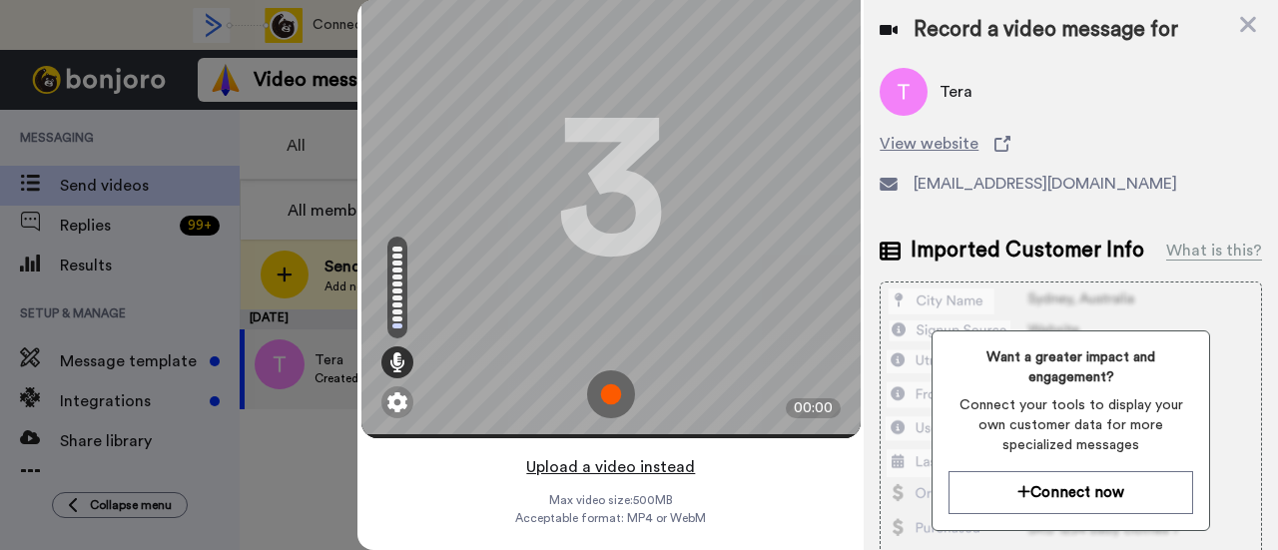
click at [558, 454] on button "Upload a video instead" at bounding box center [610, 467] width 181 height 26
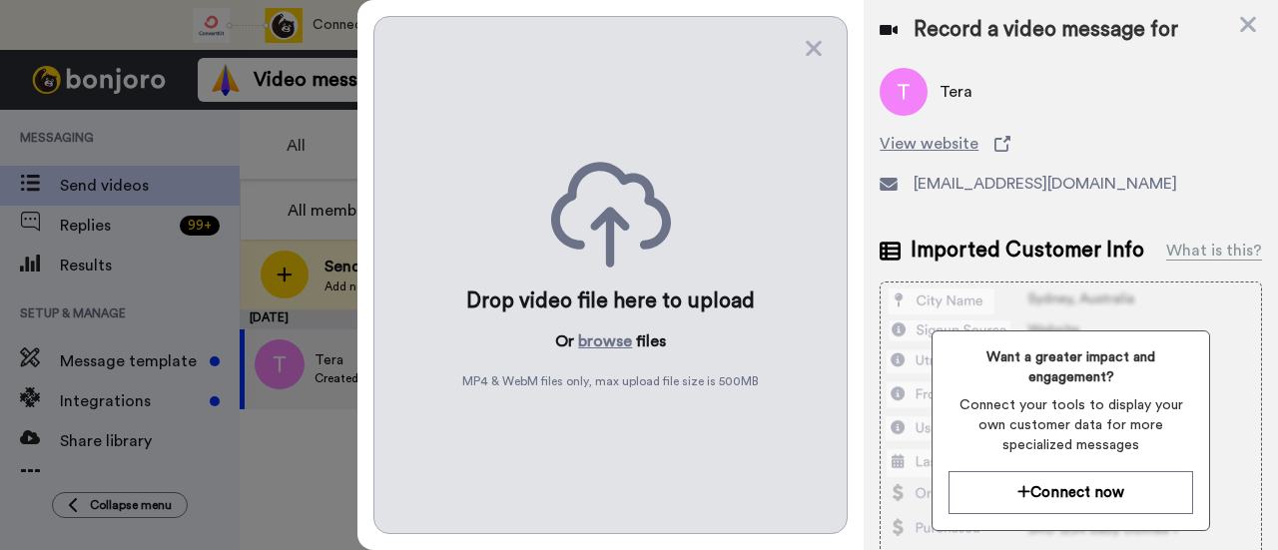
click at [610, 323] on div "Drop video file here to upload Or browse files MP4 & WebM files only, max uploa…" at bounding box center [611, 275] width 474 height 518
click at [604, 337] on button "browse" at bounding box center [605, 342] width 54 height 24
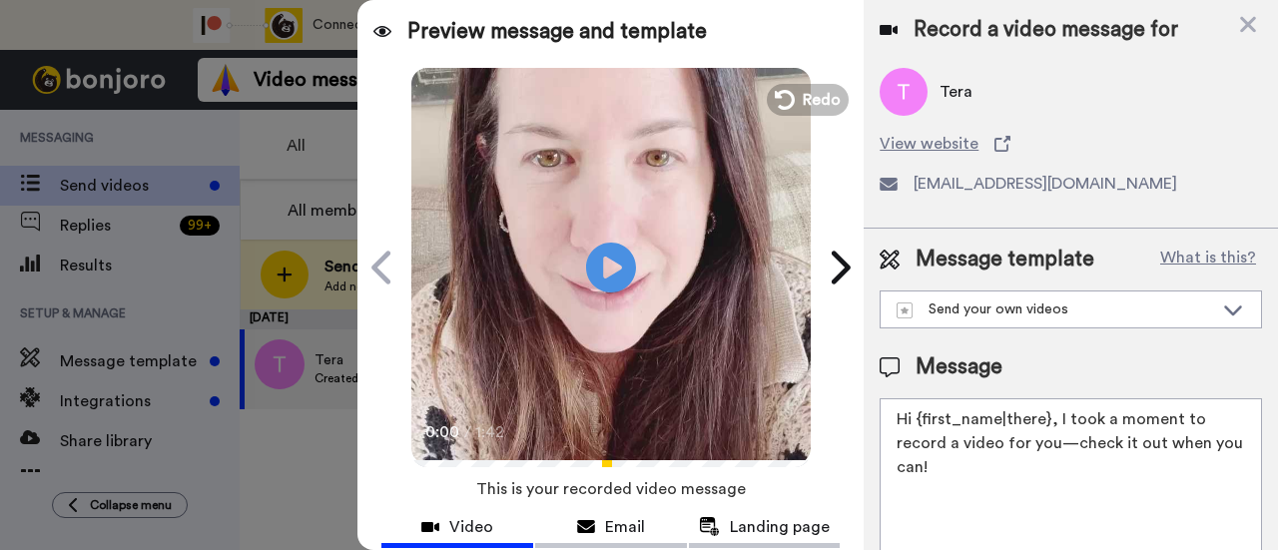
drag, startPoint x: 1115, startPoint y: 465, endPoint x: 1055, endPoint y: 428, distance: 70.4
click at [1055, 428] on textarea "Hi {first_name|there}, I took a moment to record a video for you—check it out w…" at bounding box center [1071, 488] width 383 height 180
paste textarea "welcome to SLP Elevate! I created a video welcome for you! Feel free to click r…"
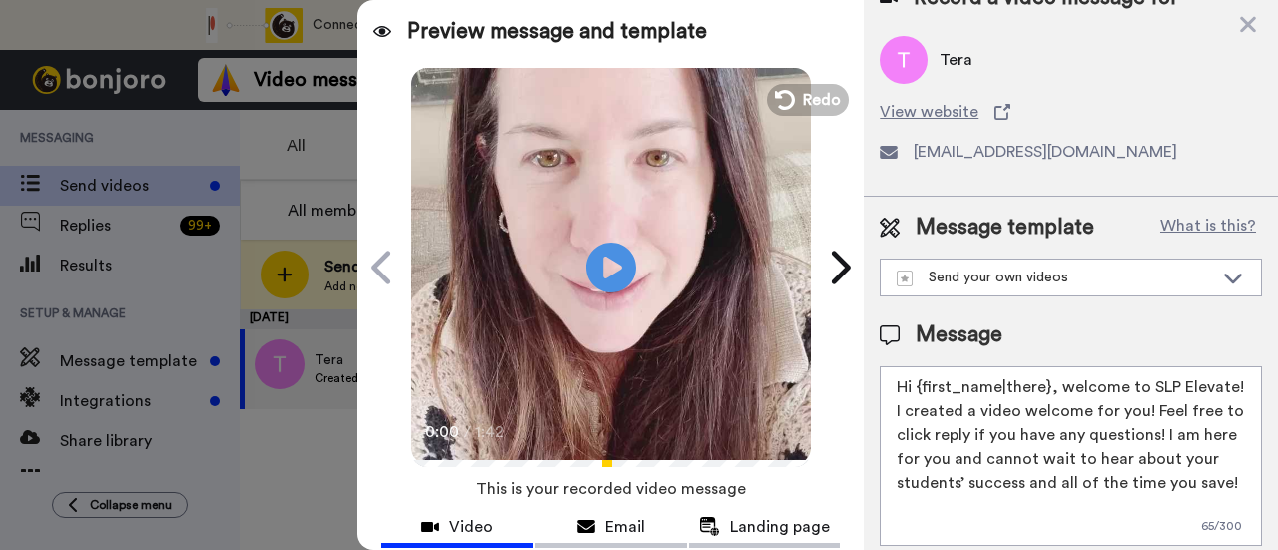
scroll to position [100, 0]
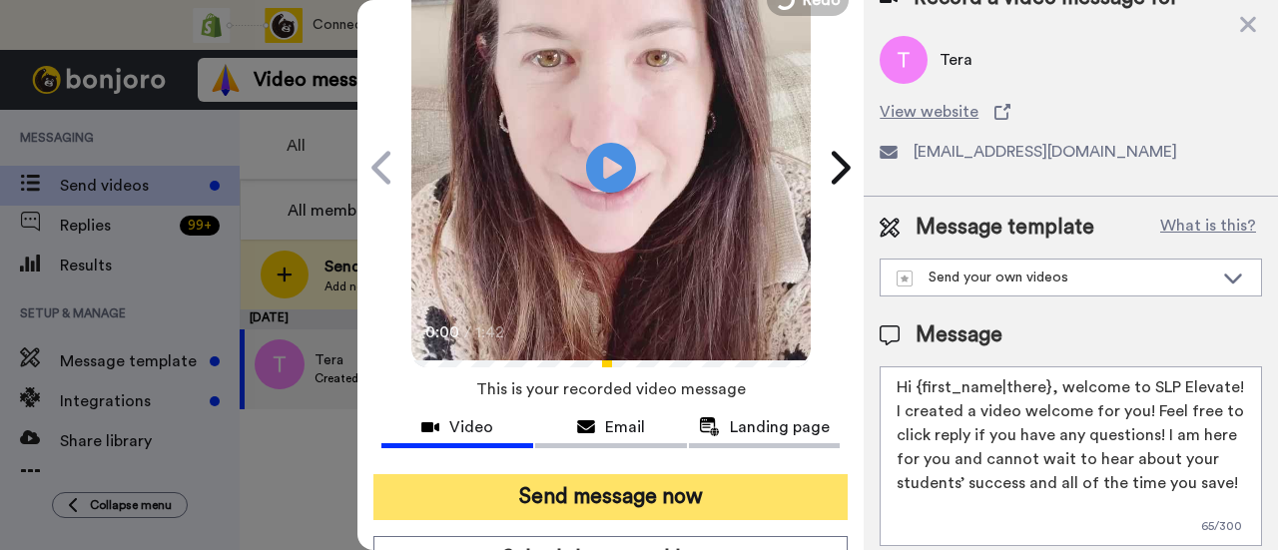
type textarea "Hi {first_name|there}, welcome to SLP Elevate! I created a video welcome for yo…"
click at [709, 514] on button "Send message now" at bounding box center [611, 497] width 474 height 46
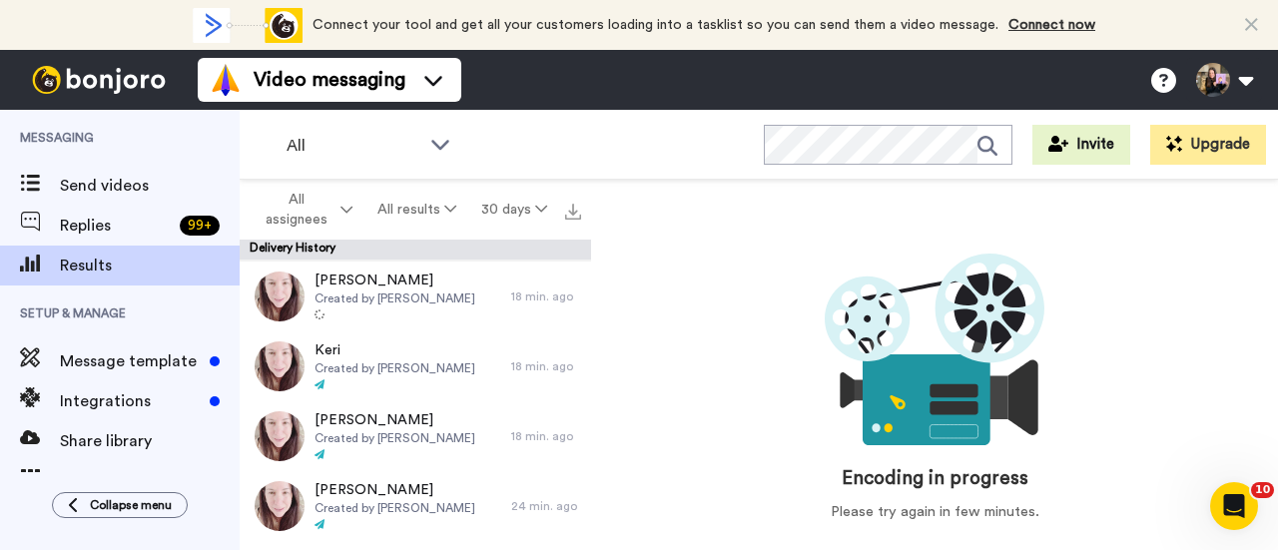
scroll to position [399, 0]
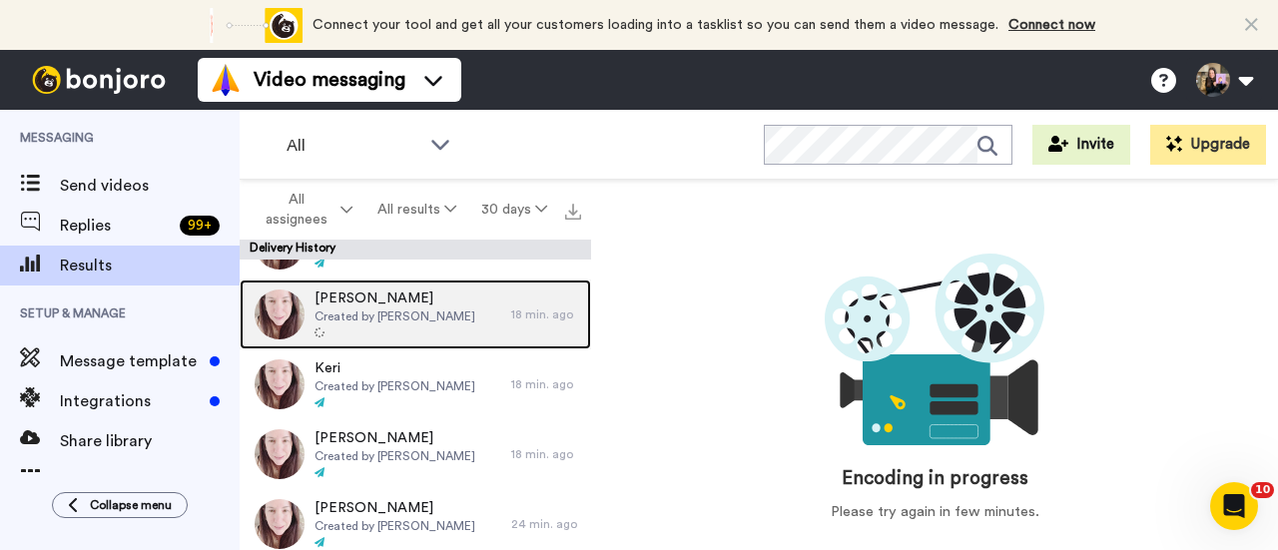
click at [415, 325] on div "Cynthia Created by Hallie Sherman" at bounding box center [395, 315] width 161 height 52
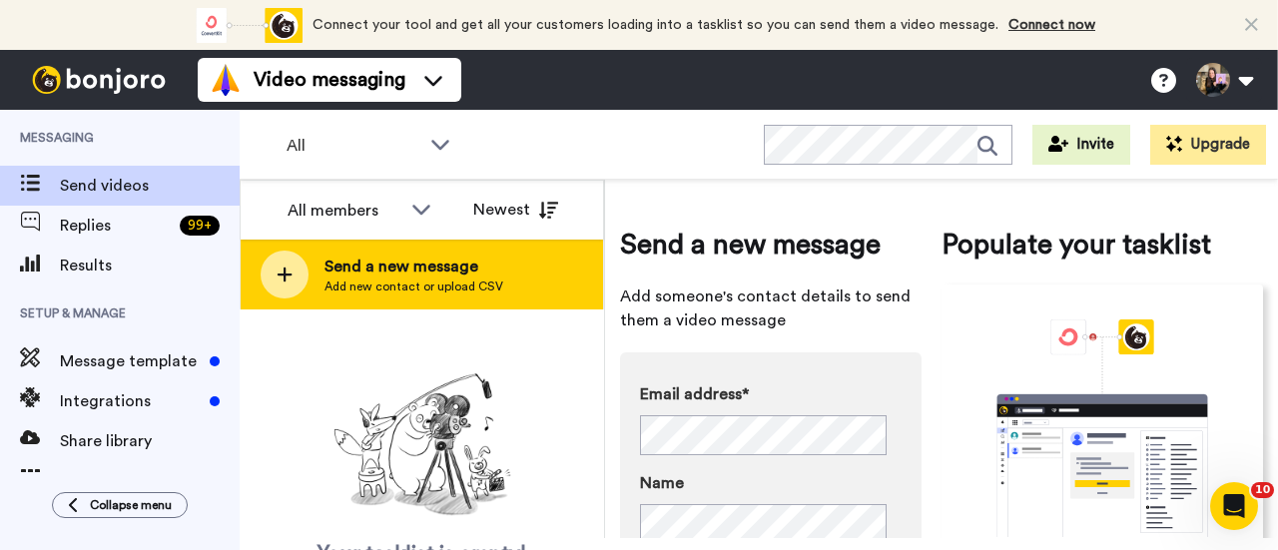
click at [435, 278] on span "Send a new message" at bounding box center [414, 267] width 179 height 24
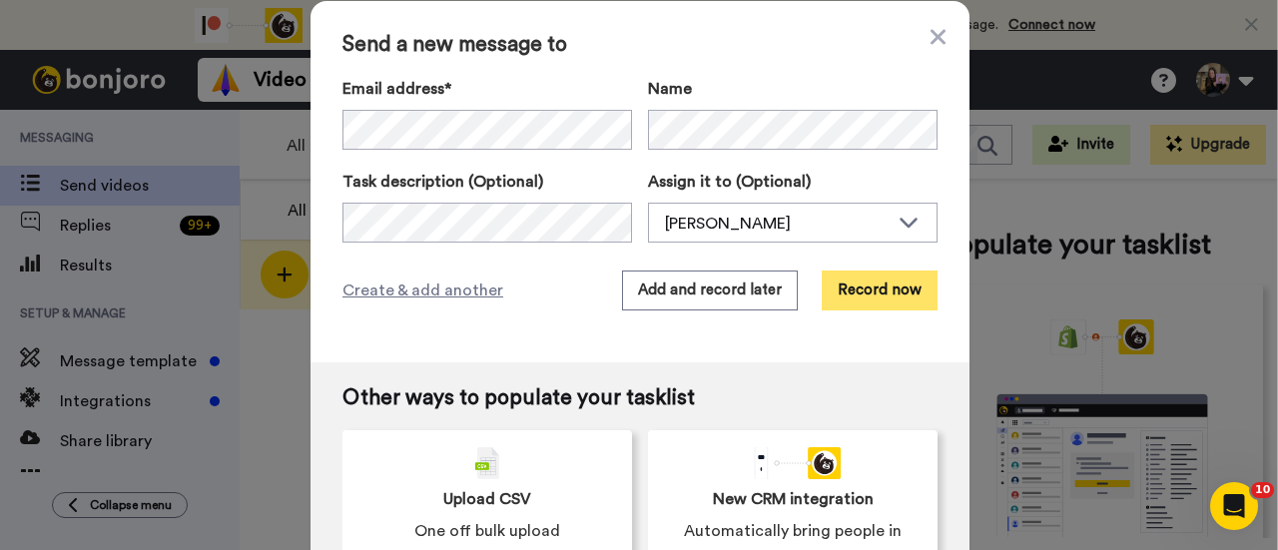
click at [891, 297] on button "Record now" at bounding box center [880, 291] width 116 height 40
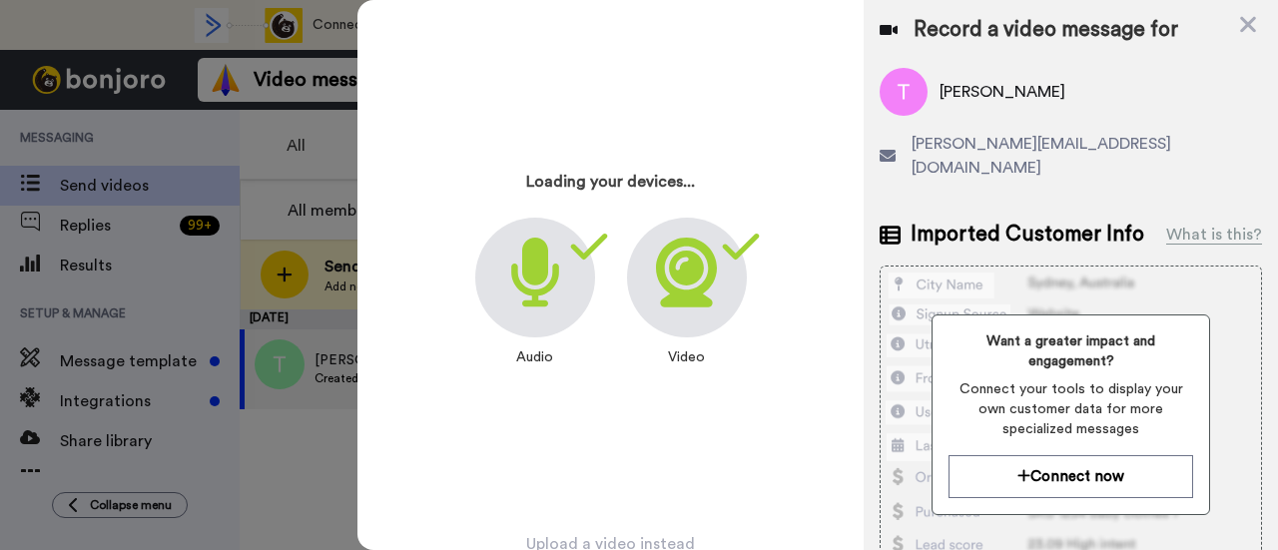
scroll to position [96, 0]
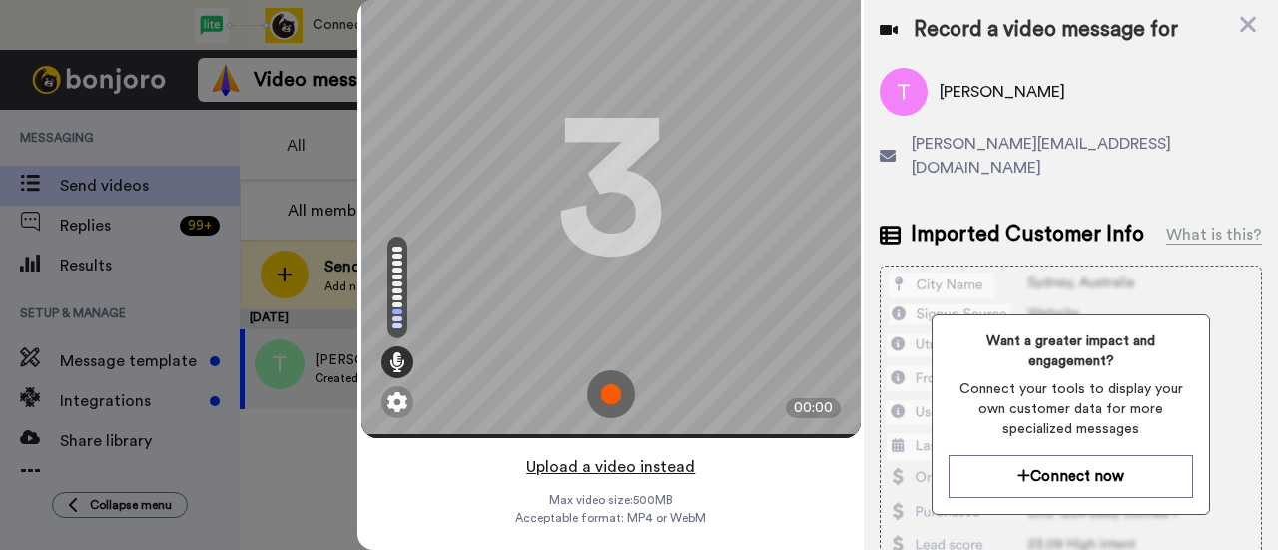
click at [644, 454] on button "Upload a video instead" at bounding box center [610, 467] width 181 height 26
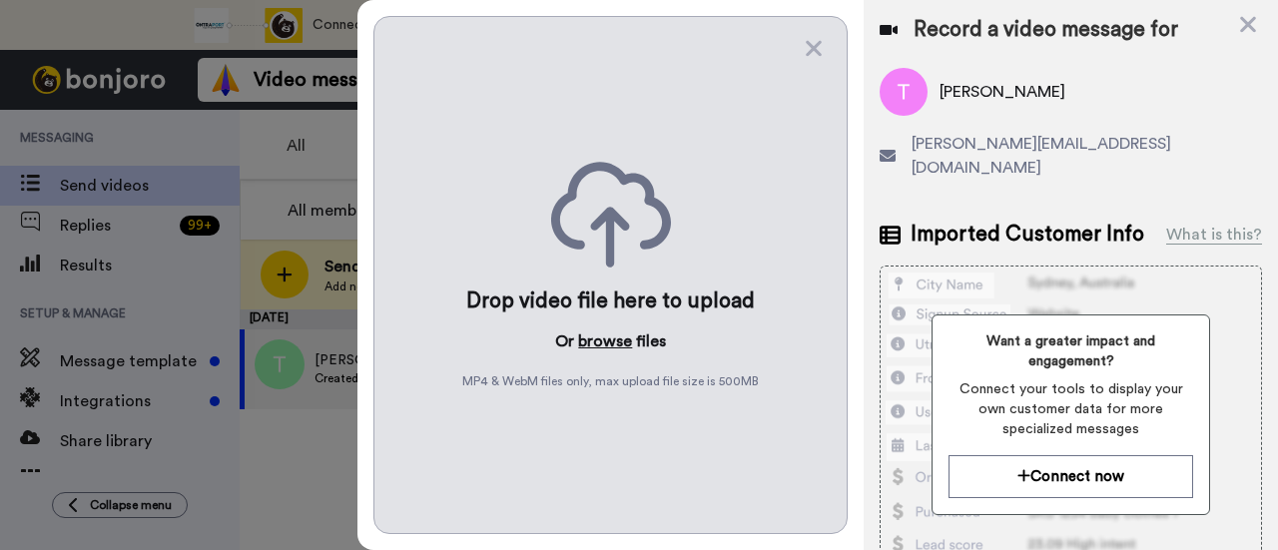
click at [621, 336] on button "browse" at bounding box center [605, 342] width 54 height 24
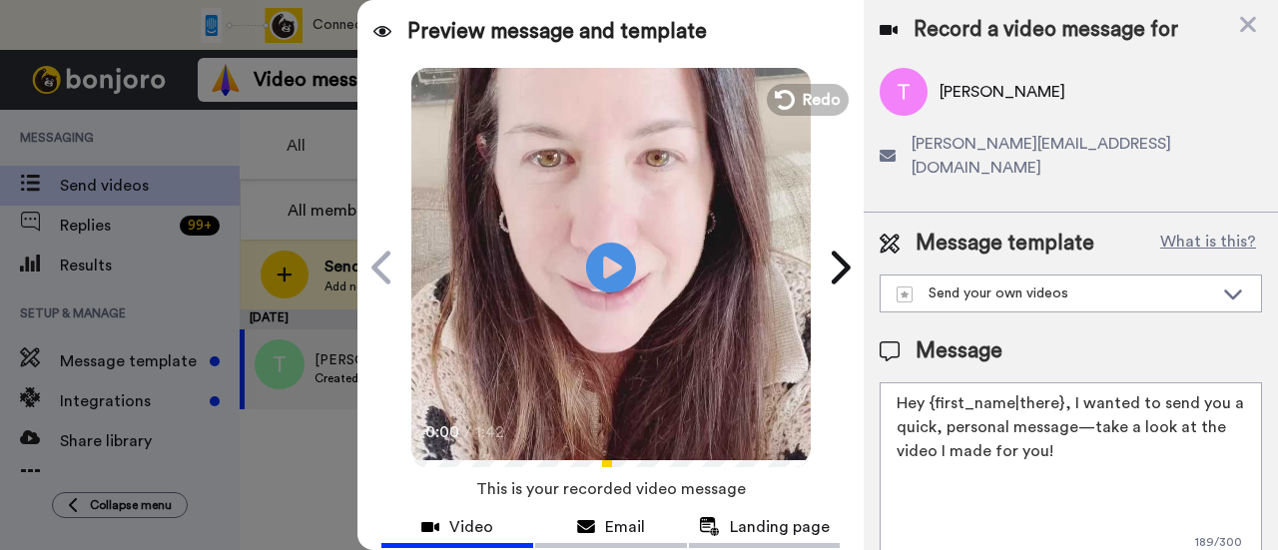
drag, startPoint x: 1093, startPoint y: 438, endPoint x: 1067, endPoint y: 388, distance: 56.3
click at [1067, 388] on textarea "Hey {first_name|there}, I wanted to send you a quick, personal message—take a l…" at bounding box center [1071, 473] width 383 height 180
paste textarea "welcome to SLP Elevate! I created a video welcome for you! Feel free to click r…"
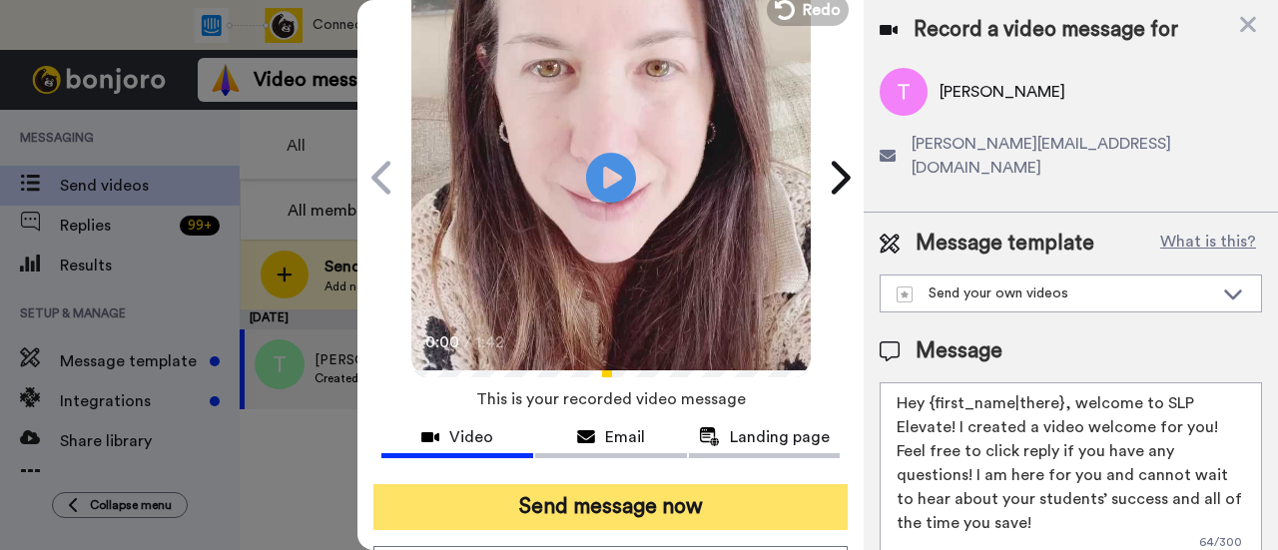
scroll to position [200, 0]
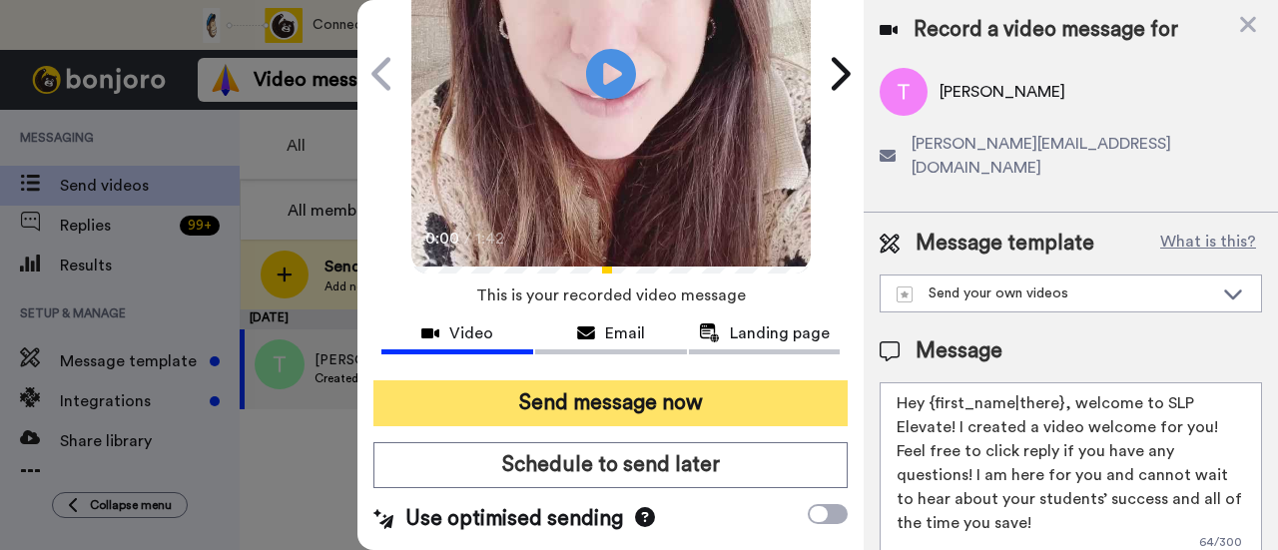
type textarea "Hey {first_name|there}, welcome to SLP Elevate! I created a video welcome for y…"
click at [730, 398] on button "Send message now" at bounding box center [611, 404] width 474 height 46
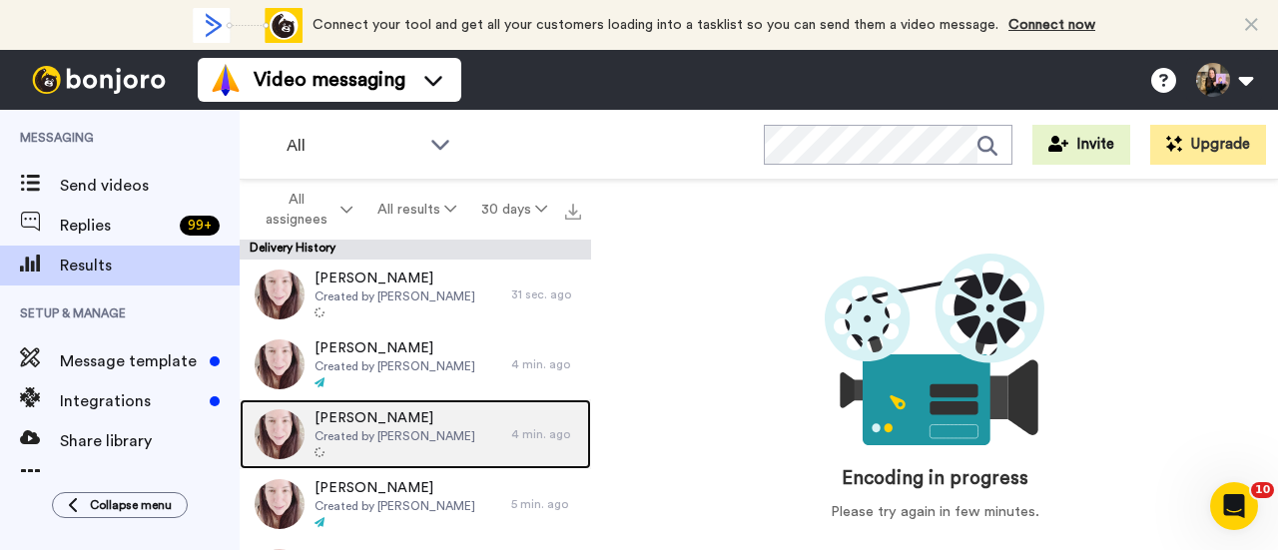
click at [385, 431] on span "Created by [PERSON_NAME]" at bounding box center [395, 436] width 161 height 16
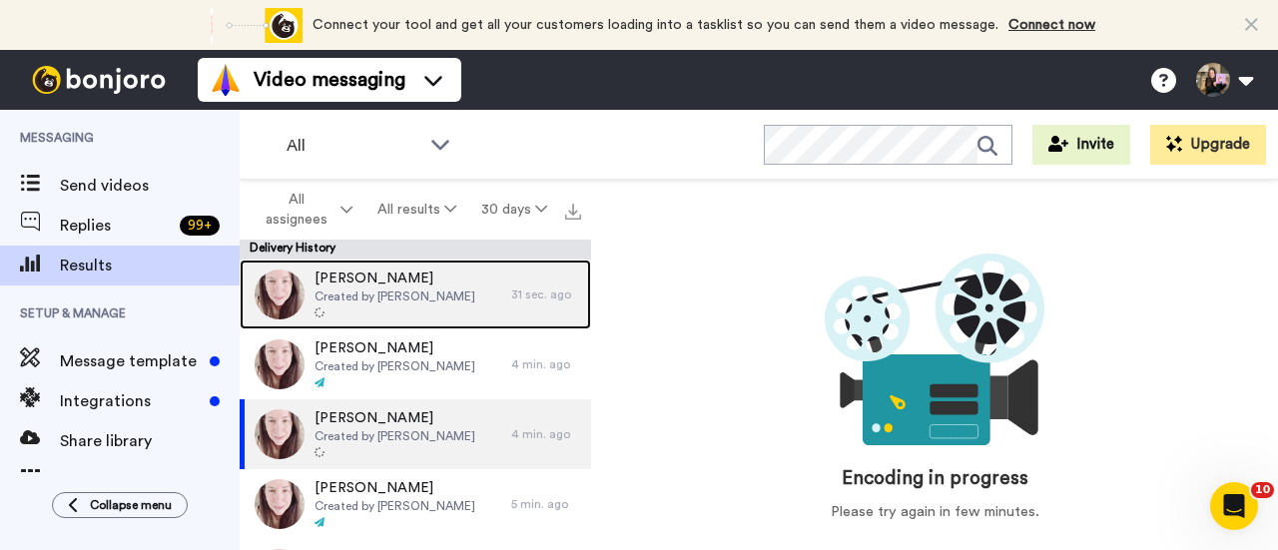
click at [418, 309] on div at bounding box center [395, 314] width 161 height 14
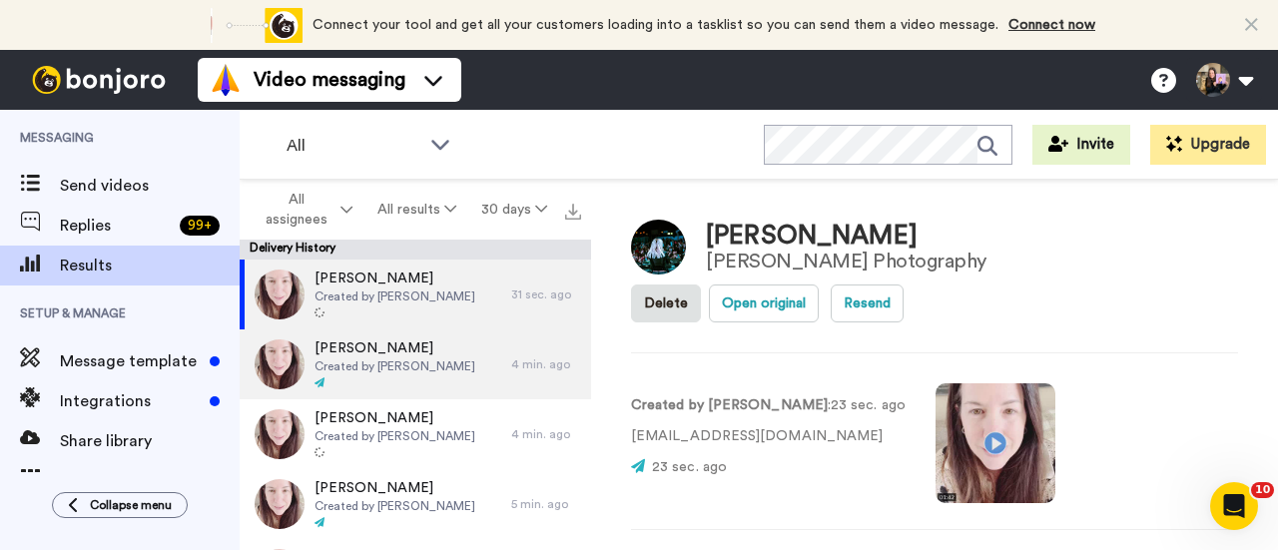
scroll to position [100, 0]
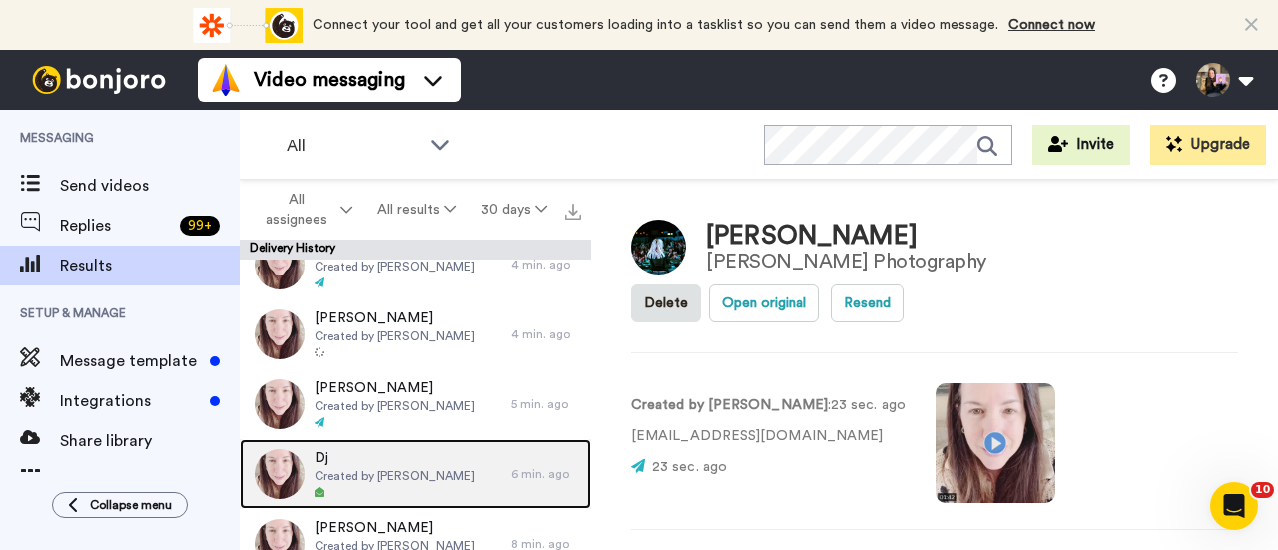
click at [358, 491] on div at bounding box center [395, 493] width 161 height 14
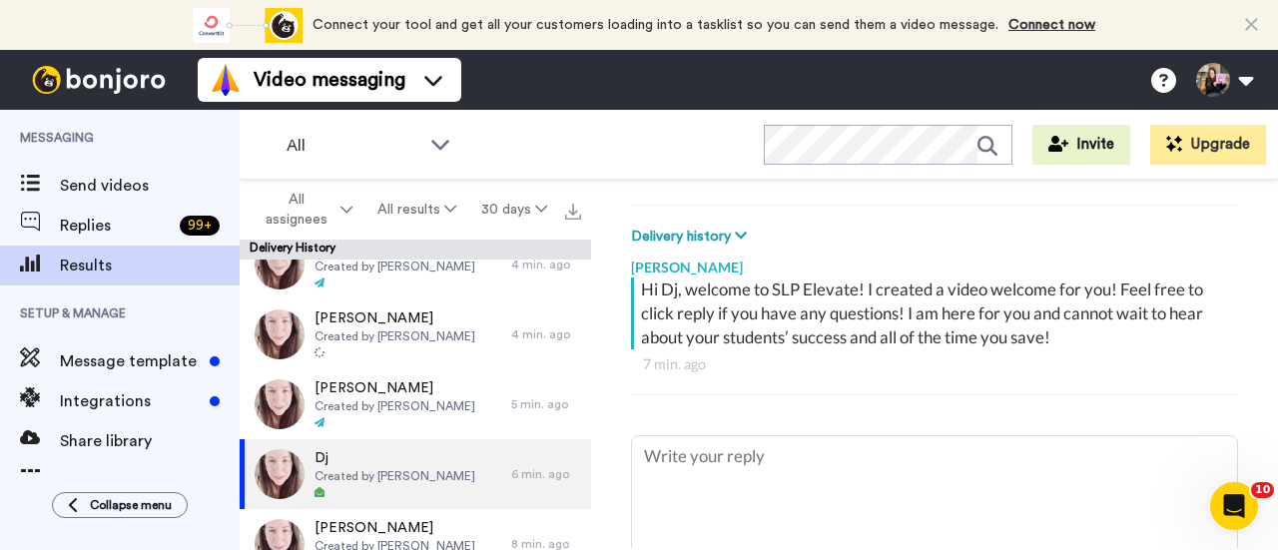
scroll to position [182, 0]
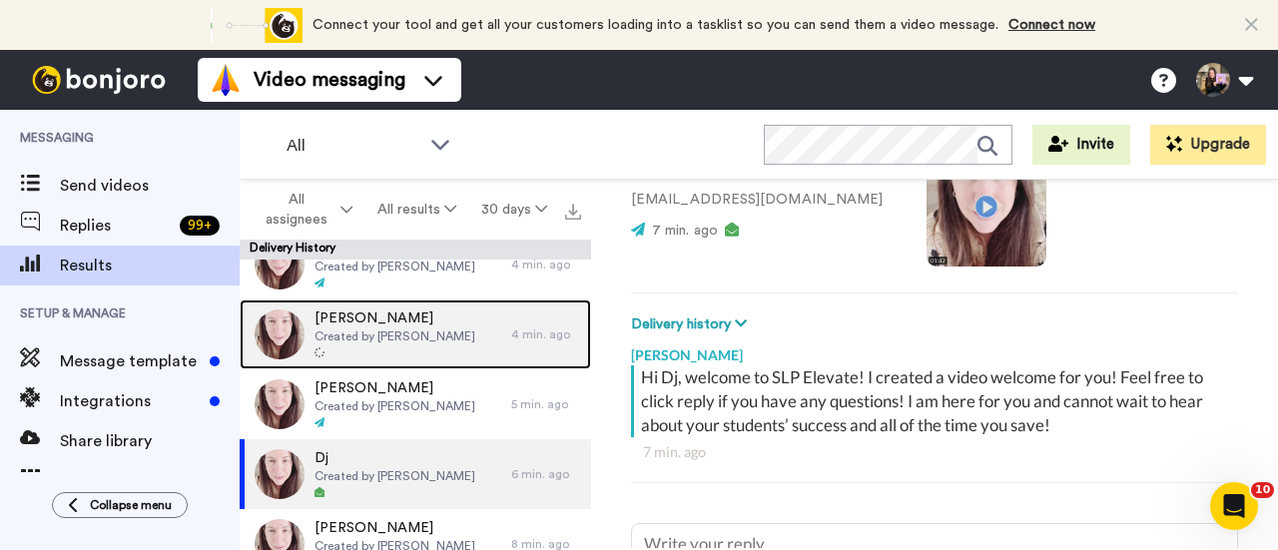
click at [372, 355] on div at bounding box center [395, 354] width 161 height 14
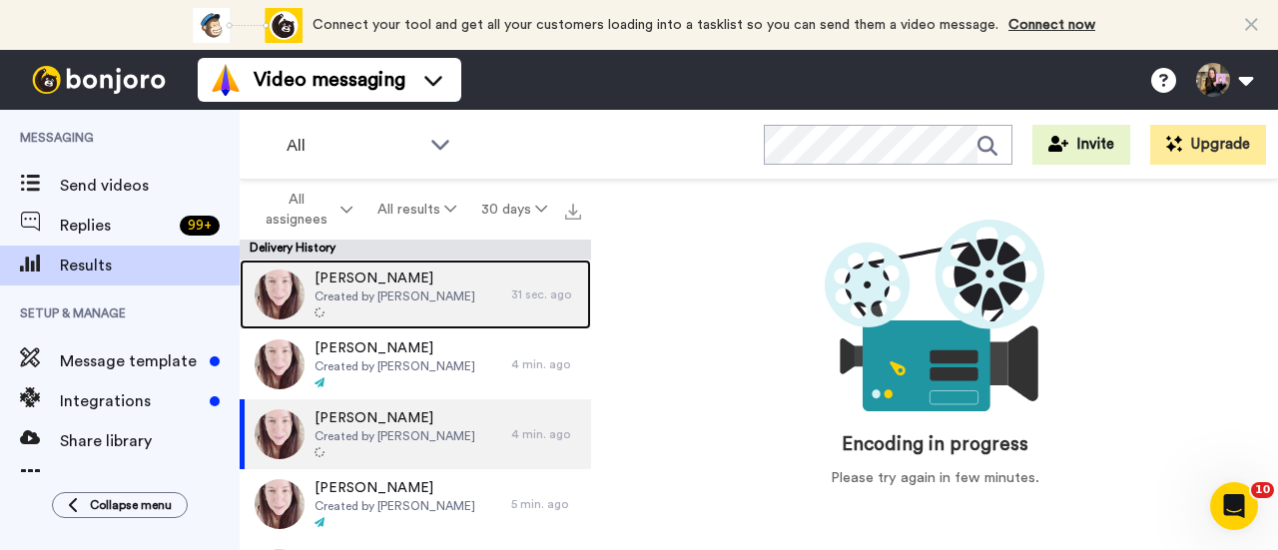
click at [461, 306] on div "Angella Created by Hallie Sherman" at bounding box center [376, 295] width 272 height 70
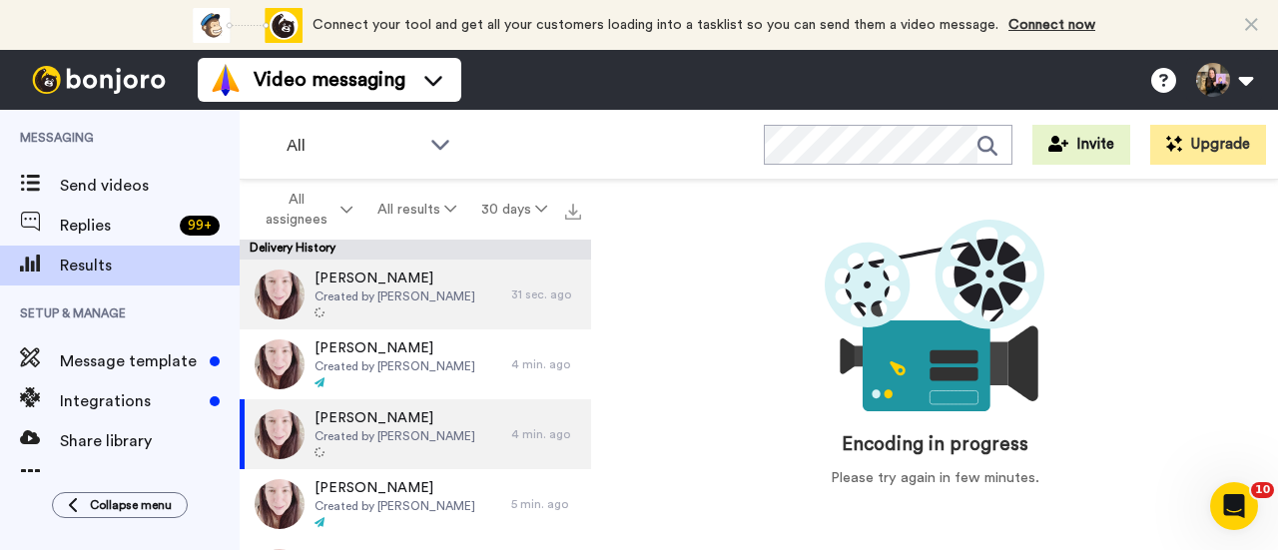
type textarea "x"
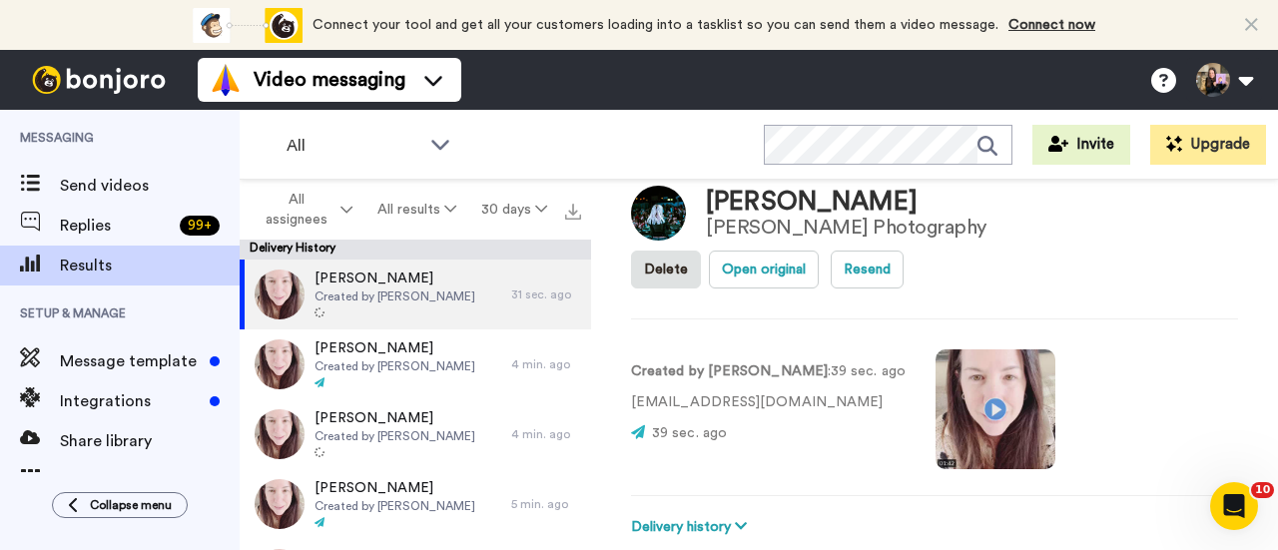
scroll to position [327, 0]
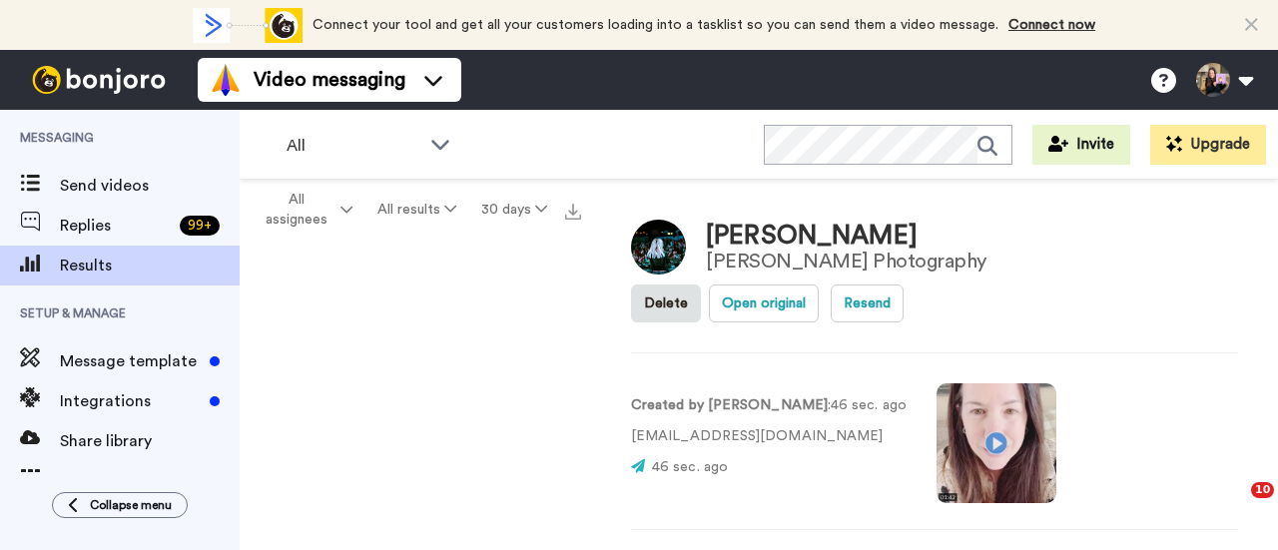
scroll to position [267, 0]
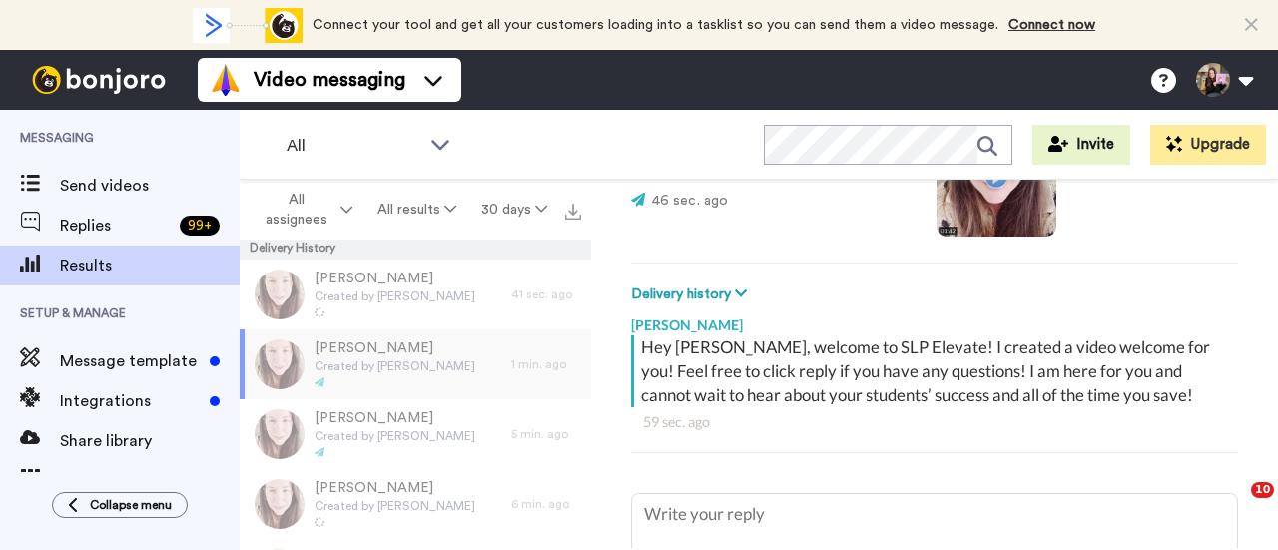
type textarea "x"
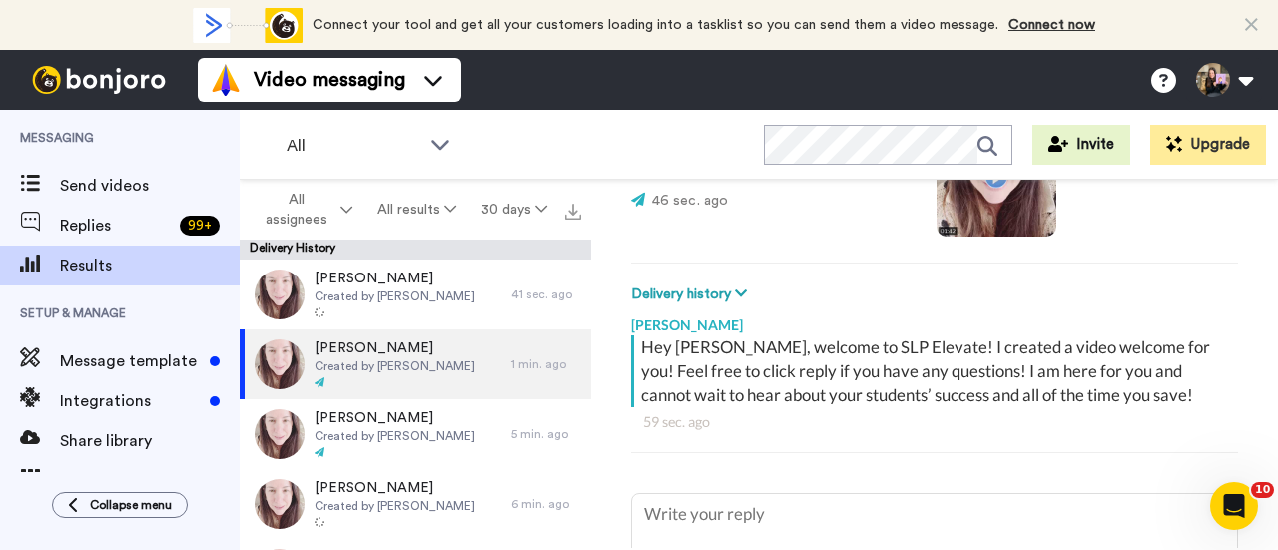
scroll to position [0, 0]
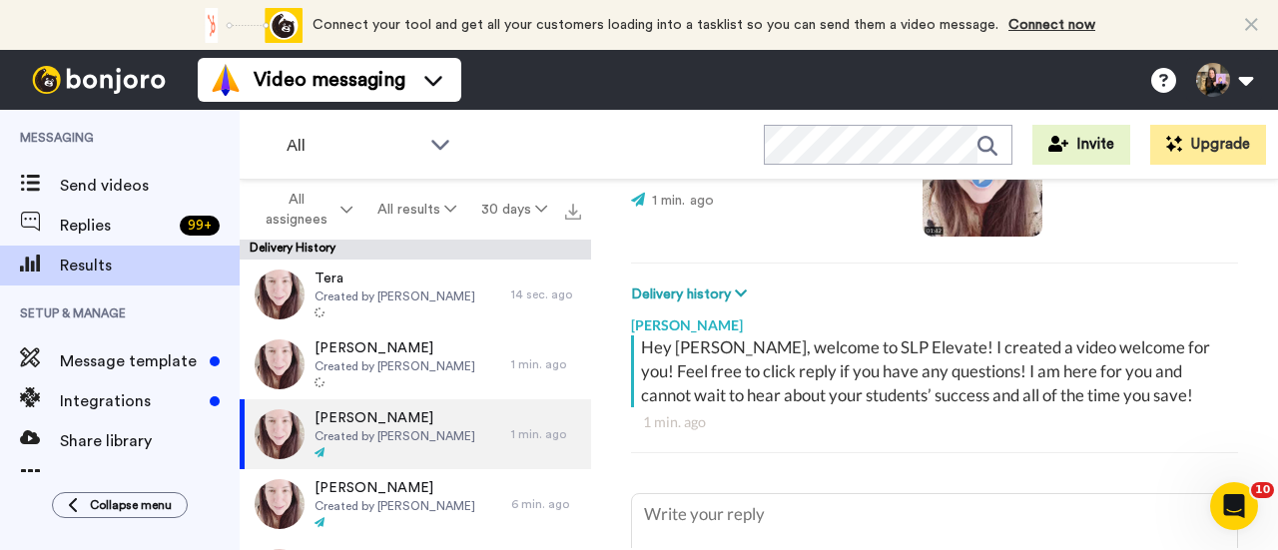
type textarea "x"
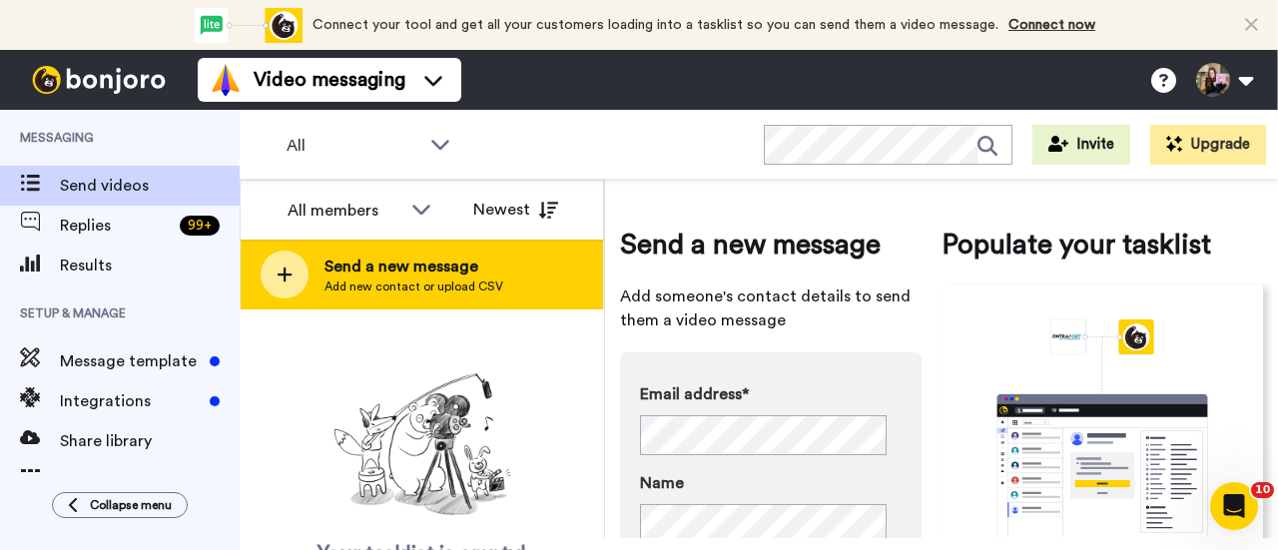
click at [416, 278] on span "Send a new message" at bounding box center [414, 267] width 179 height 24
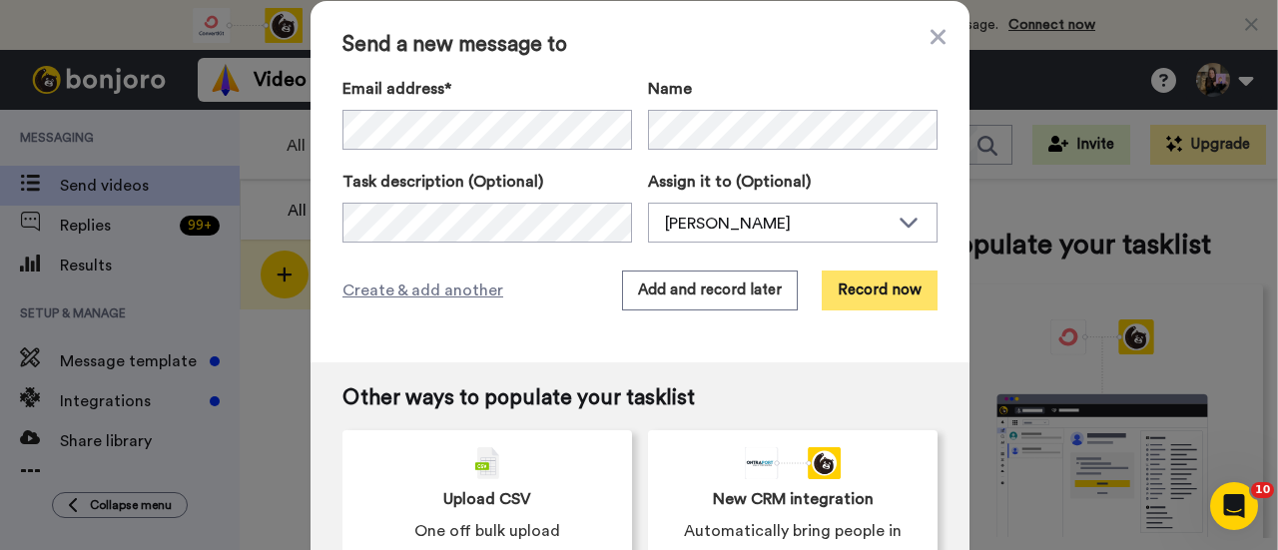
click at [870, 301] on button "Record now" at bounding box center [880, 291] width 116 height 40
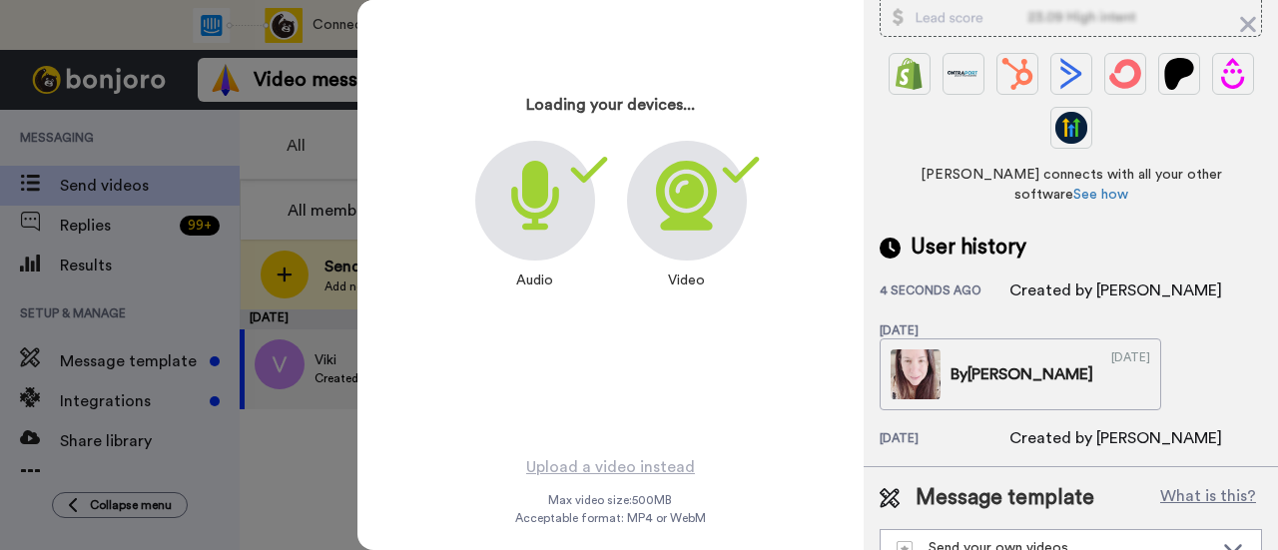
scroll to position [96, 0]
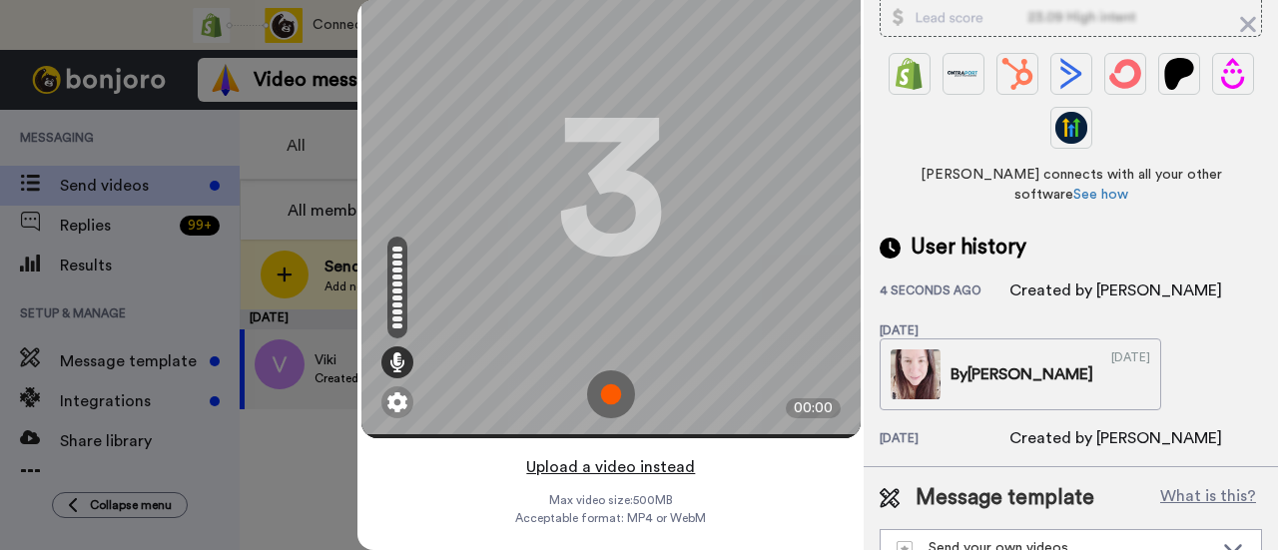
click at [655, 454] on button "Upload a video instead" at bounding box center [610, 467] width 181 height 26
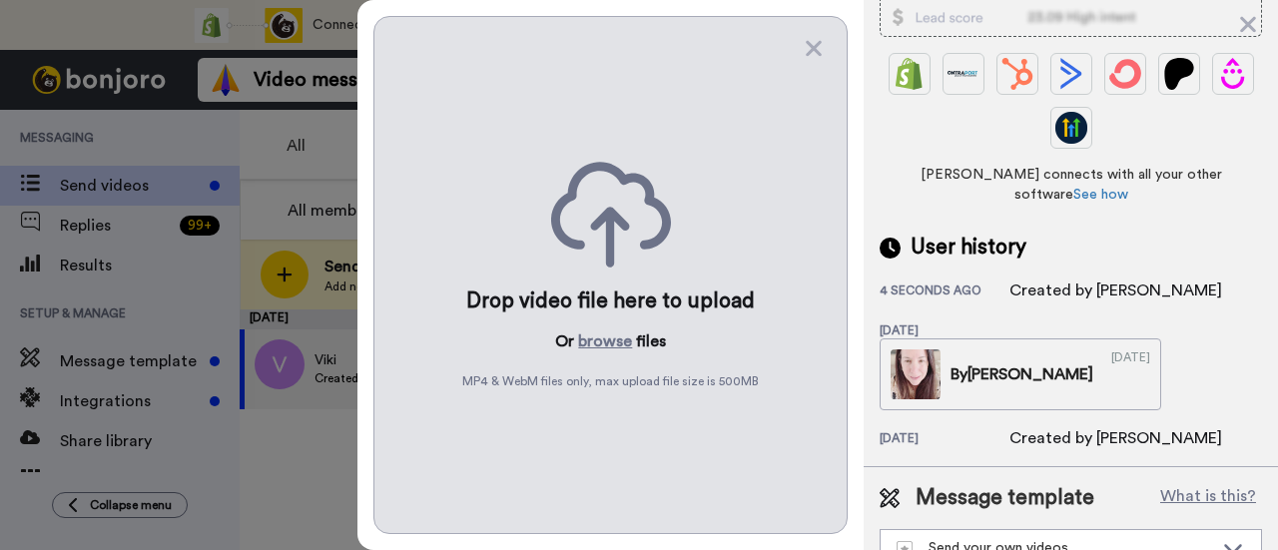
scroll to position [0, 0]
click at [608, 341] on button "browse" at bounding box center [605, 342] width 54 height 24
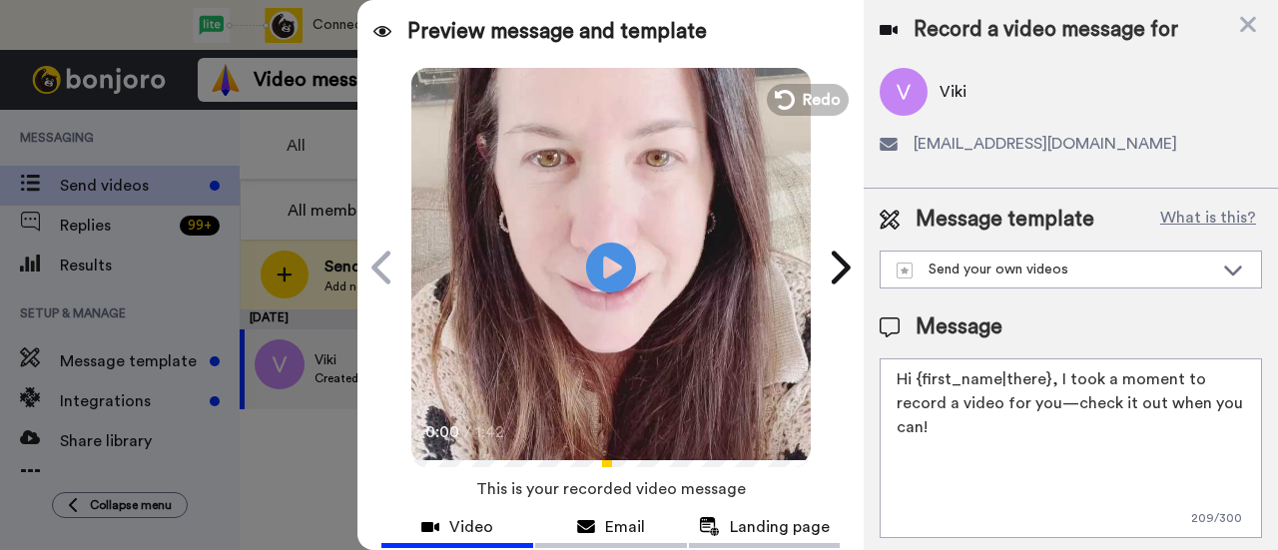
drag, startPoint x: 1035, startPoint y: 426, endPoint x: 1055, endPoint y: 388, distance: 42.9
click at [1055, 388] on textarea "Hi {first_name|there}, I took a moment to record a video for you—check it out w…" at bounding box center [1071, 449] width 383 height 180
paste textarea "welcome to SLP Elevate! I created a video welcome for you! Feel free to click r…"
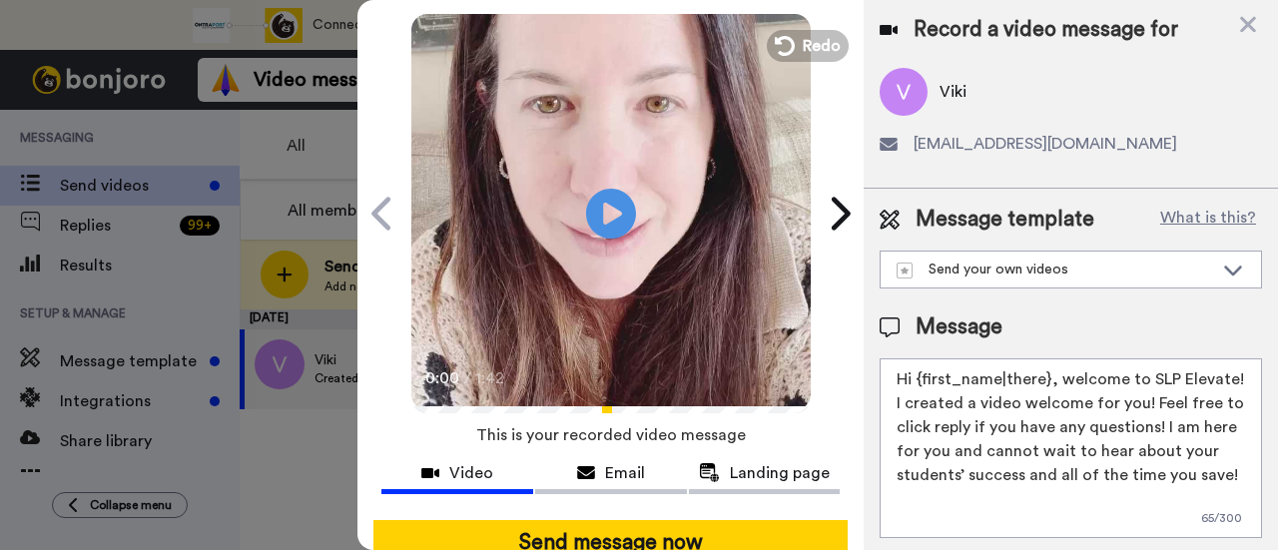
scroll to position [100, 0]
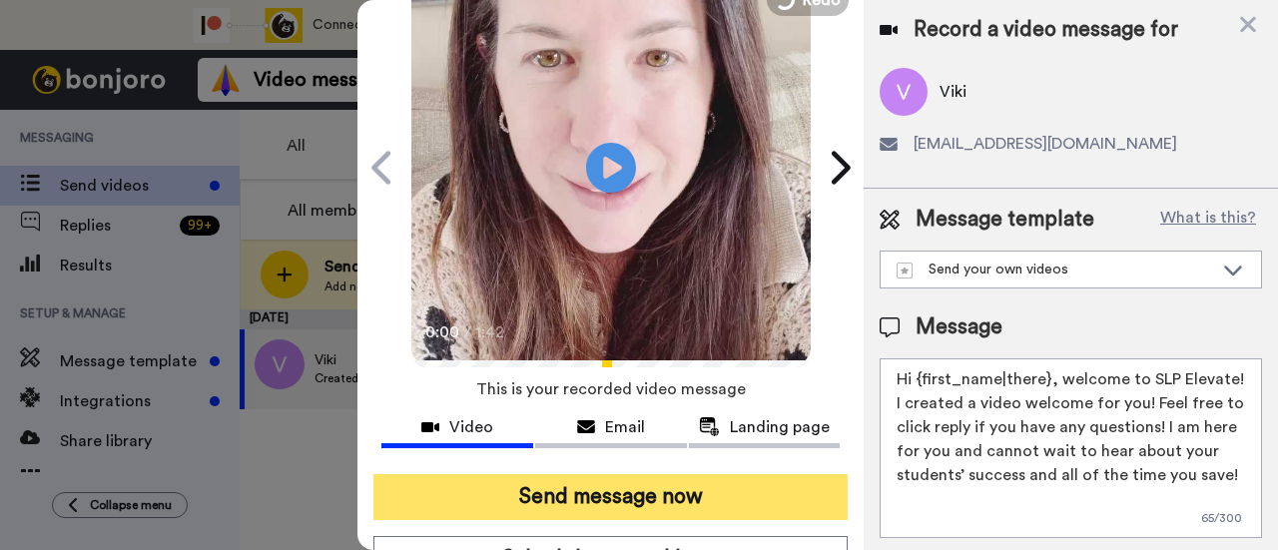
type textarea "Hi {first_name|there}, welcome to SLP Elevate! I created a video welcome for yo…"
click at [595, 490] on button "Send message now" at bounding box center [611, 497] width 474 height 46
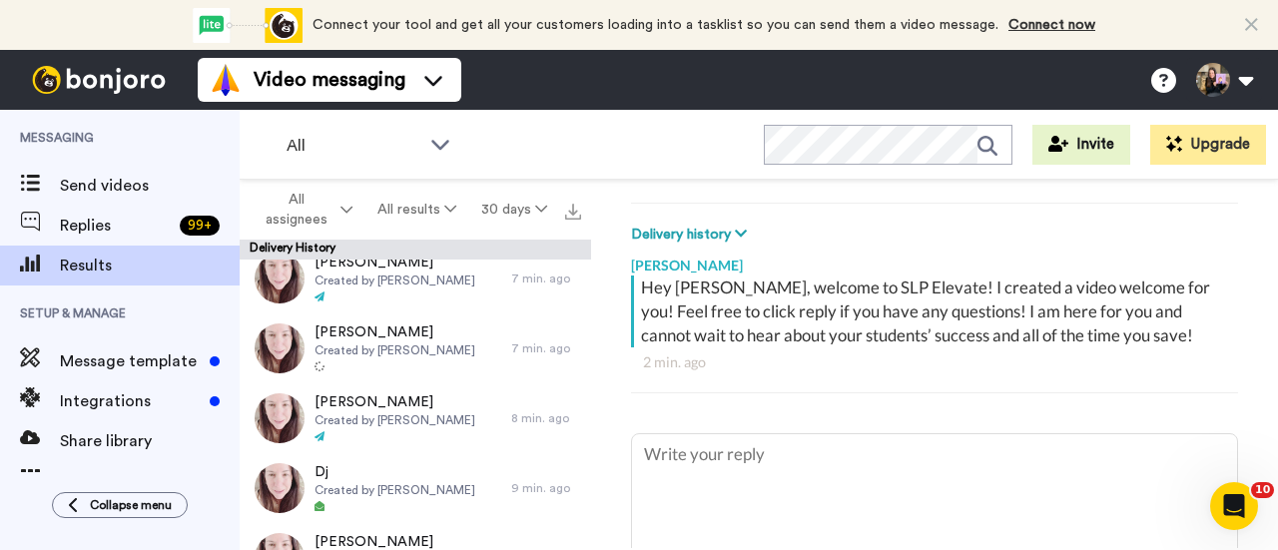
scroll to position [300, 0]
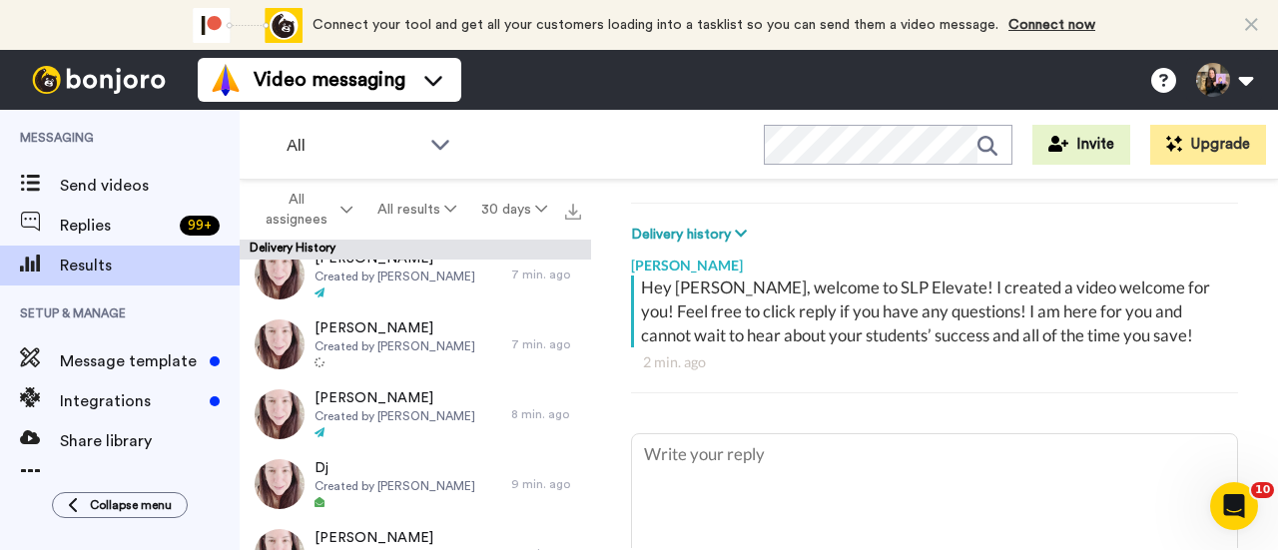
type textarea "x"
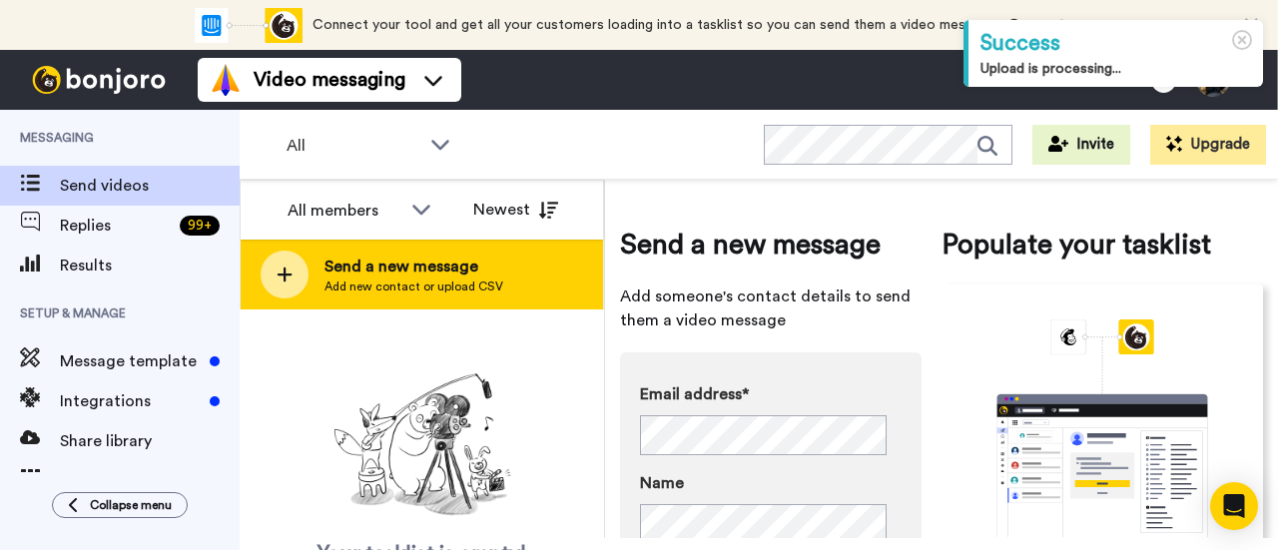
click at [465, 275] on span "Send a new message" at bounding box center [414, 267] width 179 height 24
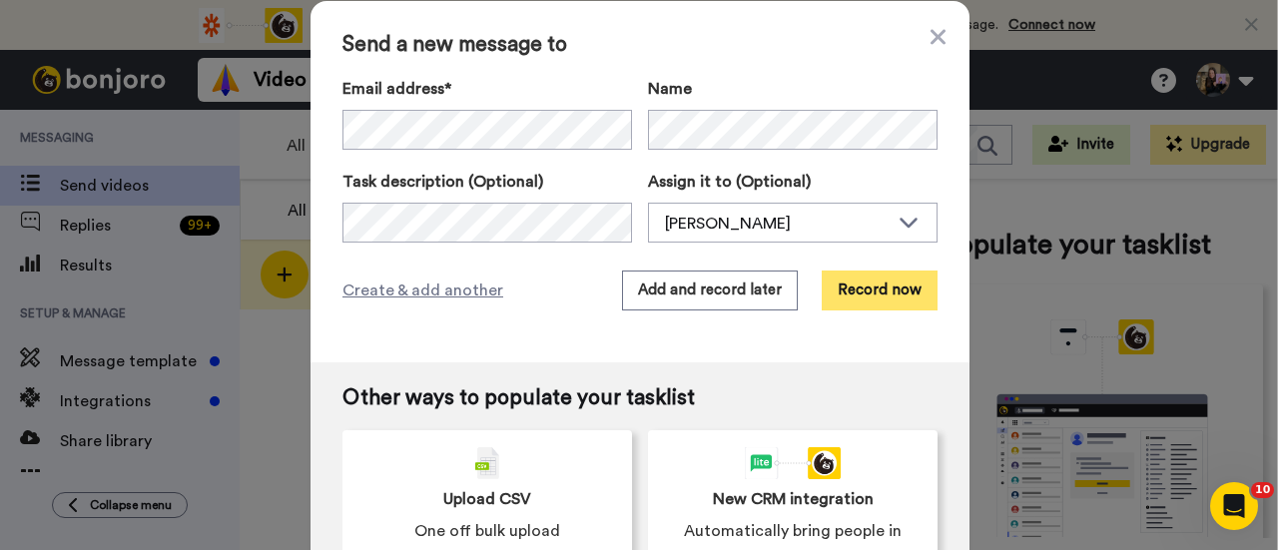
click at [856, 288] on button "Record now" at bounding box center [880, 291] width 116 height 40
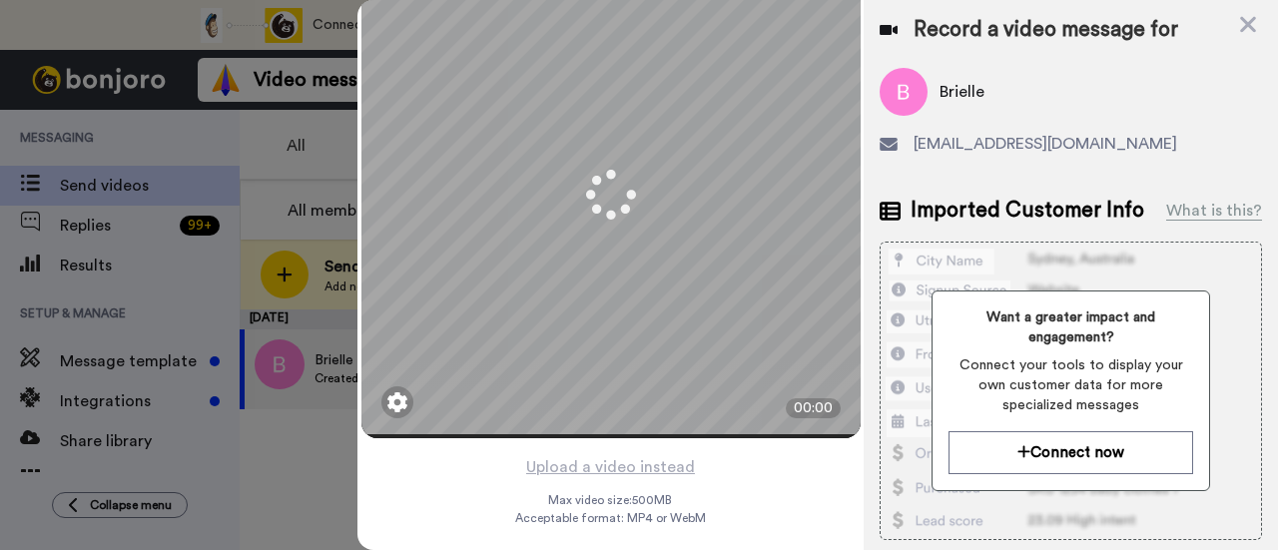
scroll to position [96, 0]
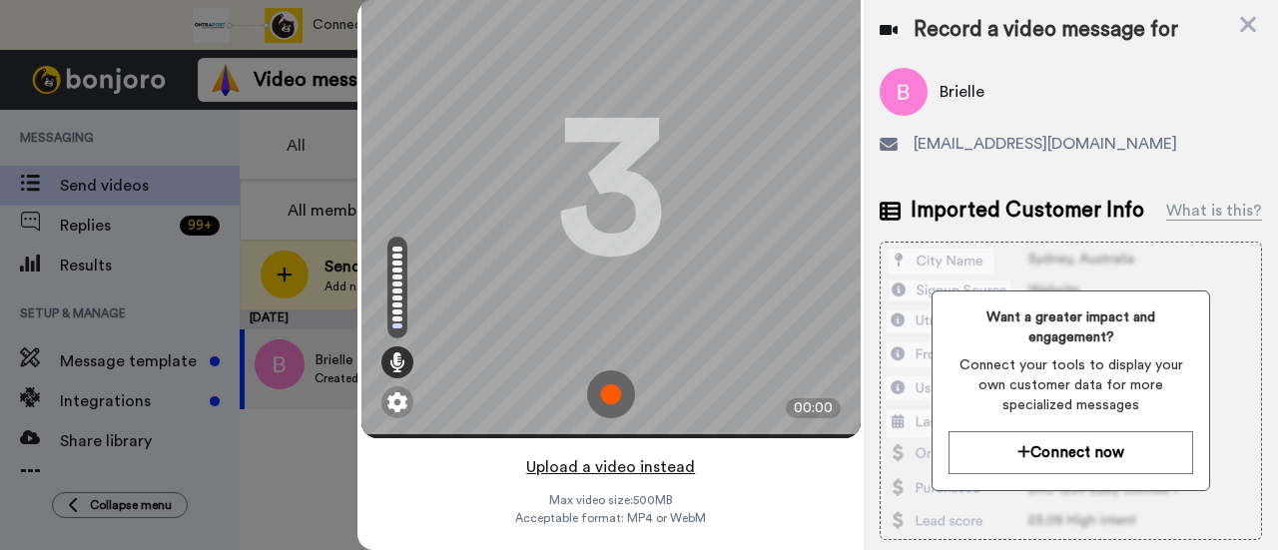
click at [673, 454] on button "Upload a video instead" at bounding box center [610, 467] width 181 height 26
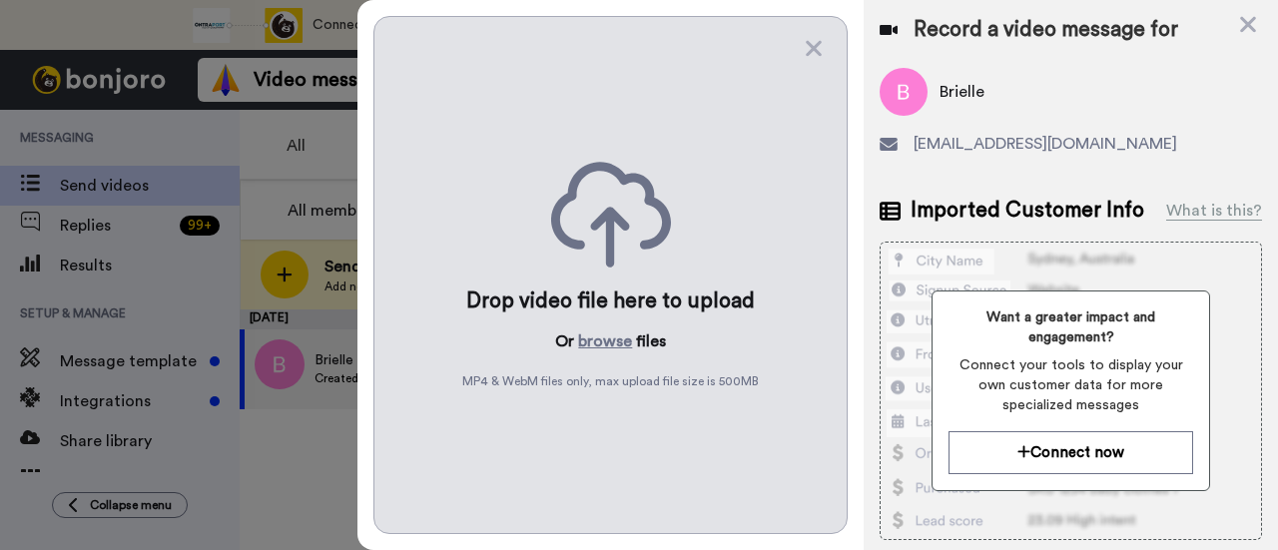
scroll to position [0, 0]
click at [593, 330] on button "browse" at bounding box center [605, 342] width 54 height 24
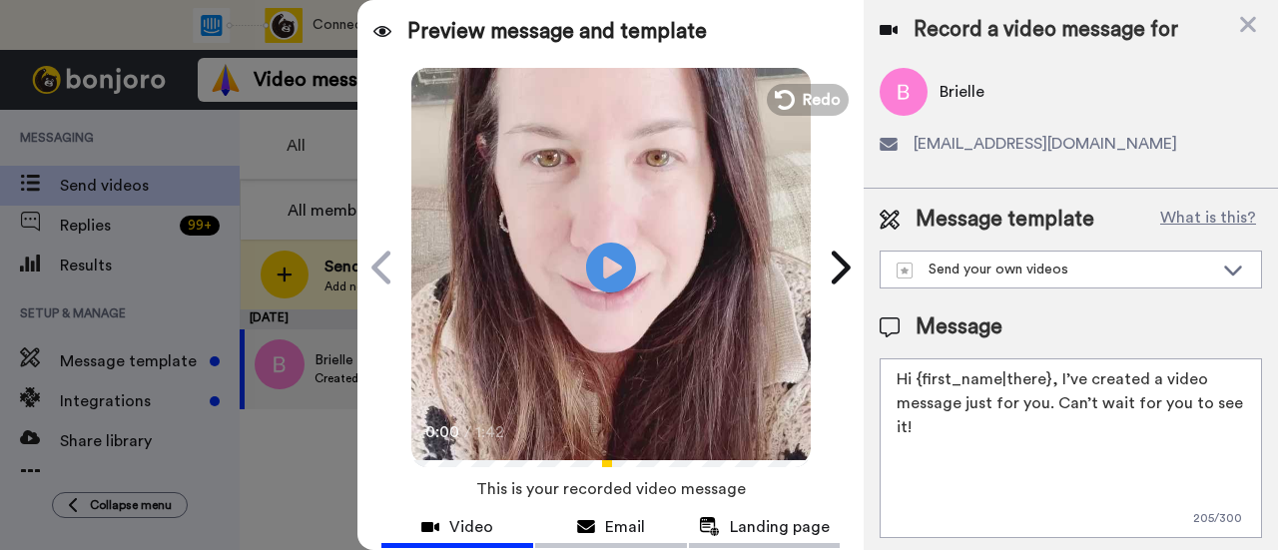
drag, startPoint x: 1033, startPoint y: 426, endPoint x: 1056, endPoint y: 388, distance: 44.4
click at [1056, 388] on textarea "Hi {first_name|there}, I’ve created a video message just for you. Can’t wait fo…" at bounding box center [1071, 449] width 383 height 180
paste textarea "welcome to SLP Elevate! I created a video welcome for you! Feel free to click r…"
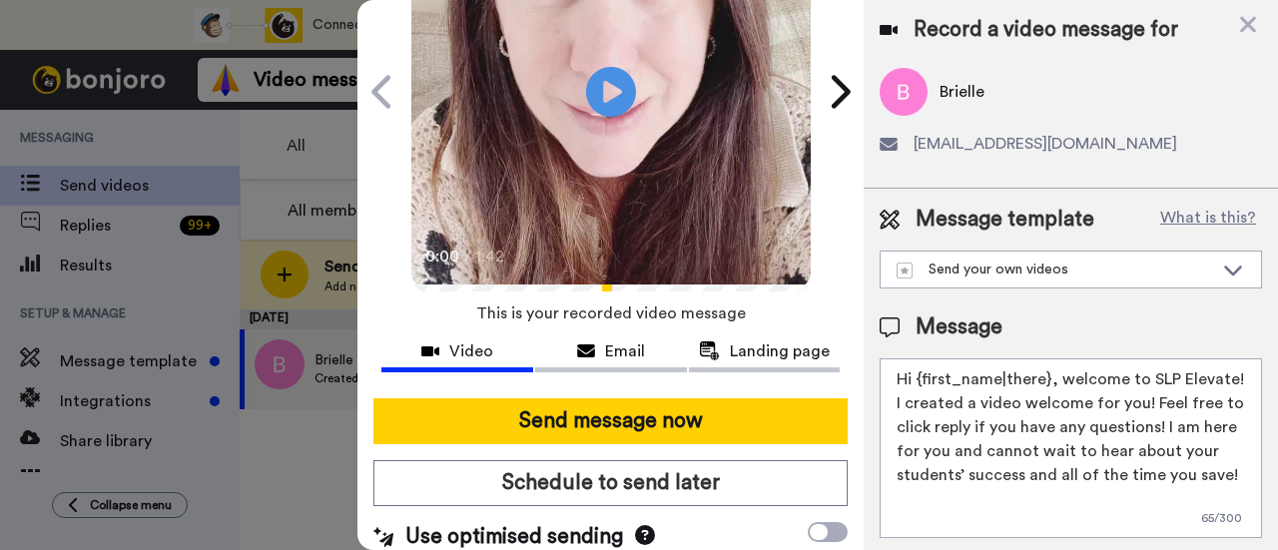
scroll to position [200, 0]
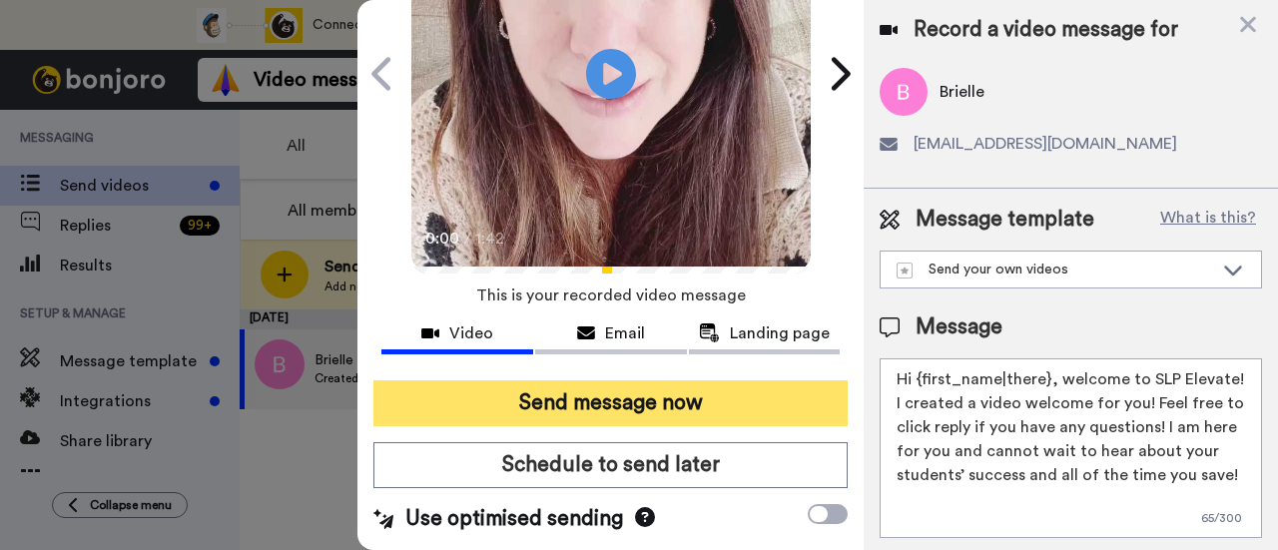
type textarea "Hi {first_name|there}, welcome to SLP Elevate! I created a video welcome for yo…"
click at [675, 398] on button "Send message now" at bounding box center [611, 404] width 474 height 46
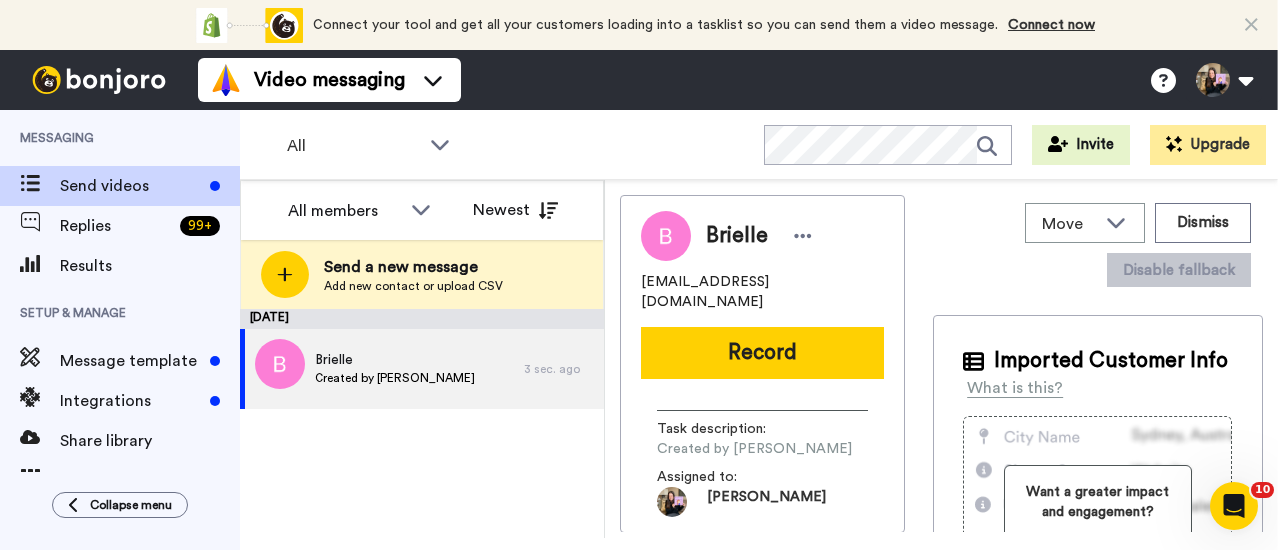
scroll to position [0, 0]
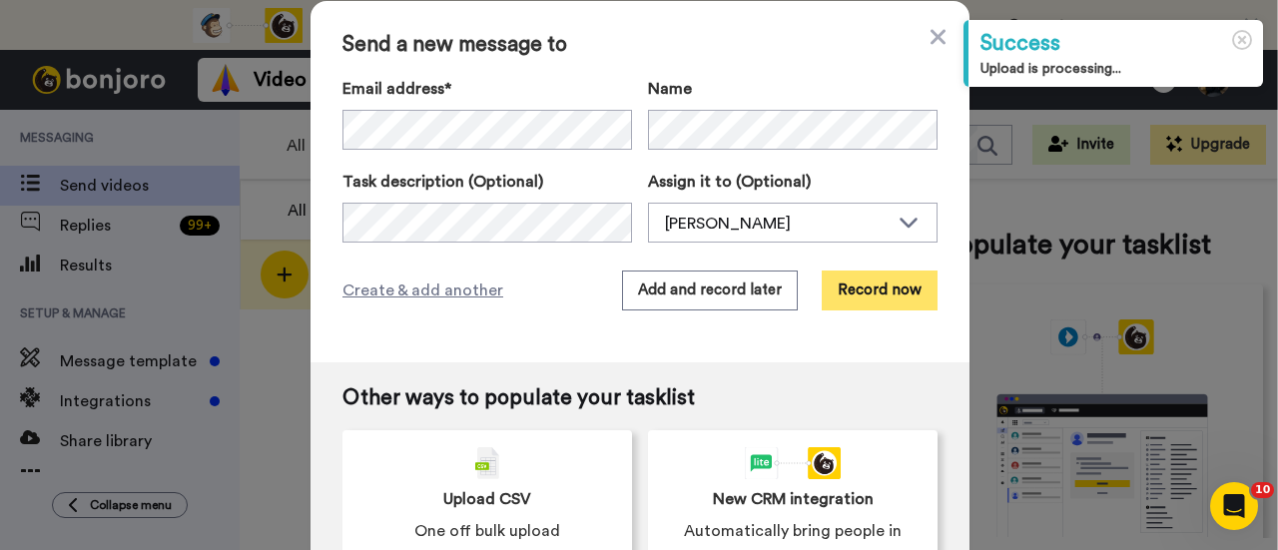
click at [856, 287] on button "Record now" at bounding box center [880, 291] width 116 height 40
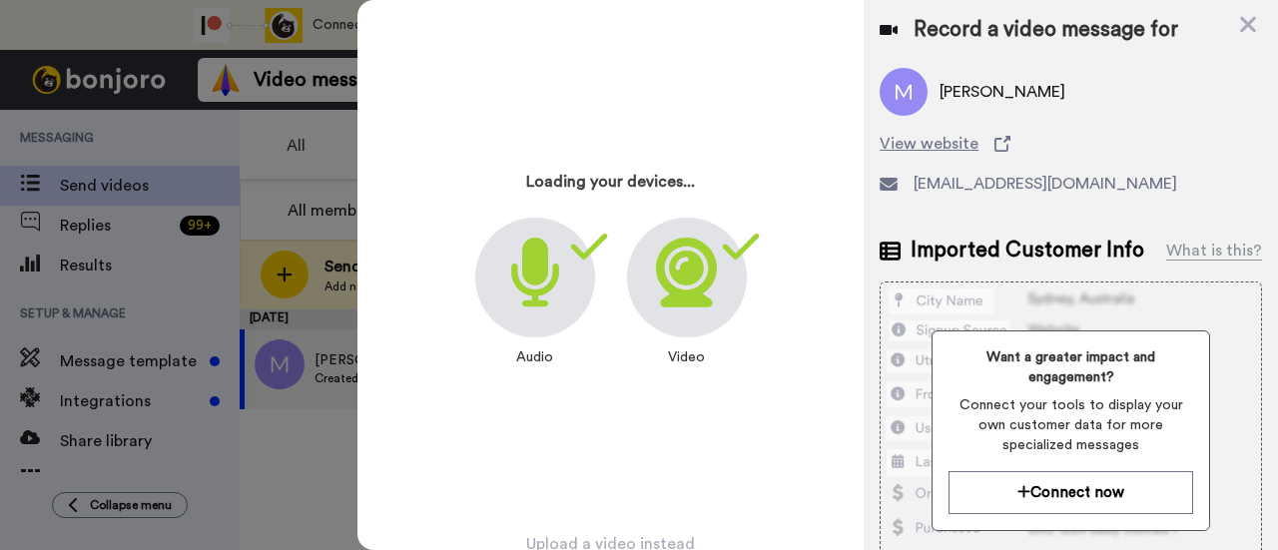
scroll to position [96, 0]
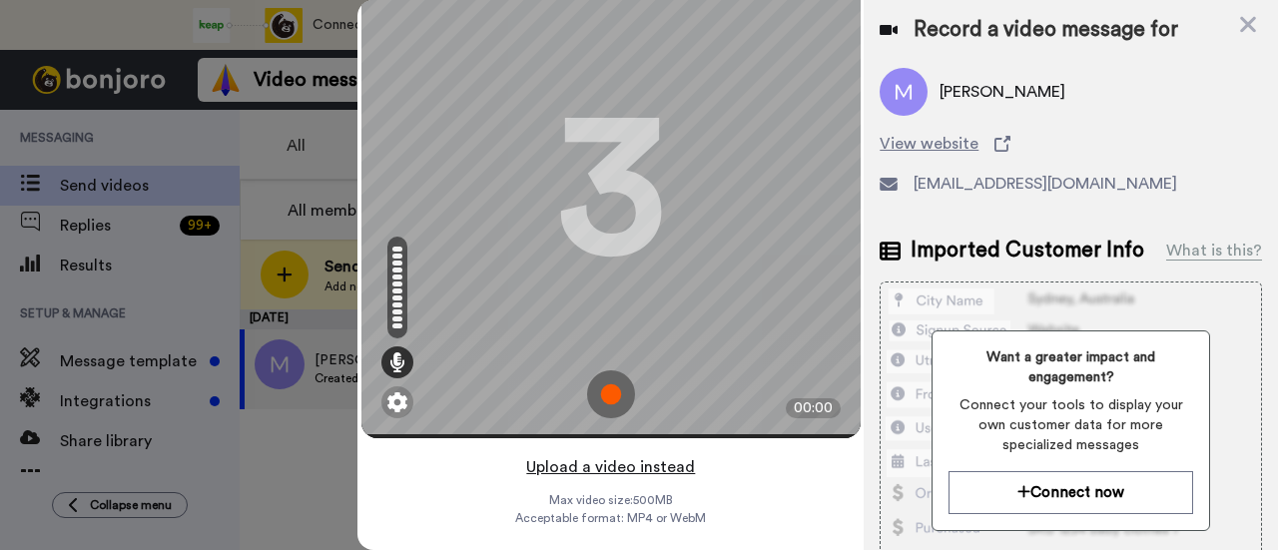
click at [616, 454] on button "Upload a video instead" at bounding box center [610, 467] width 181 height 26
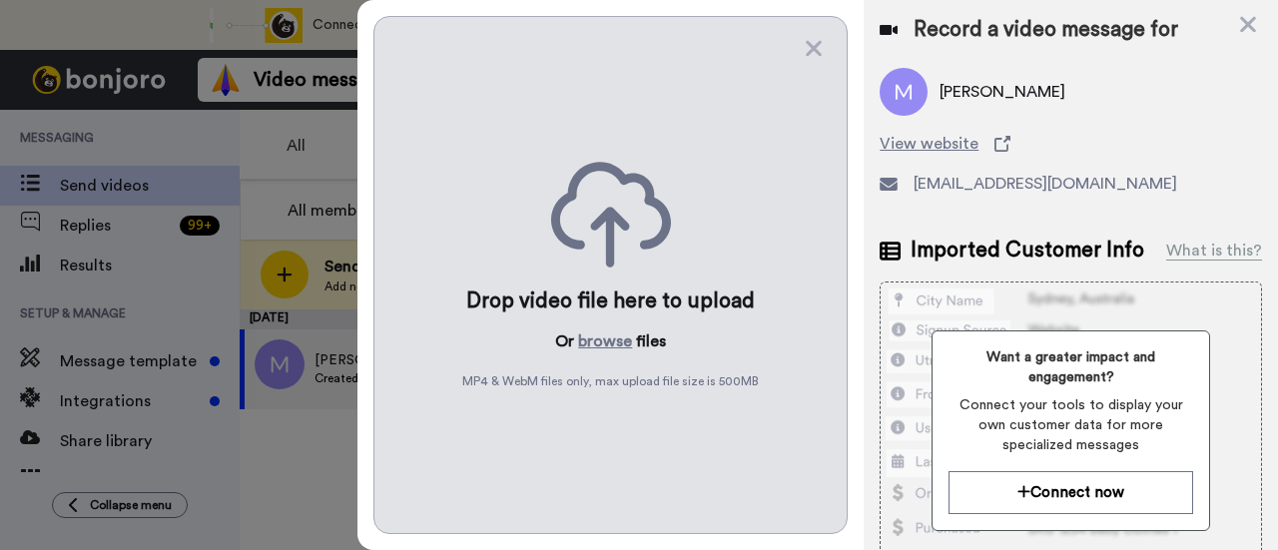
scroll to position [0, 0]
click at [597, 345] on button "browse" at bounding box center [605, 342] width 54 height 24
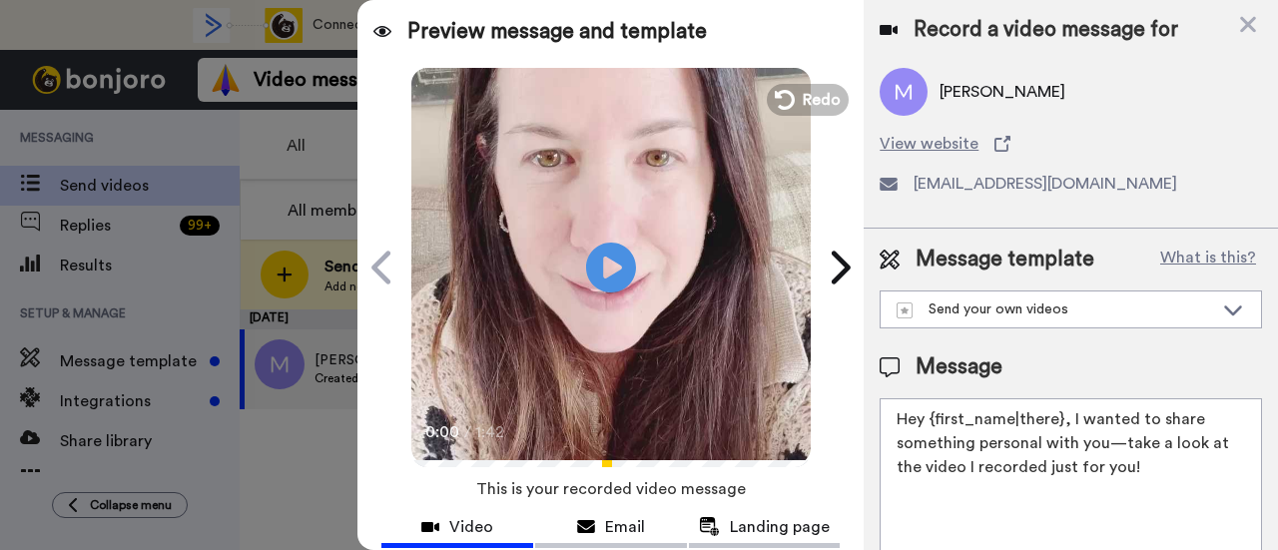
drag, startPoint x: 1151, startPoint y: 468, endPoint x: 1070, endPoint y: 430, distance: 89.4
click at [1070, 430] on textarea "Hey {first_name|there}, I wanted to share something personal with you—take a lo…" at bounding box center [1071, 488] width 383 height 180
paste textarea "welcome to SLP Elevate! I created a video welcome for you! Feel free to click r…"
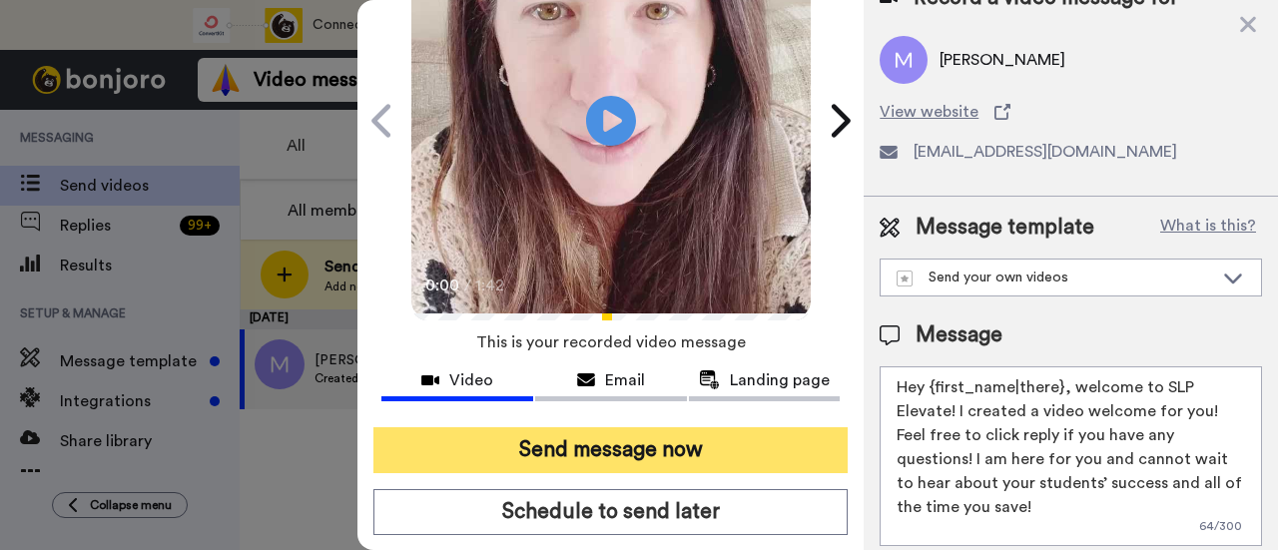
scroll to position [200, 0]
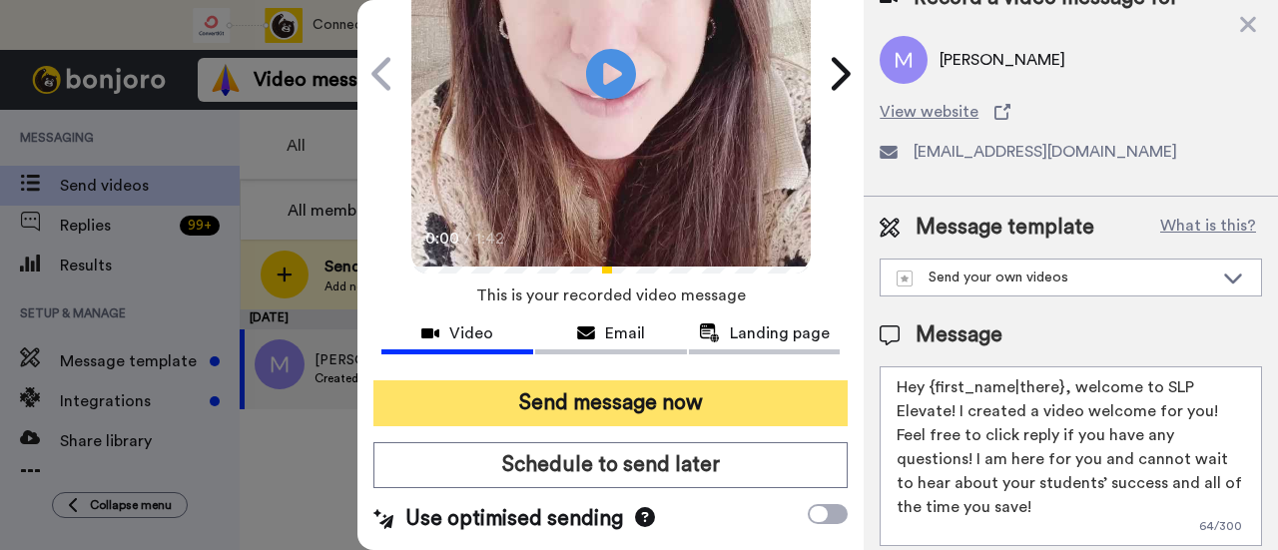
type textarea "Hey {first_name|there}, welcome to SLP Elevate! I created a video welcome for y…"
click at [759, 397] on button "Send message now" at bounding box center [611, 404] width 474 height 46
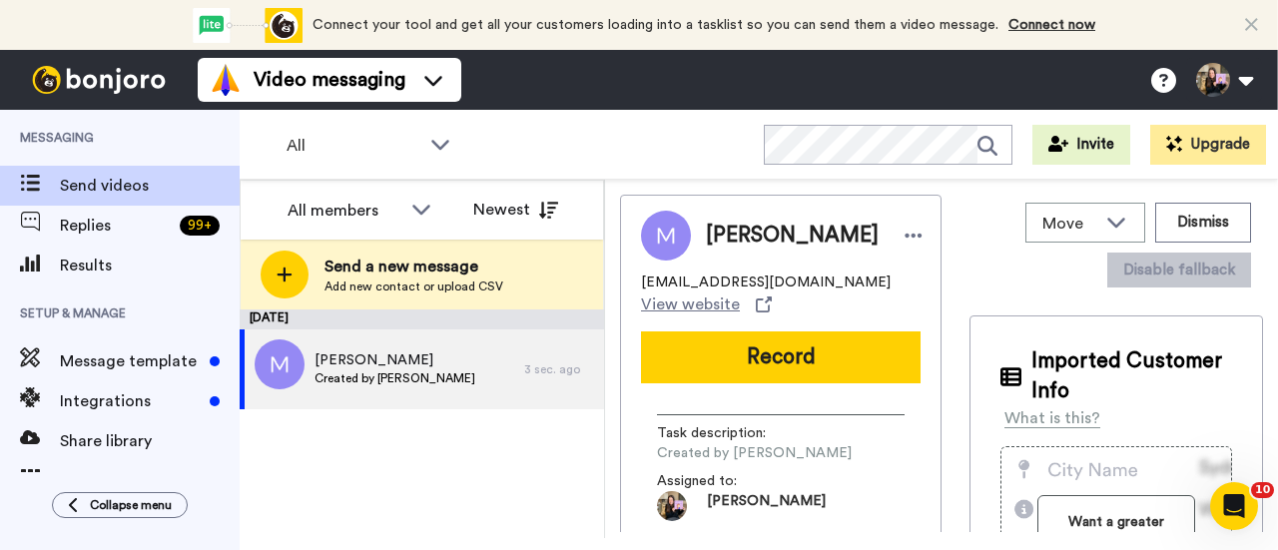
scroll to position [0, 0]
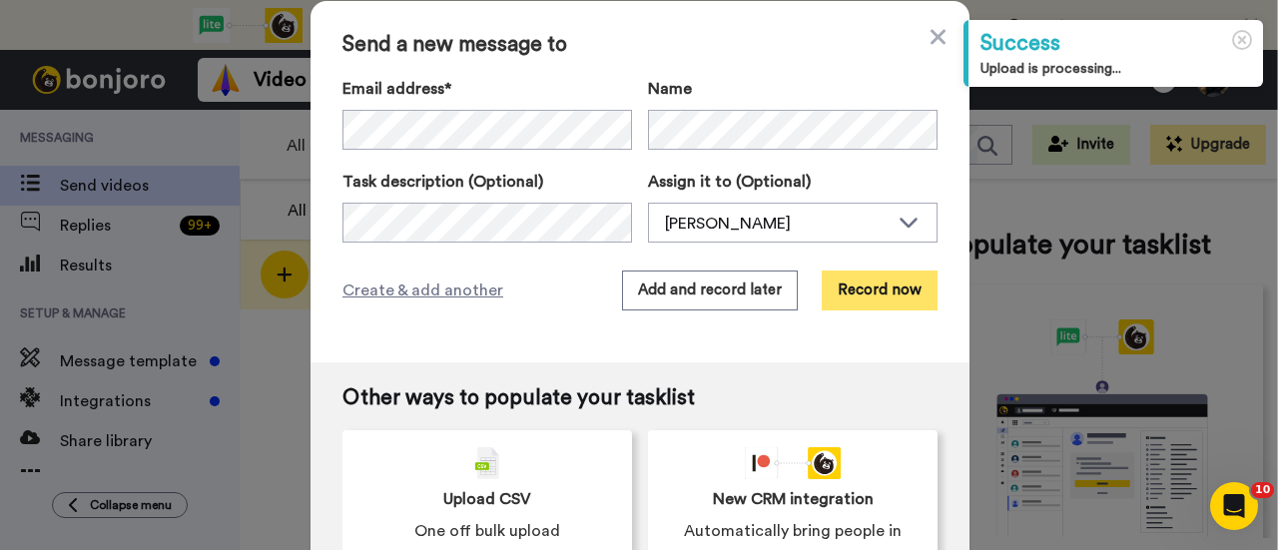
click at [877, 297] on button "Record now" at bounding box center [880, 291] width 116 height 40
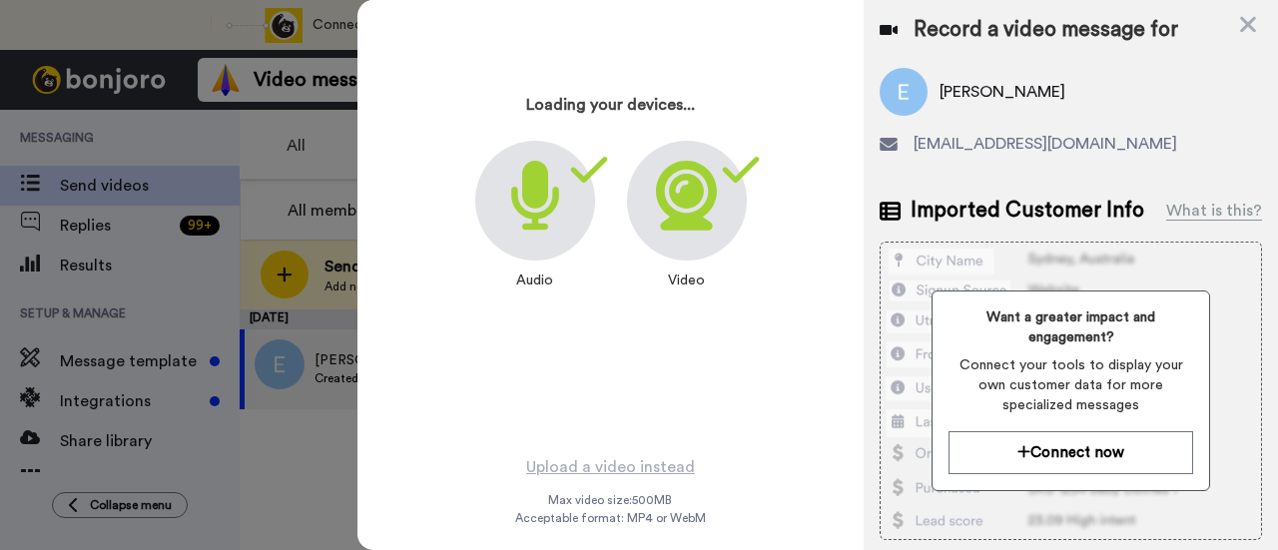
scroll to position [96, 0]
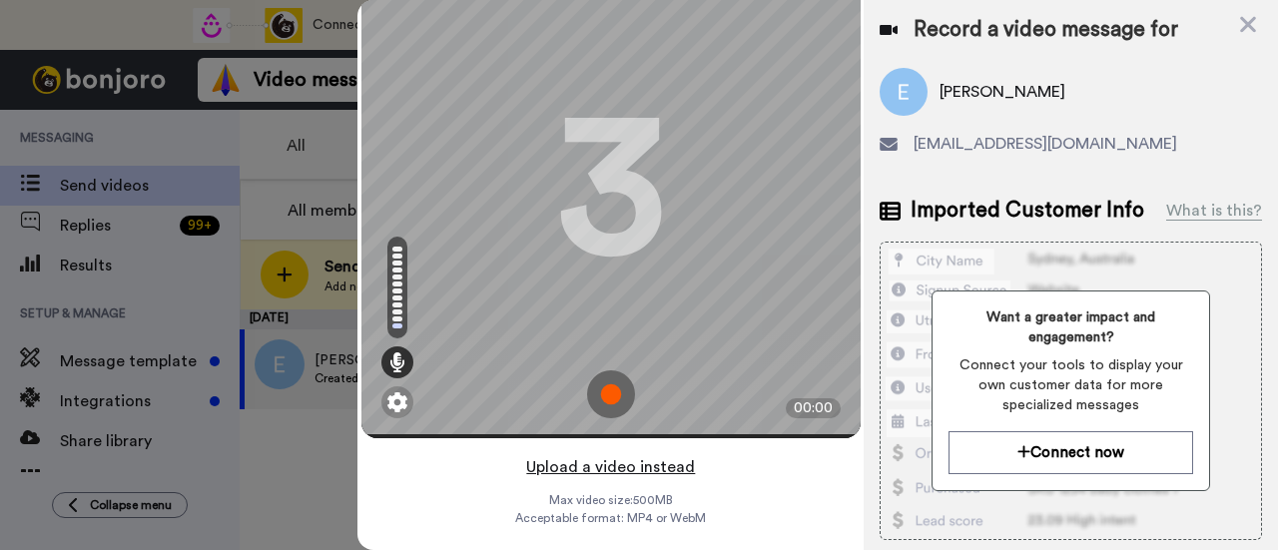
click at [658, 454] on button "Upload a video instead" at bounding box center [610, 467] width 181 height 26
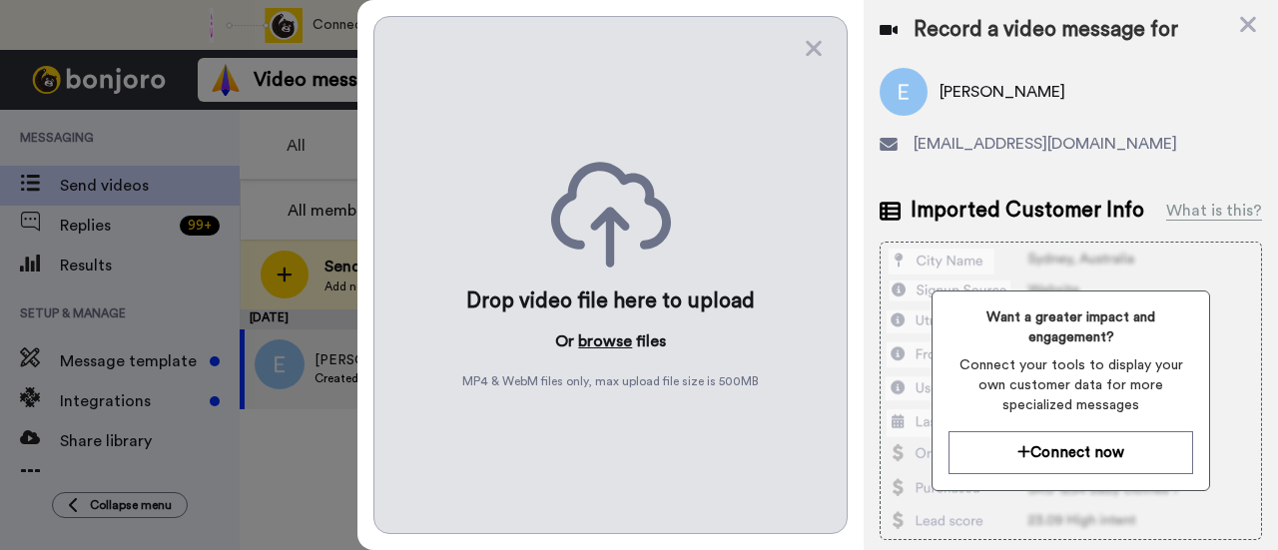
click at [593, 330] on button "browse" at bounding box center [605, 342] width 54 height 24
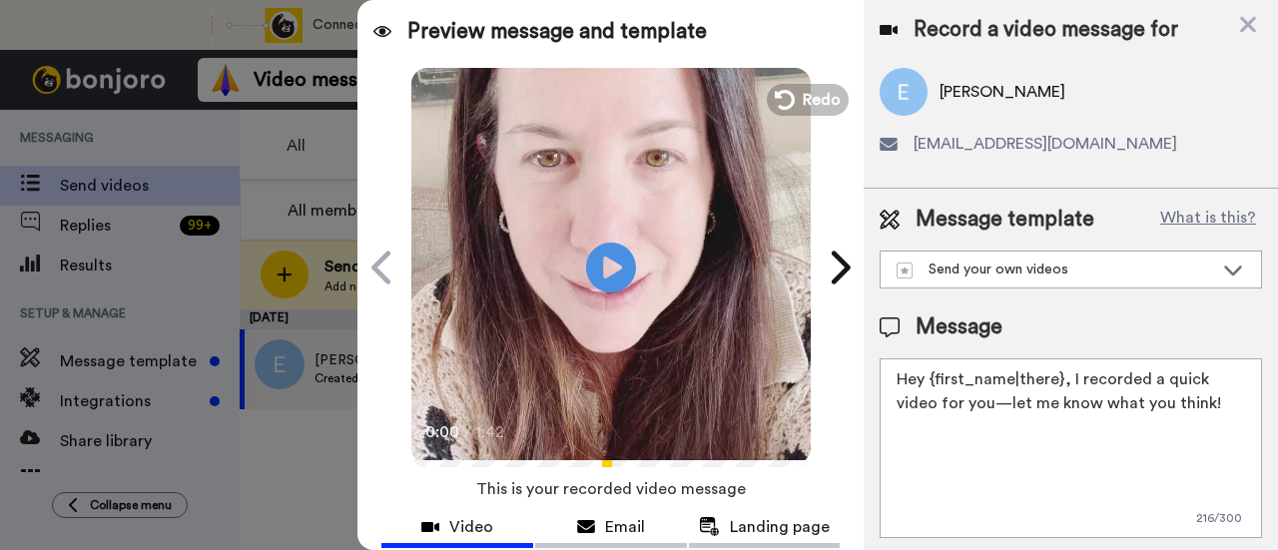
drag, startPoint x: 1216, startPoint y: 404, endPoint x: 1070, endPoint y: 374, distance: 150.0
click at [1070, 374] on textarea "Hey {first_name|there}, I recorded a quick video for you—let me know what you t…" at bounding box center [1071, 449] width 383 height 180
paste textarea "welcome to SLP Elevate! I created a video welcome for you! Feel free to click r…"
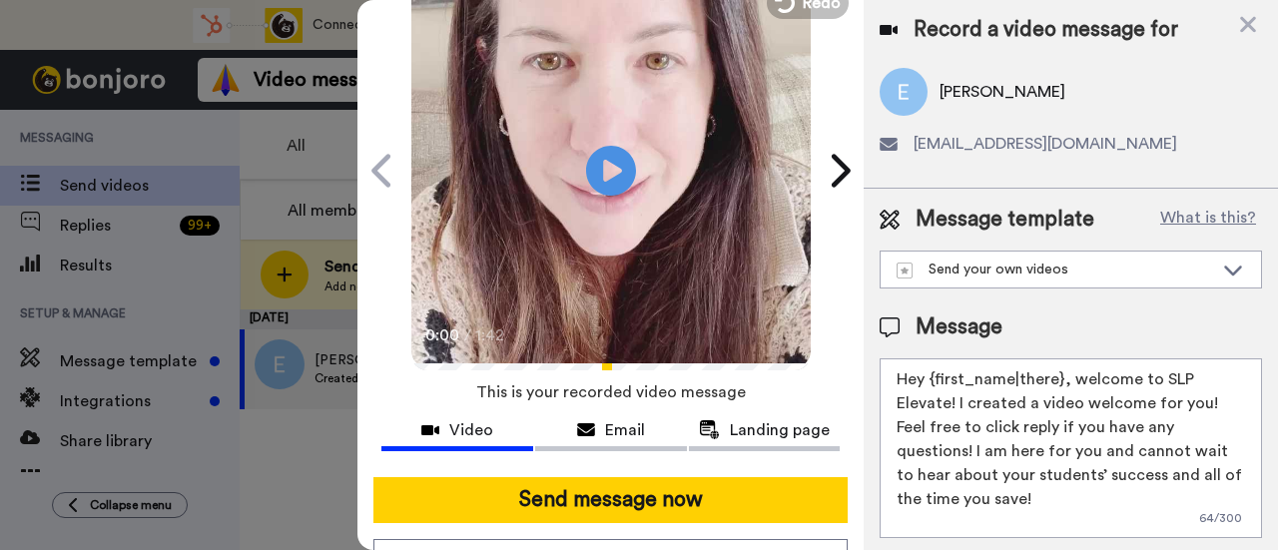
scroll to position [100, 0]
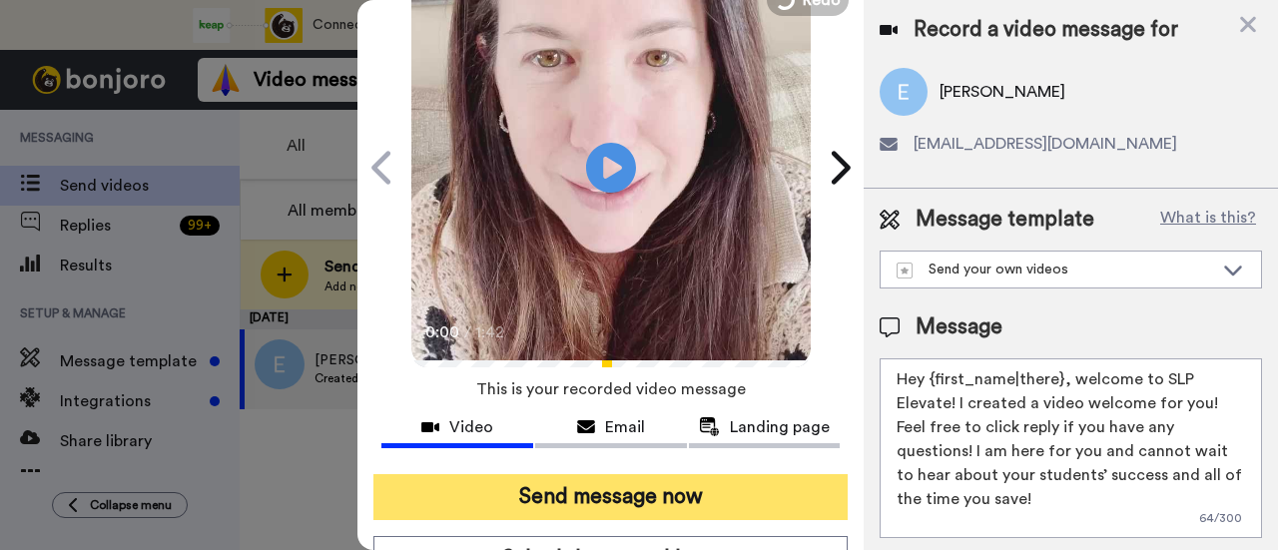
type textarea "Hey {first_name|there}, welcome to SLP Elevate! I created a video welcome for y…"
click at [673, 504] on button "Send message now" at bounding box center [611, 497] width 474 height 46
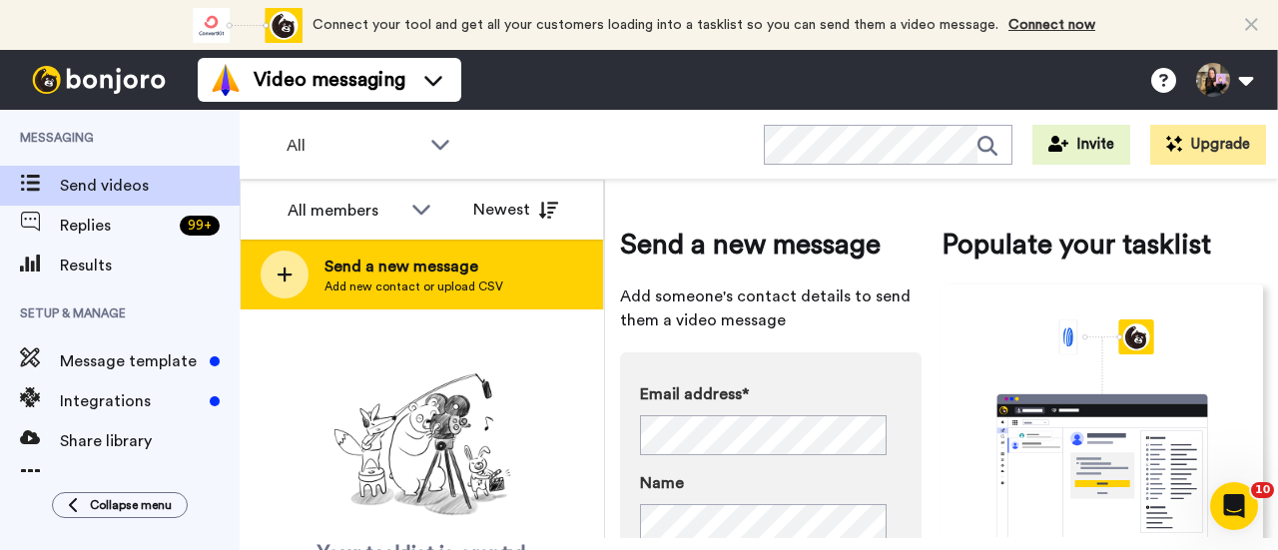
click at [497, 266] on span "Send a new message" at bounding box center [414, 267] width 179 height 24
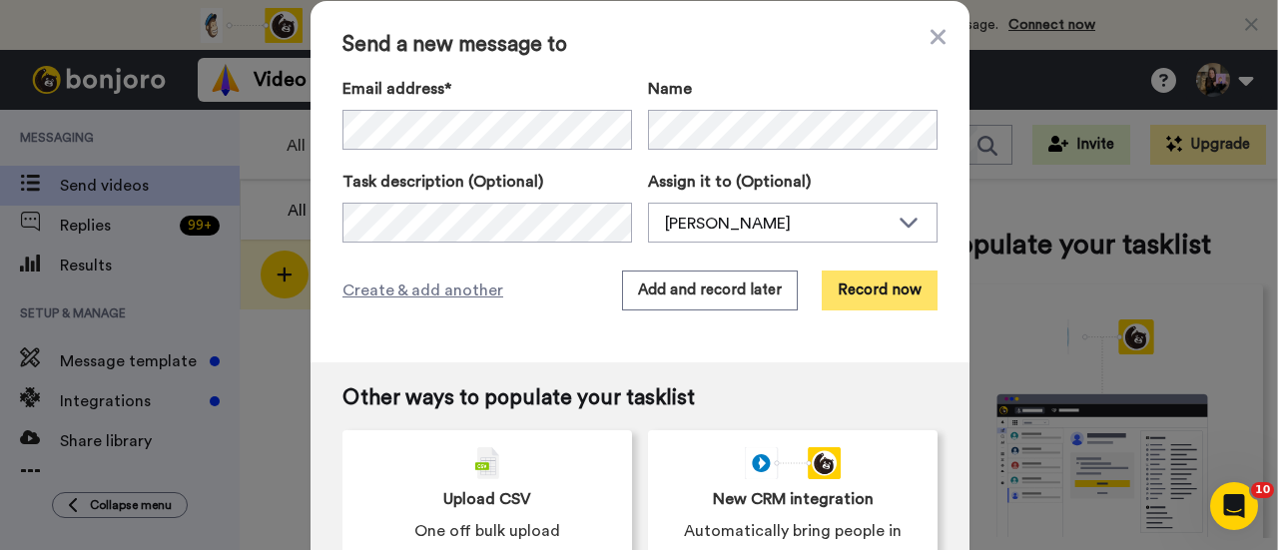
click at [881, 284] on button "Record now" at bounding box center [880, 291] width 116 height 40
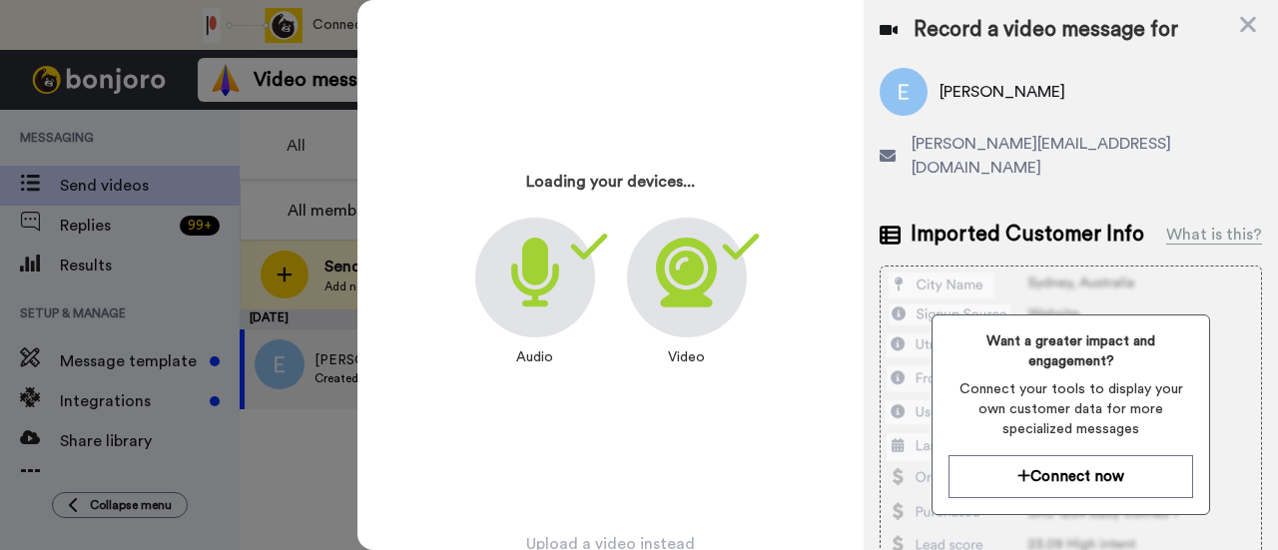
scroll to position [96, 0]
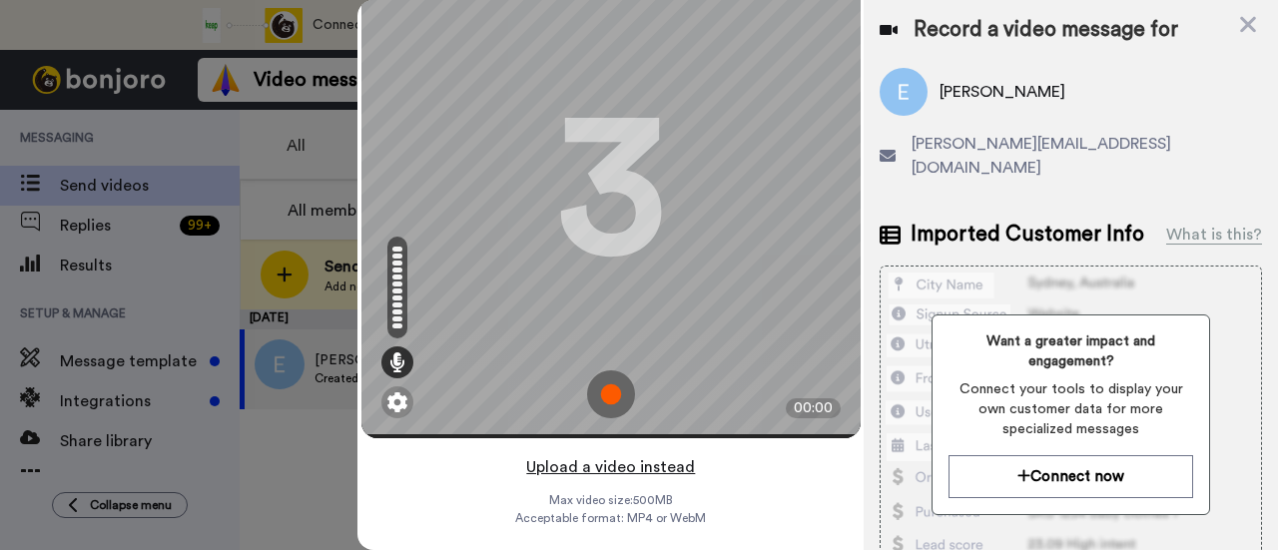
click at [645, 454] on button "Upload a video instead" at bounding box center [610, 467] width 181 height 26
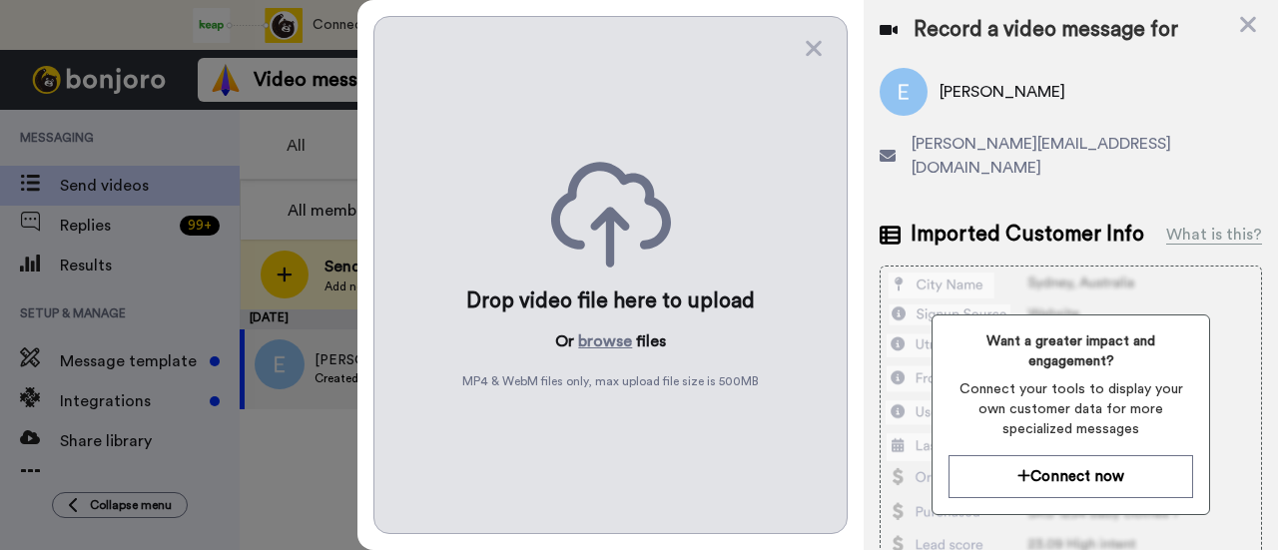
scroll to position [0, 0]
click at [619, 336] on button "browse" at bounding box center [605, 342] width 54 height 24
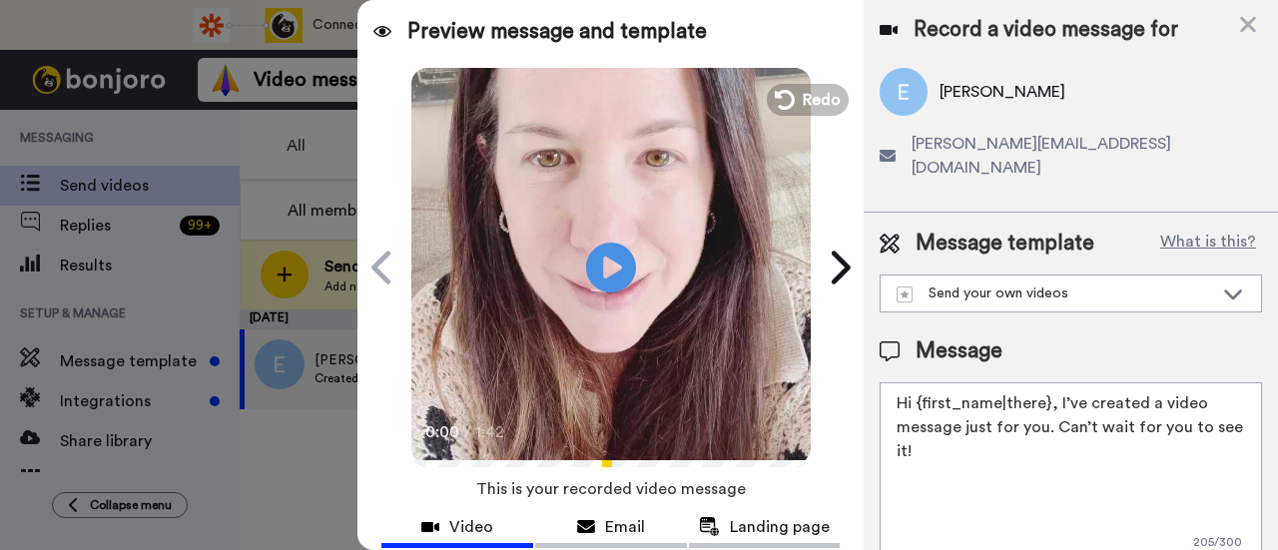
drag, startPoint x: 1083, startPoint y: 434, endPoint x: 1054, endPoint y: 388, distance: 54.3
click at [1054, 388] on textarea "Hi {first_name|there}, I’ve created a video message just for you. Can’t wait fo…" at bounding box center [1071, 473] width 383 height 180
paste textarea "welcome to SLP Elevate! I created a video welcome for you! Feel free to click r…"
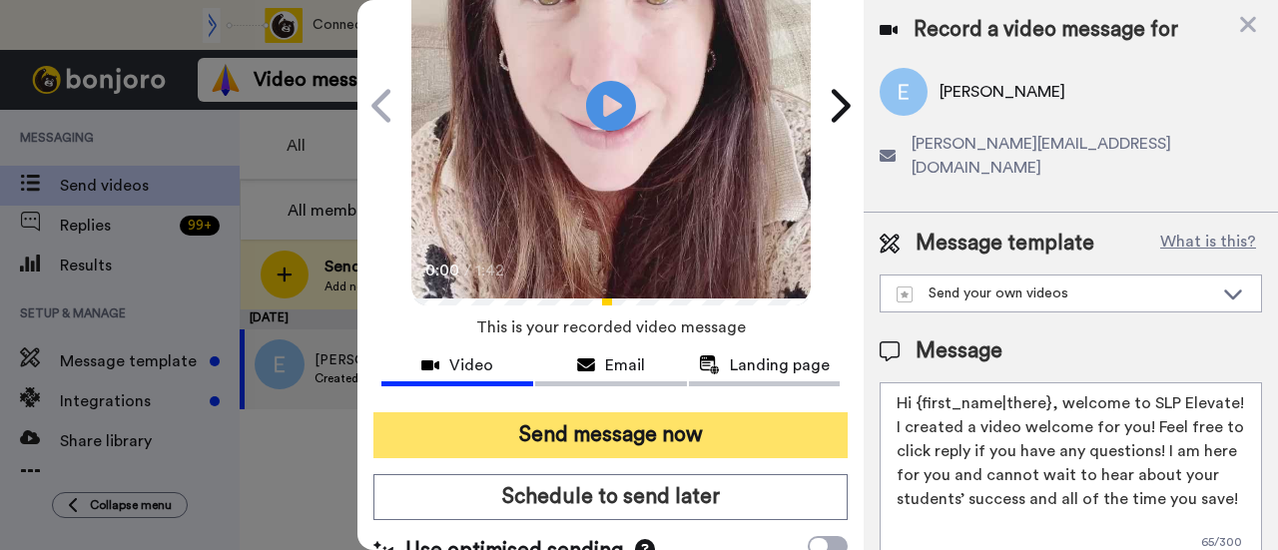
scroll to position [200, 0]
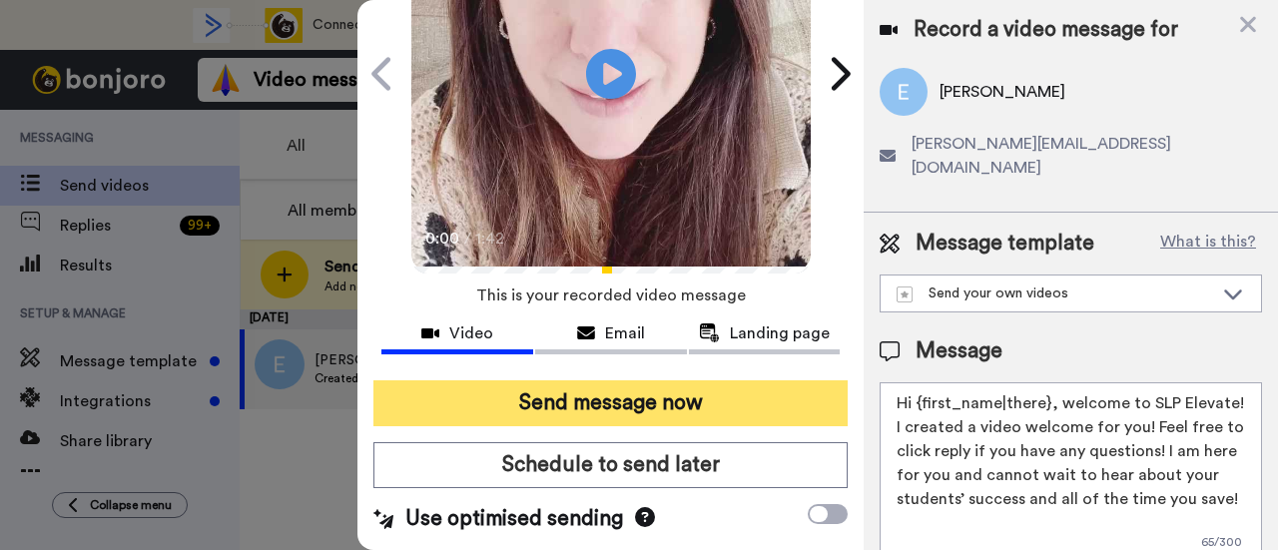
type textarea "Hi {first_name|there}, welcome to SLP Elevate! I created a video welcome for yo…"
click at [715, 391] on button "Send message now" at bounding box center [611, 404] width 474 height 46
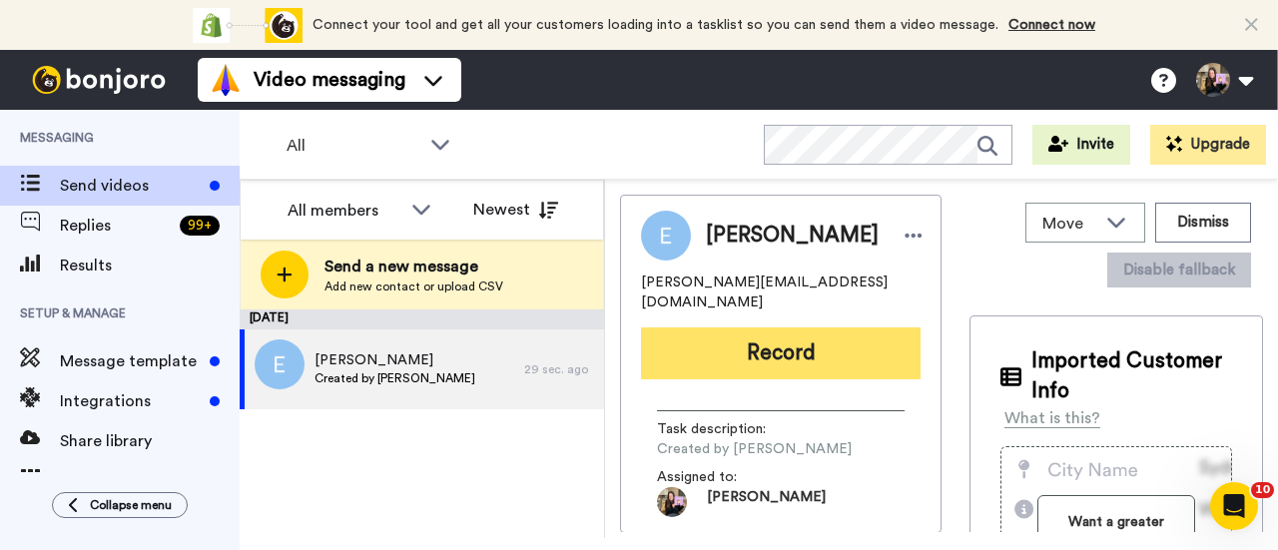
click at [733, 339] on button "Record" at bounding box center [781, 354] width 280 height 52
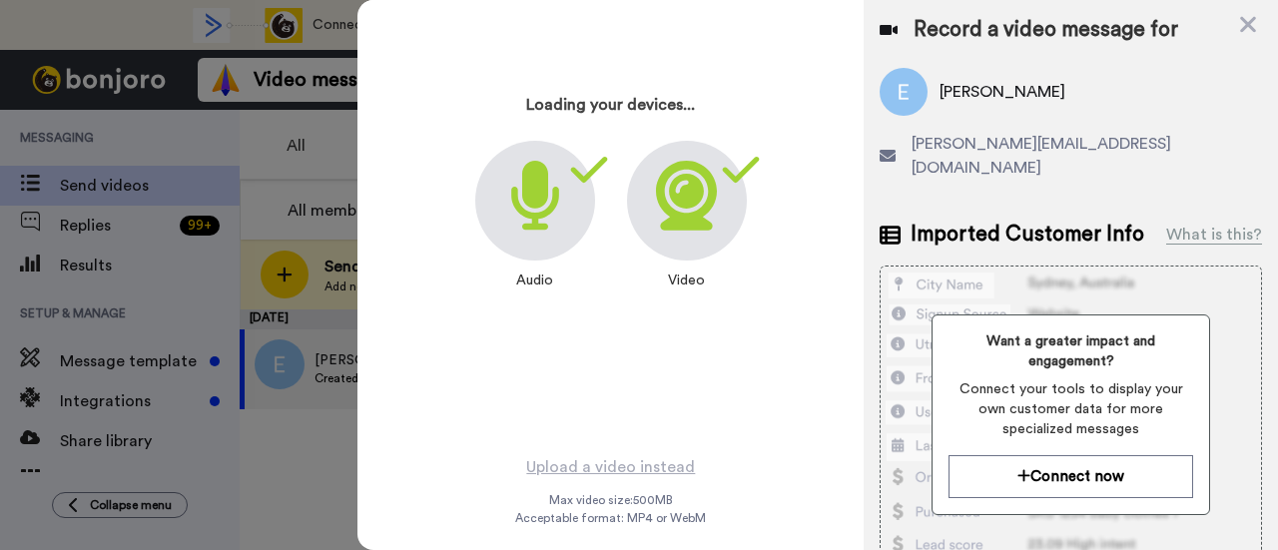
scroll to position [96, 0]
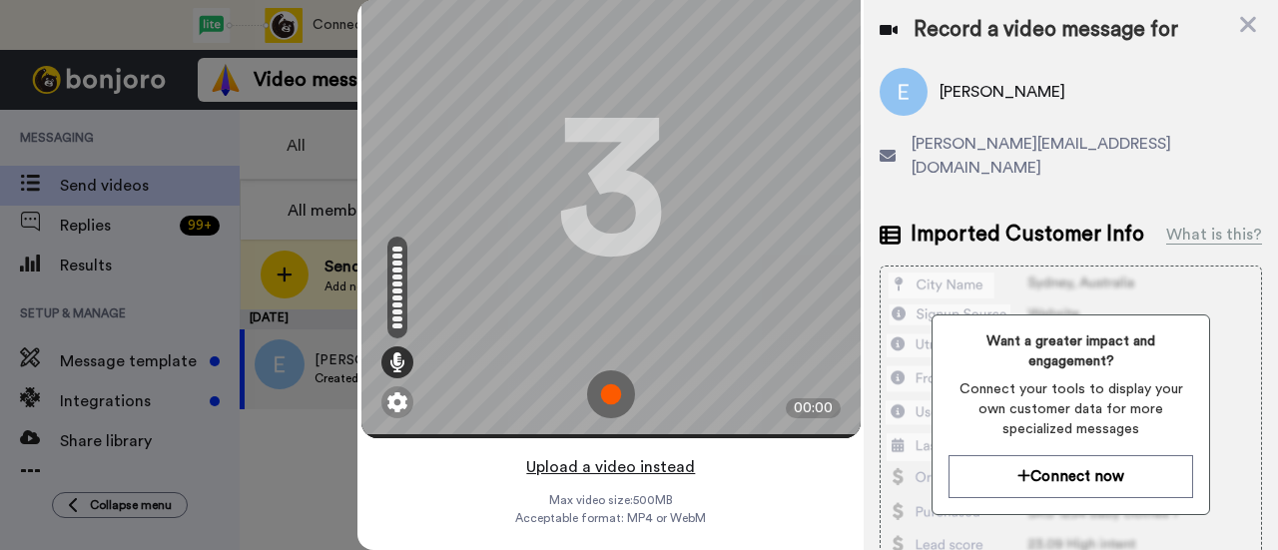
click at [621, 454] on button "Upload a video instead" at bounding box center [610, 467] width 181 height 26
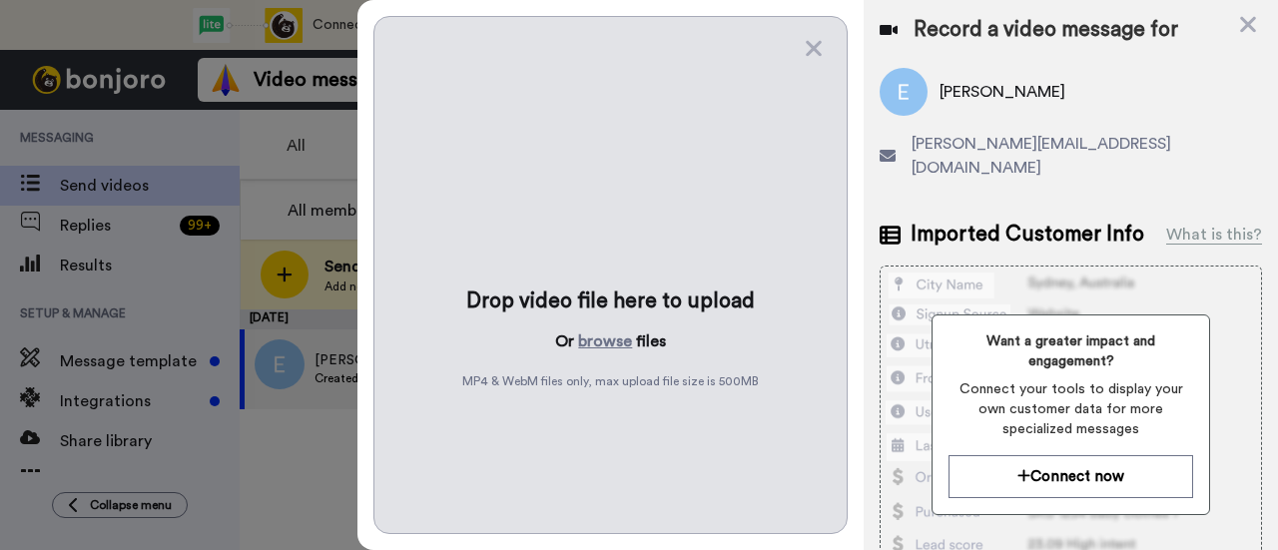
scroll to position [0, 0]
click at [595, 330] on button "browse" at bounding box center [605, 342] width 54 height 24
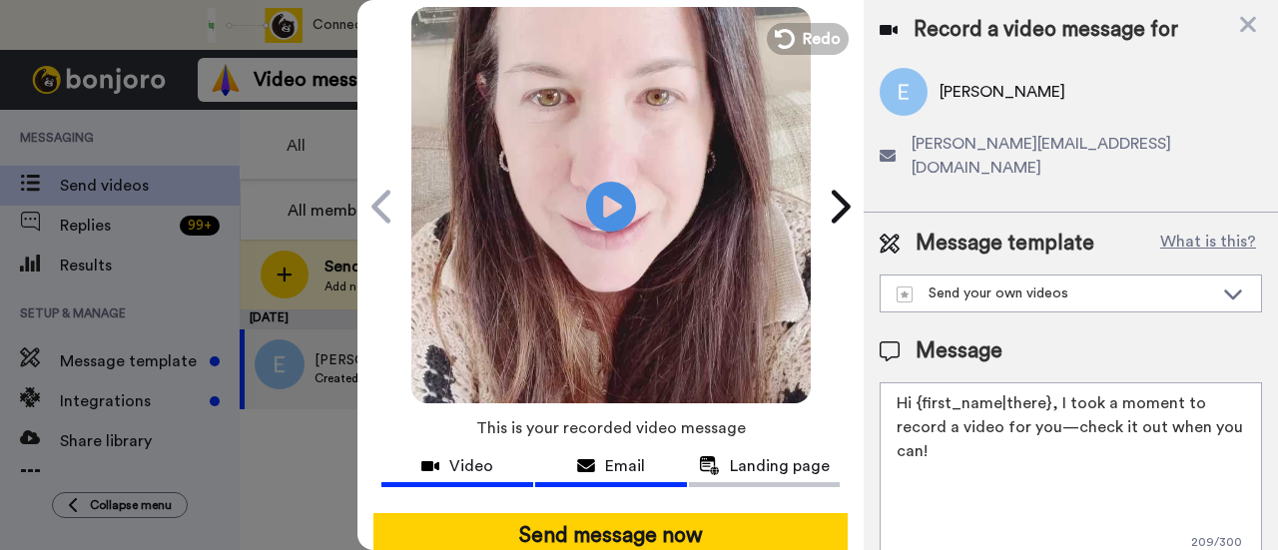
scroll to position [100, 0]
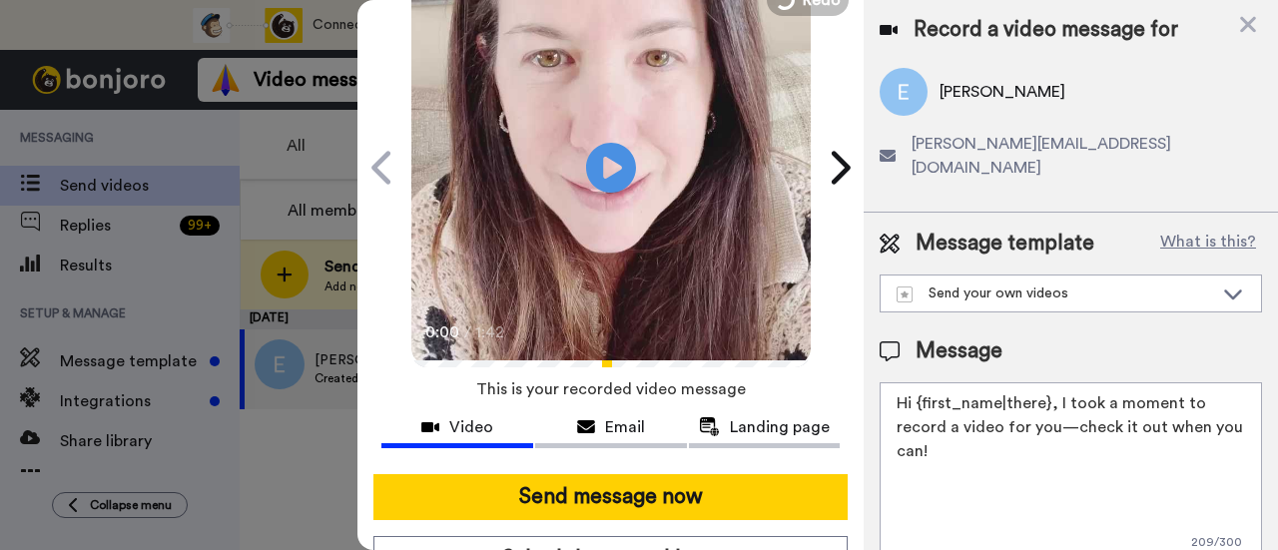
drag, startPoint x: 996, startPoint y: 432, endPoint x: 1057, endPoint y: 384, distance: 78.1
click at [1057, 384] on textarea "Hi {first_name|there}, I took a moment to record a video for you—check it out w…" at bounding box center [1071, 473] width 383 height 180
paste textarea "[EMAIL_ADDRESS][PERSON_NAME][DOMAIN_NAME]"
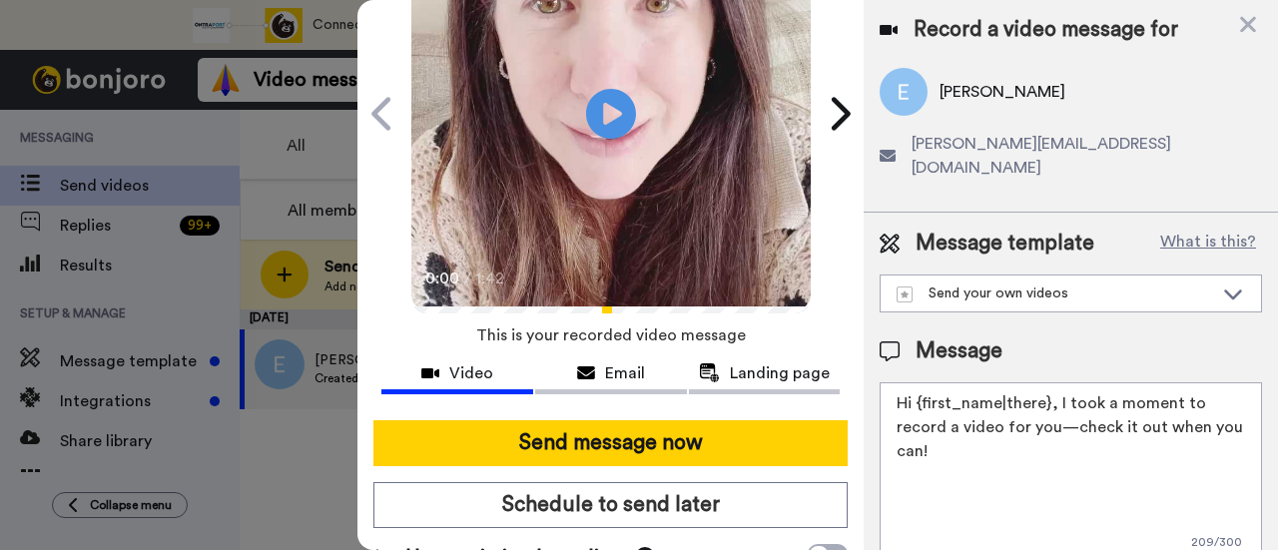
scroll to position [200, 0]
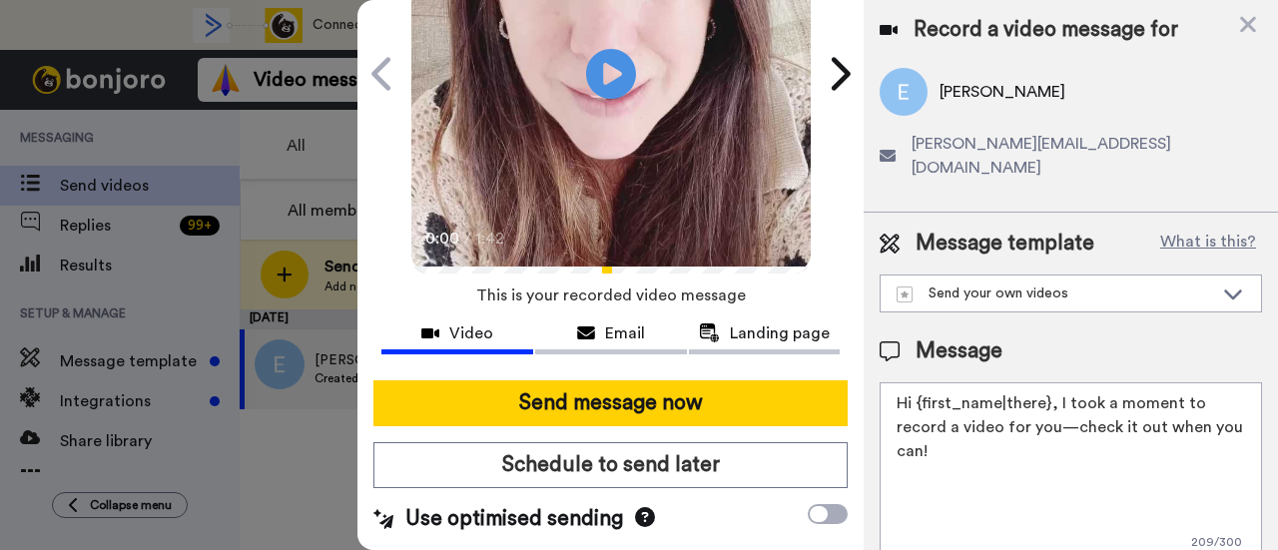
click at [1075, 437] on textarea "Hi {first_name|there}, I took a moment to record a video for you—check it out w…" at bounding box center [1071, 473] width 383 height 180
drag, startPoint x: 1075, startPoint y: 437, endPoint x: 1057, endPoint y: 381, distance: 59.7
click at [1057, 383] on textarea "Hi {first_name|there}, I took a moment to record a video for you—check it out w…" at bounding box center [1071, 473] width 383 height 180
paste textarea "welcome to SLP Elevate! I created a video welcome for you! Feel free to click r…"
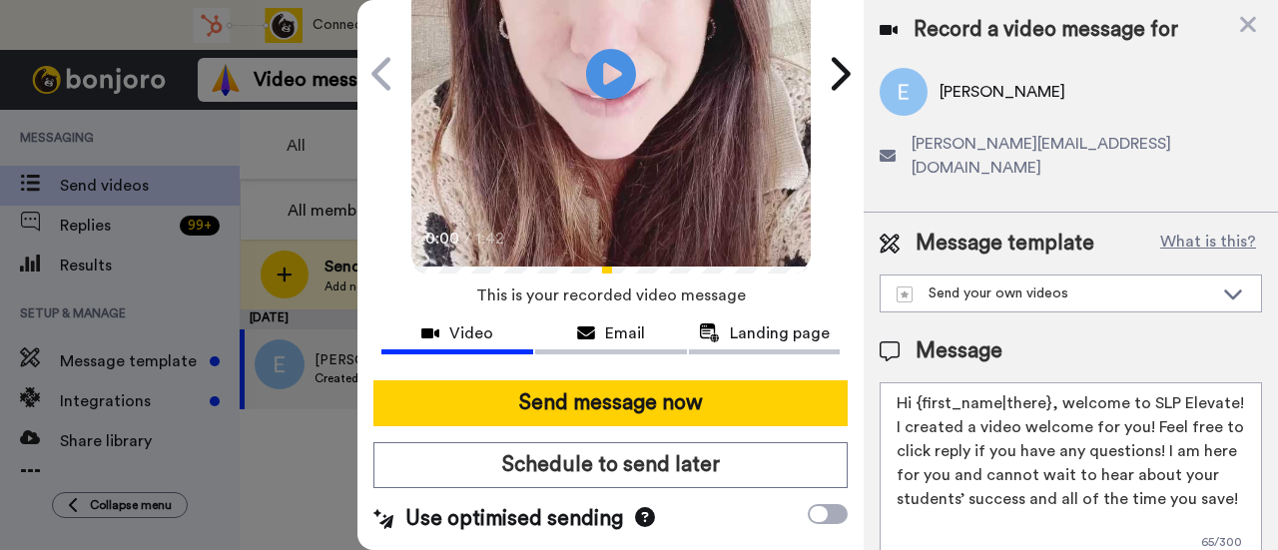
scroll to position [218, 0]
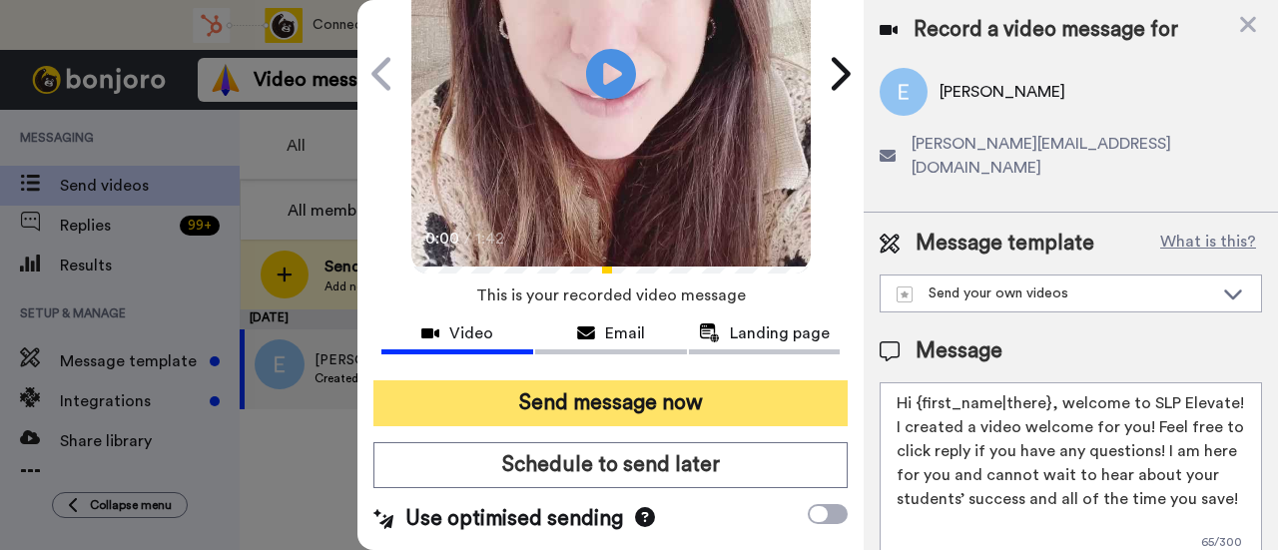
type textarea "Hi {first_name|there}, welcome to SLP Elevate! I created a video welcome for yo…"
click at [693, 381] on button "Send message now" at bounding box center [611, 404] width 474 height 46
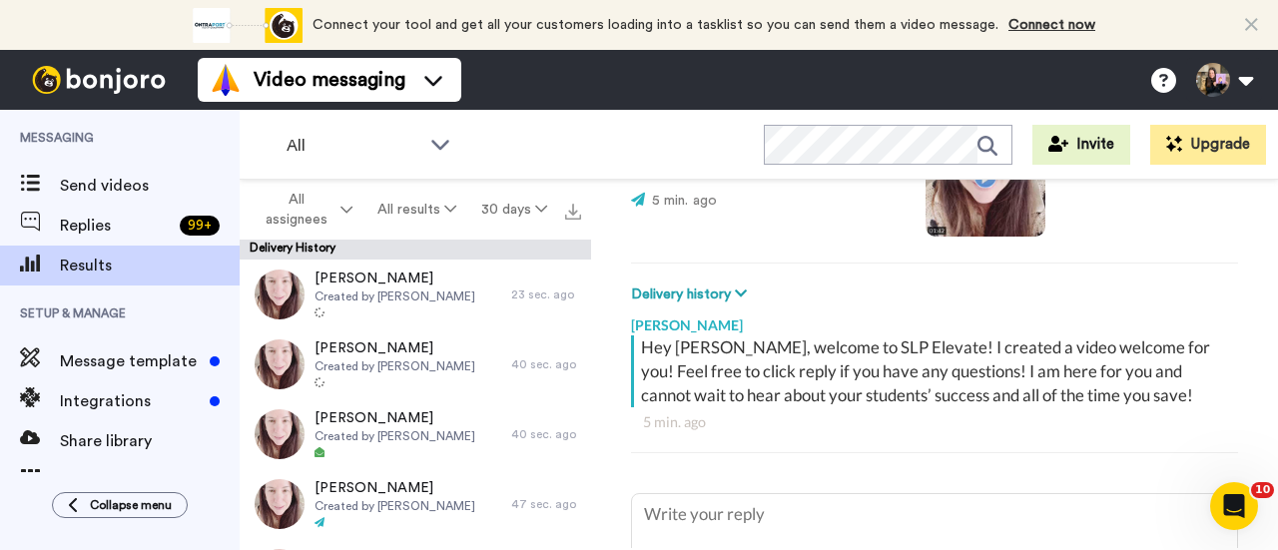
type textarea "x"
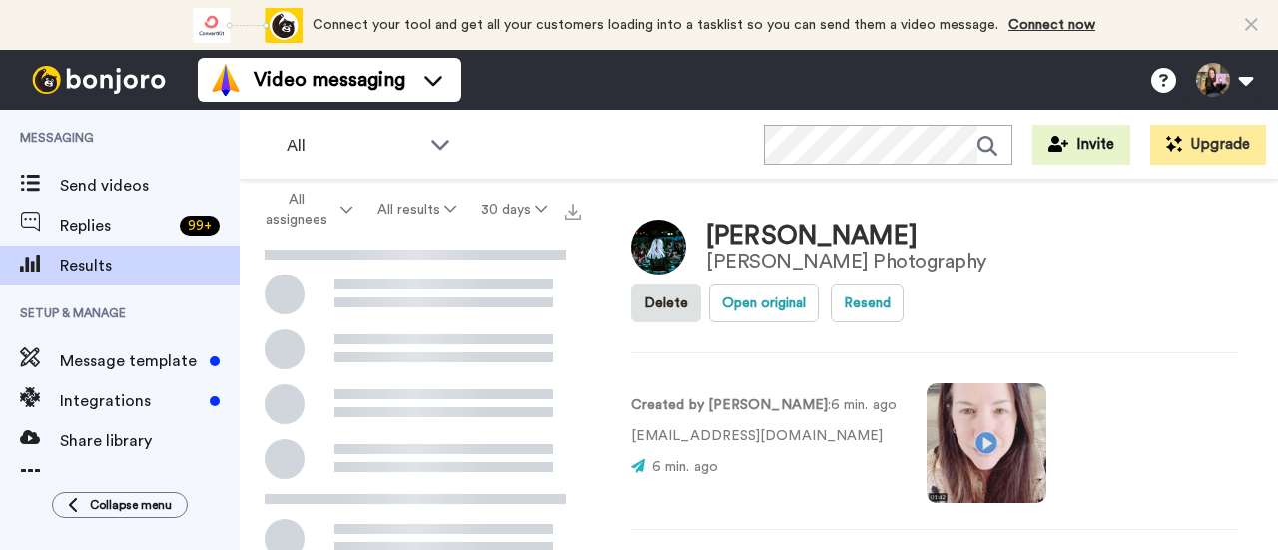
scroll to position [327, 0]
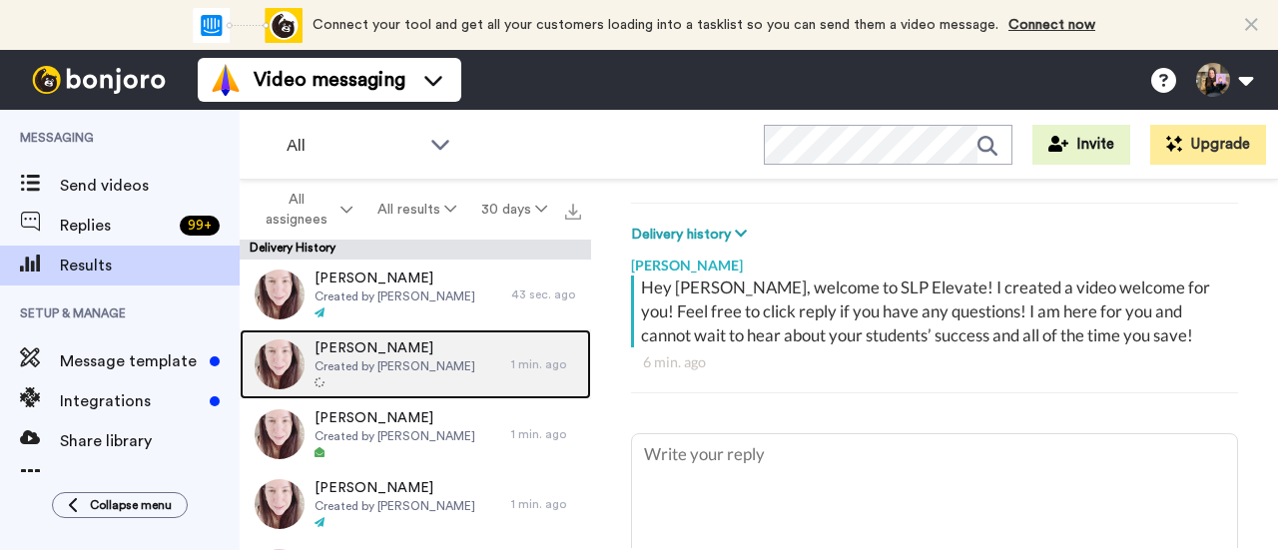
click at [511, 359] on div "1 min. ago" at bounding box center [546, 365] width 70 height 16
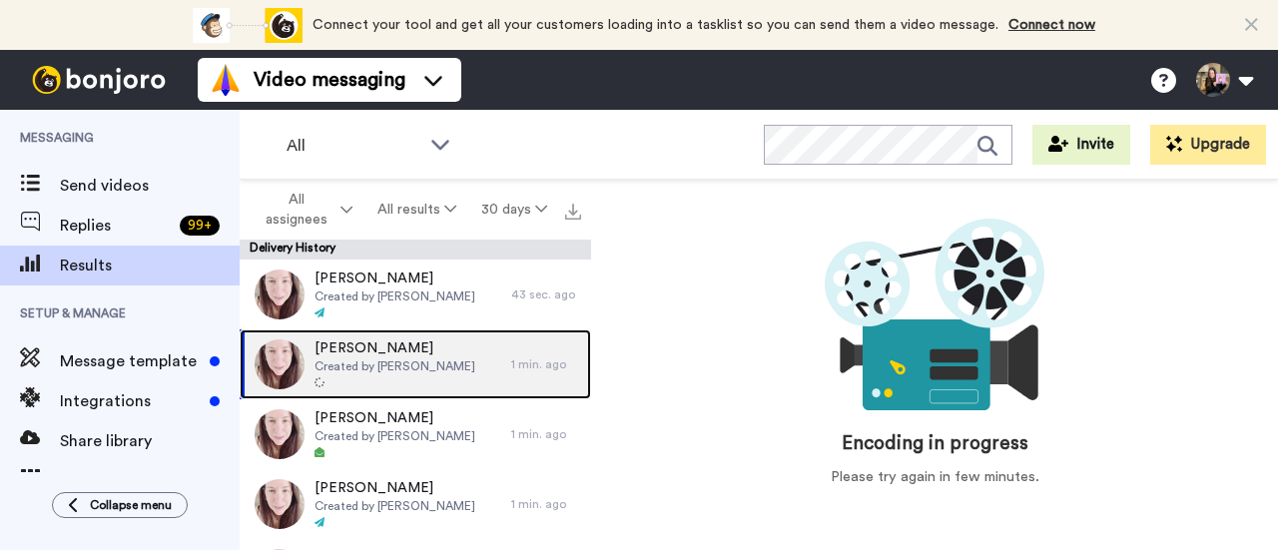
scroll to position [34, 0]
drag, startPoint x: 480, startPoint y: 361, endPoint x: 353, endPoint y: 360, distance: 127.8
click at [353, 360] on span "Created by [PERSON_NAME]" at bounding box center [395, 367] width 161 height 16
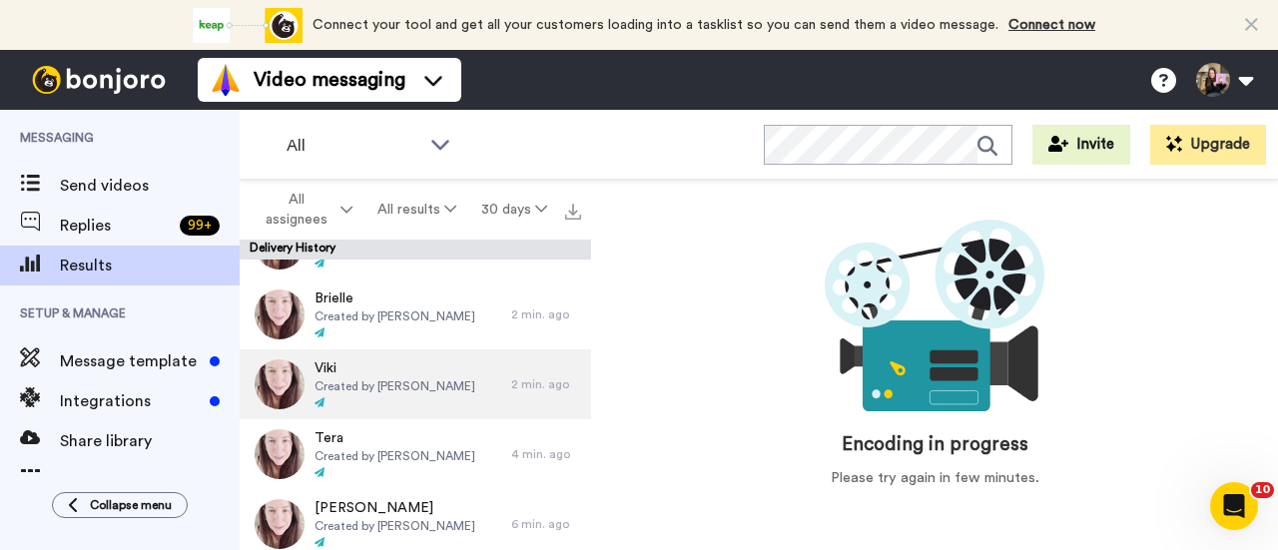
scroll to position [399, 0]
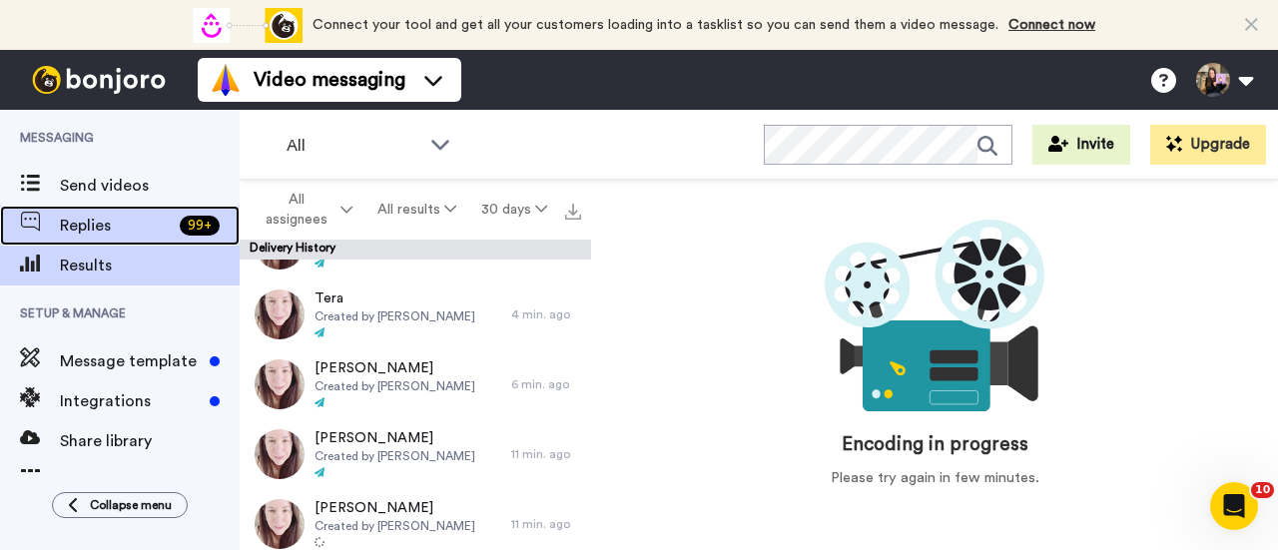
click at [199, 237] on div "Replies 99 +" at bounding box center [120, 226] width 240 height 40
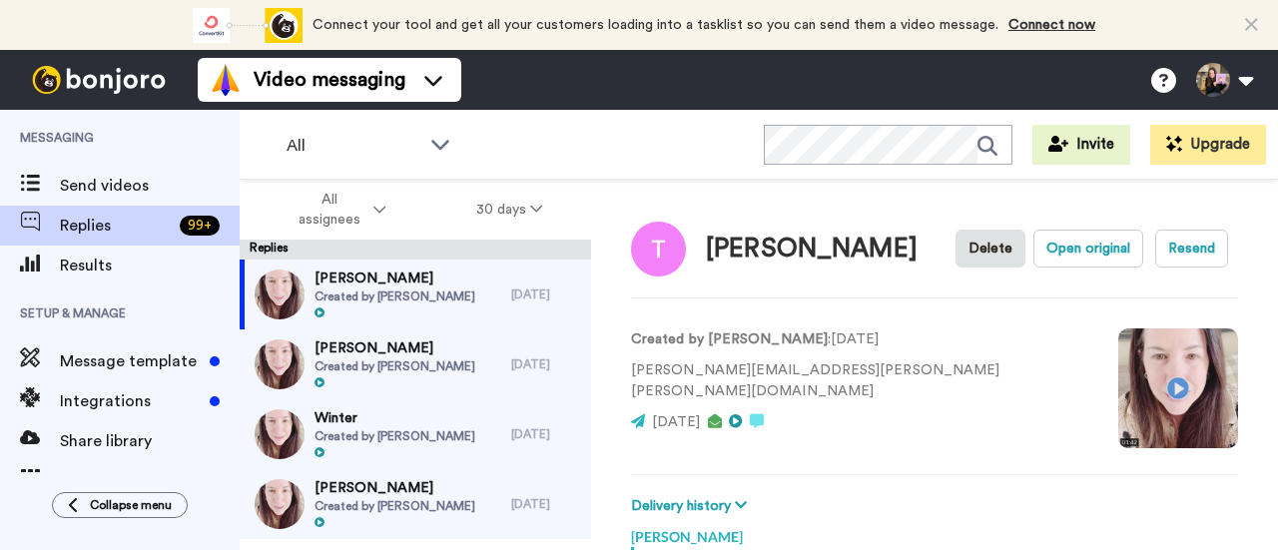
scroll to position [267, 0]
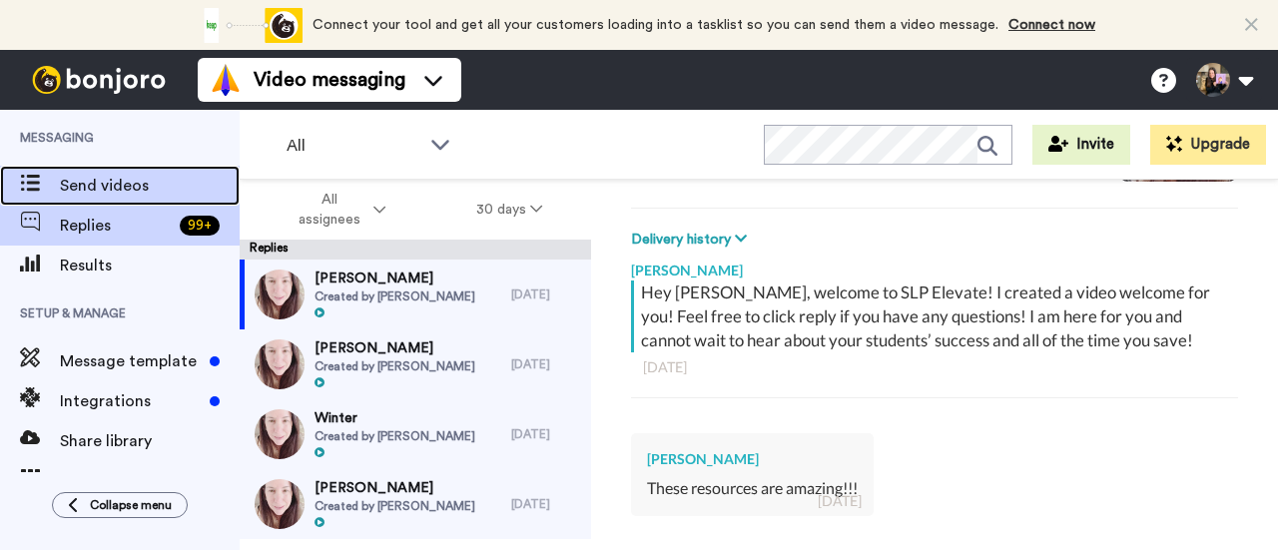
click at [132, 193] on span "Send videos" at bounding box center [150, 186] width 180 height 24
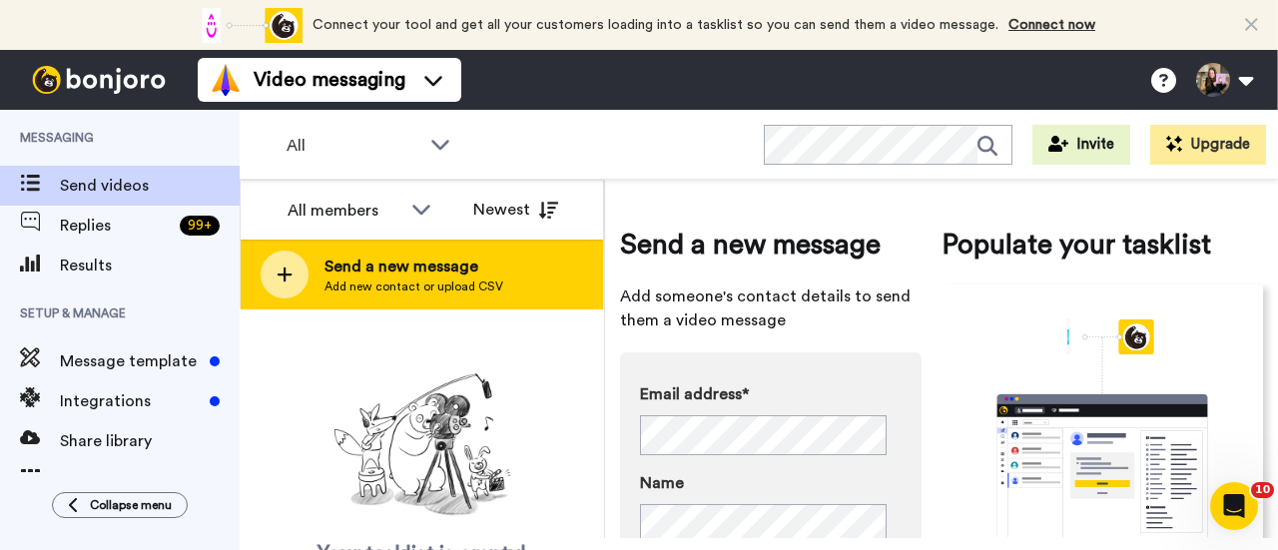
click at [450, 266] on span "Send a new message" at bounding box center [414, 267] width 179 height 24
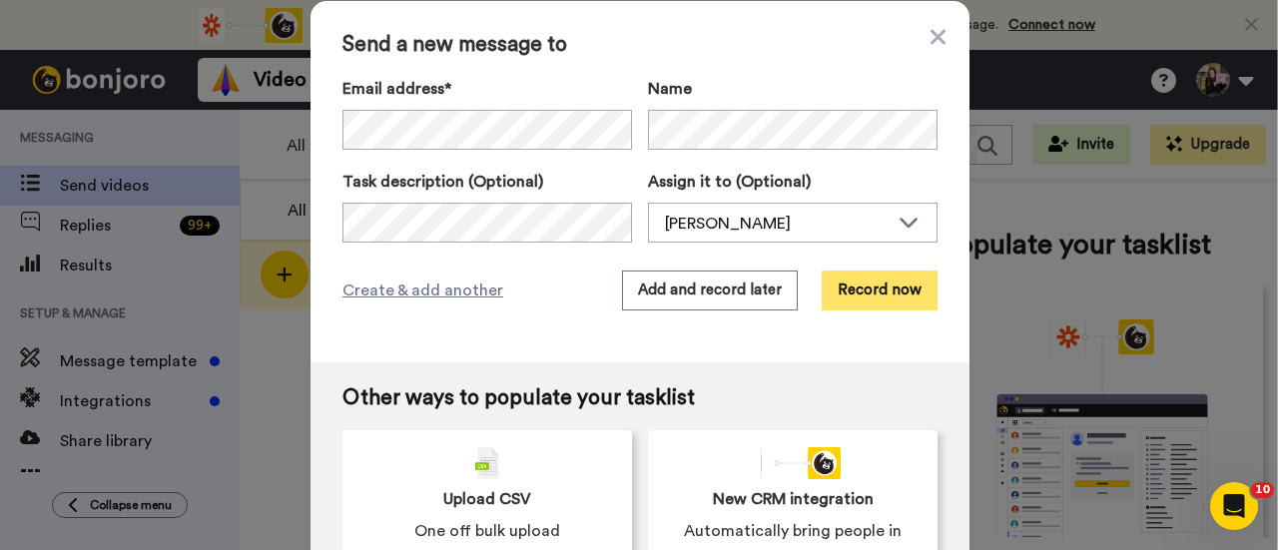
click at [885, 296] on button "Record now" at bounding box center [880, 291] width 116 height 40
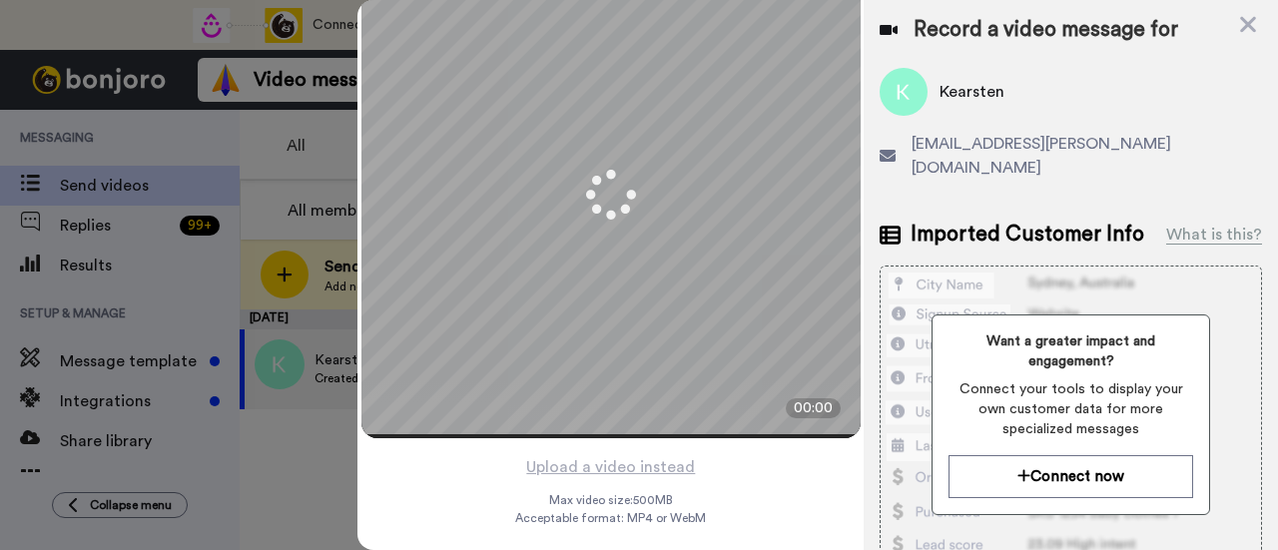
scroll to position [96, 0]
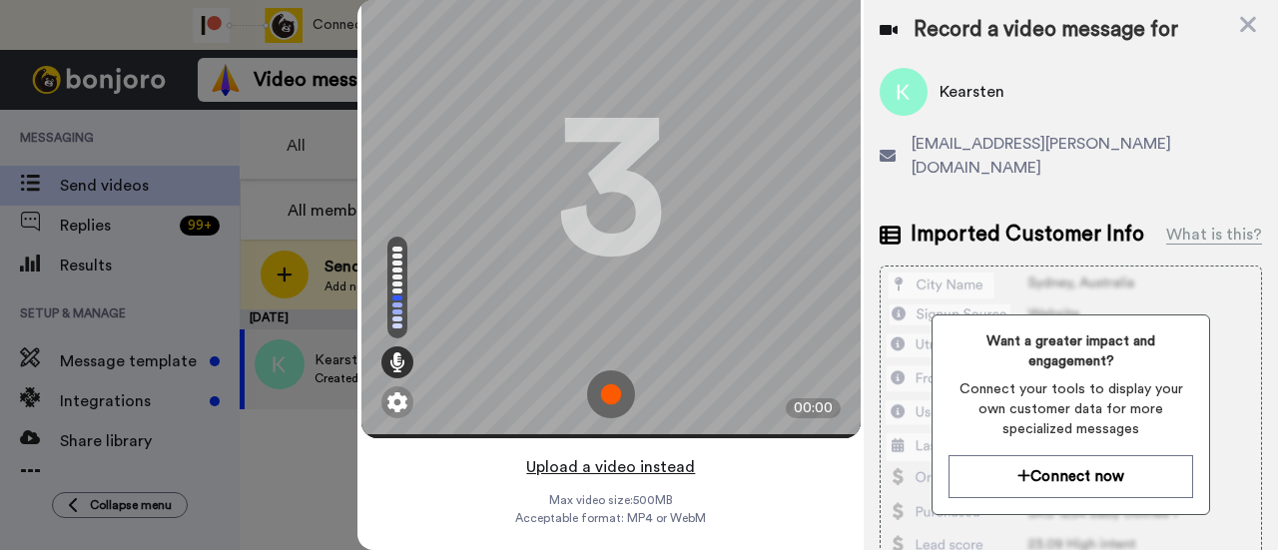
click at [663, 454] on button "Upload a video instead" at bounding box center [610, 467] width 181 height 26
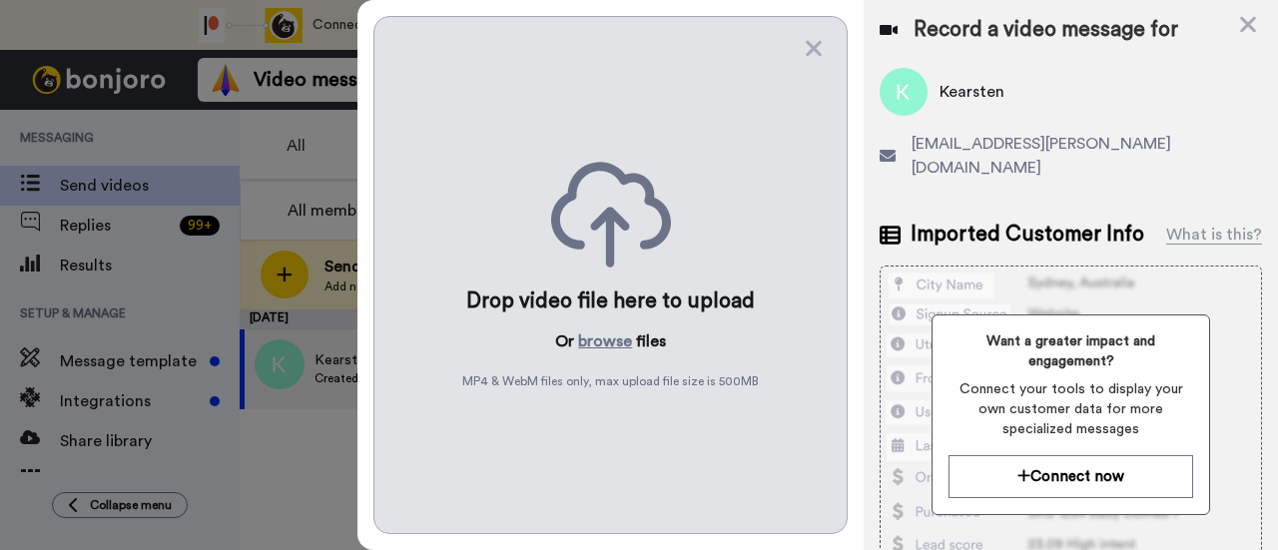
scroll to position [0, 0]
click at [622, 341] on button "browse" at bounding box center [605, 342] width 54 height 24
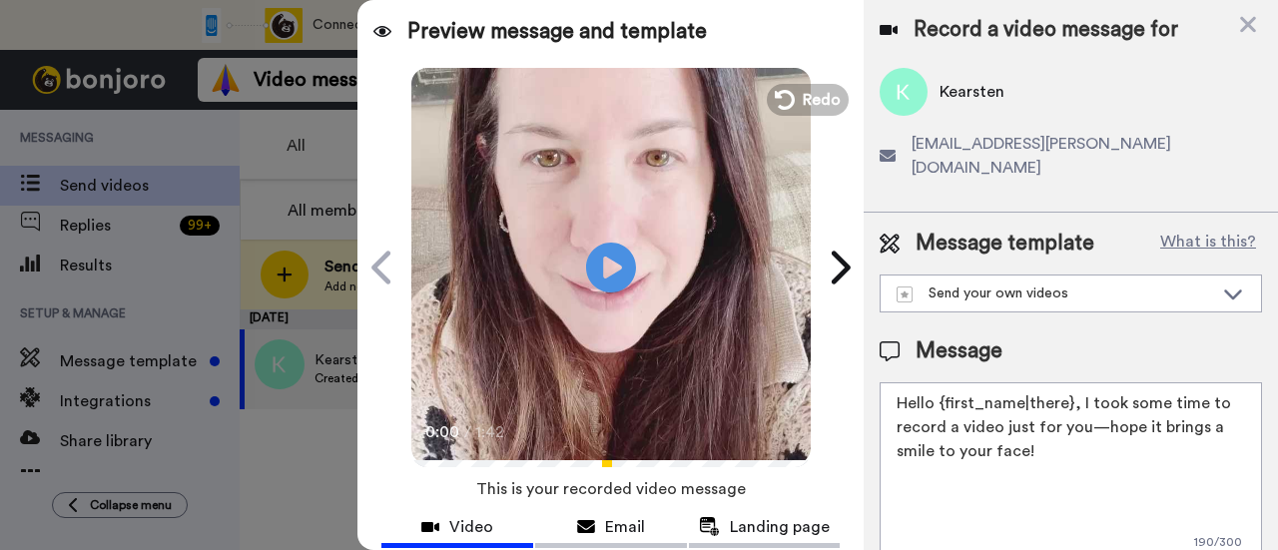
drag, startPoint x: 1118, startPoint y: 435, endPoint x: 1077, endPoint y: 381, distance: 68.5
click at [1077, 383] on textarea "Hello {first_name|there}, I took some time to record a video just for you—hope …" at bounding box center [1071, 473] width 383 height 180
paste textarea "welcome to SLP Elevate! I created a video welcome for you! Feel free to click r…"
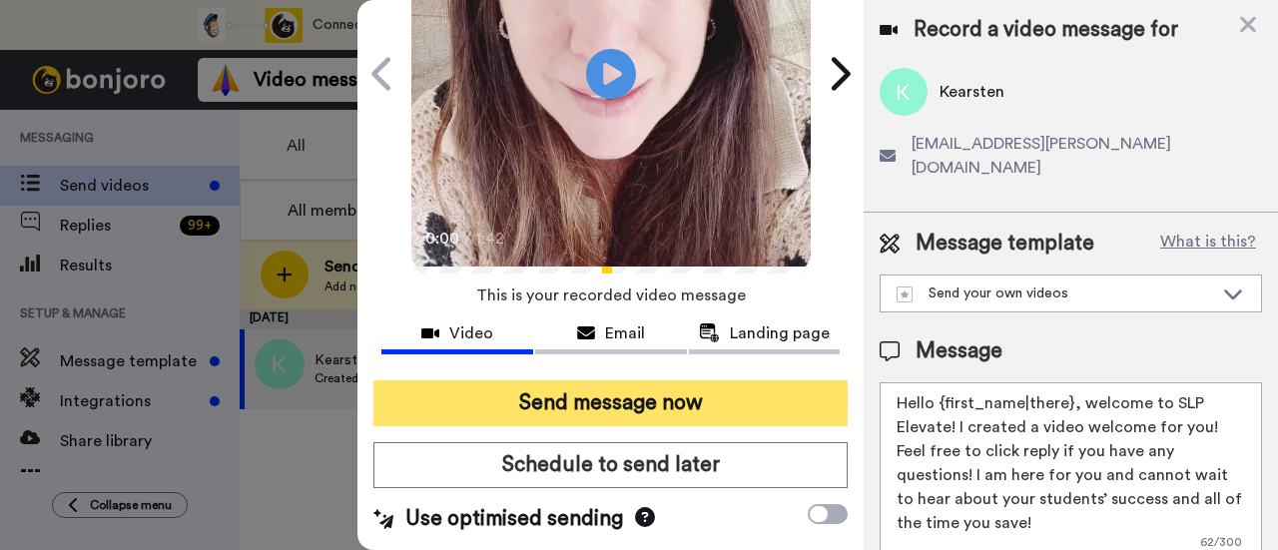
scroll to position [200, 0]
type textarea "Hello {first_name|there}, welcome to SLP Elevate! I created a video welcome for…"
click at [732, 407] on button "Send message now" at bounding box center [611, 404] width 474 height 46
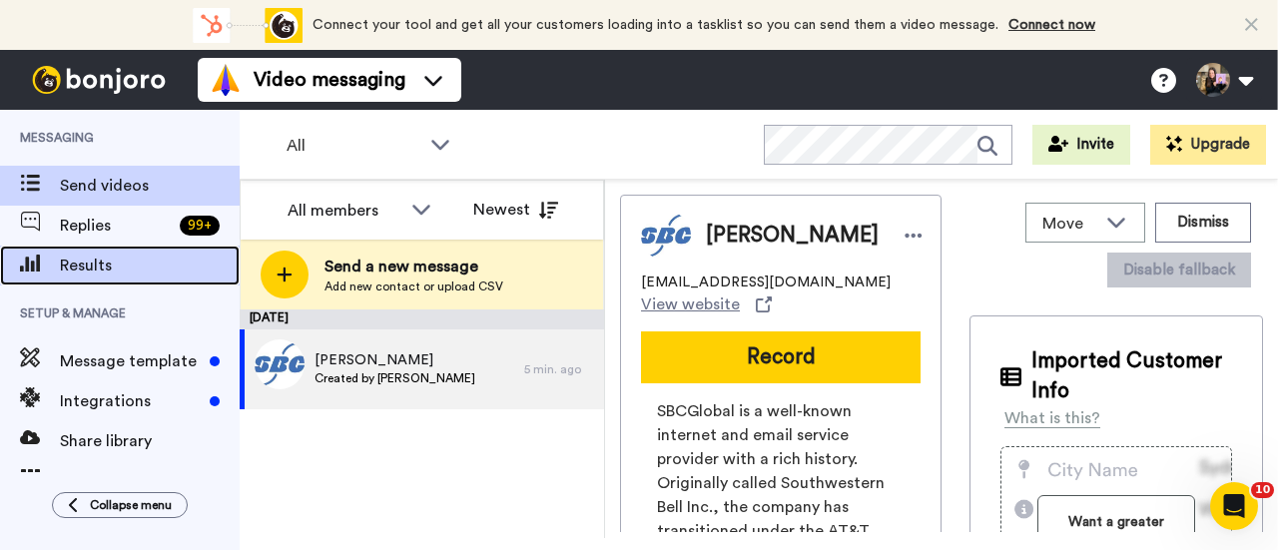
click at [138, 262] on span "Results" at bounding box center [150, 266] width 180 height 24
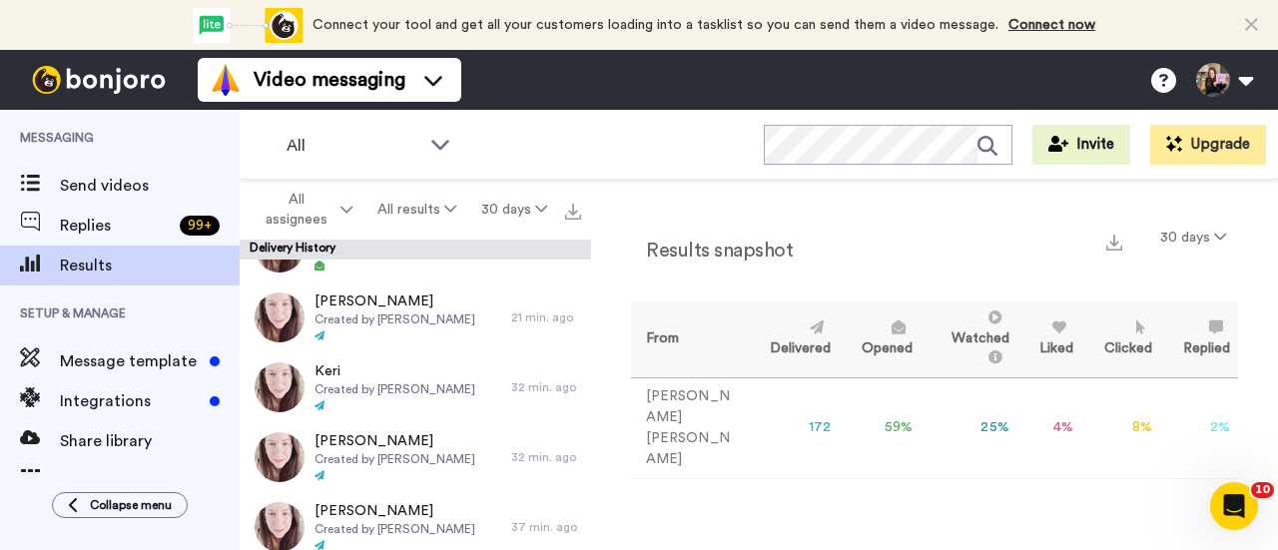
scroll to position [899, 0]
